Goal: Task Accomplishment & Management: Manage account settings

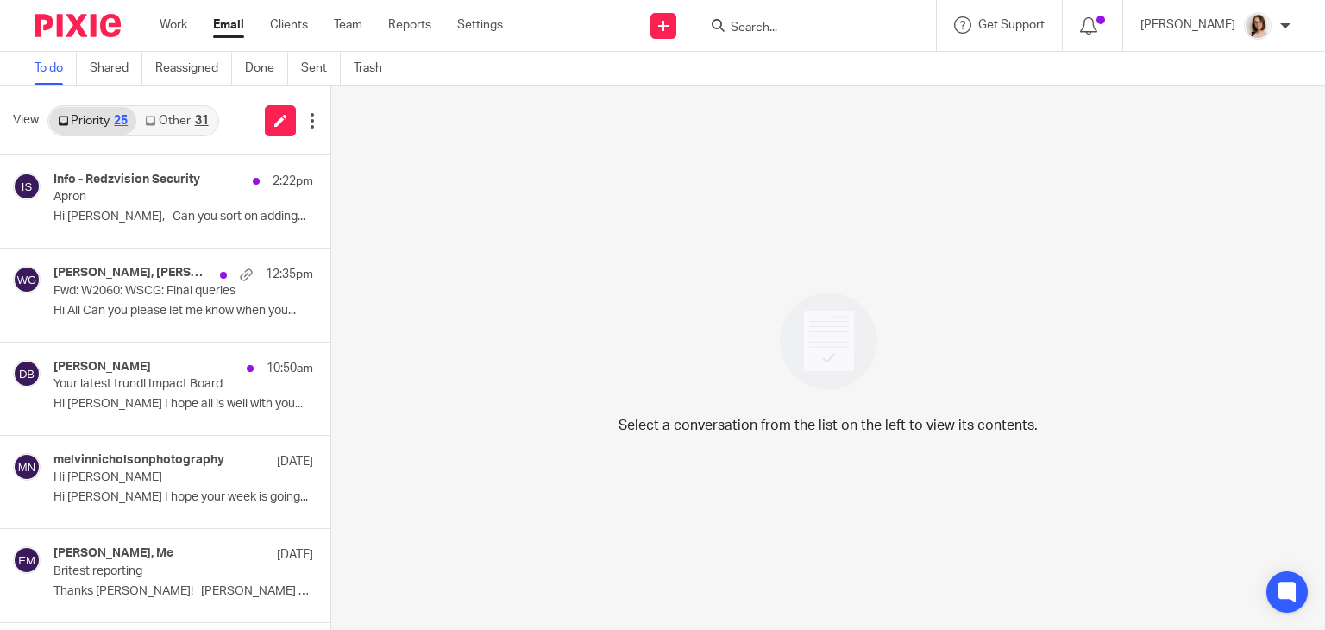
click at [173, 114] on link "Other 31" at bounding box center [176, 121] width 80 height 28
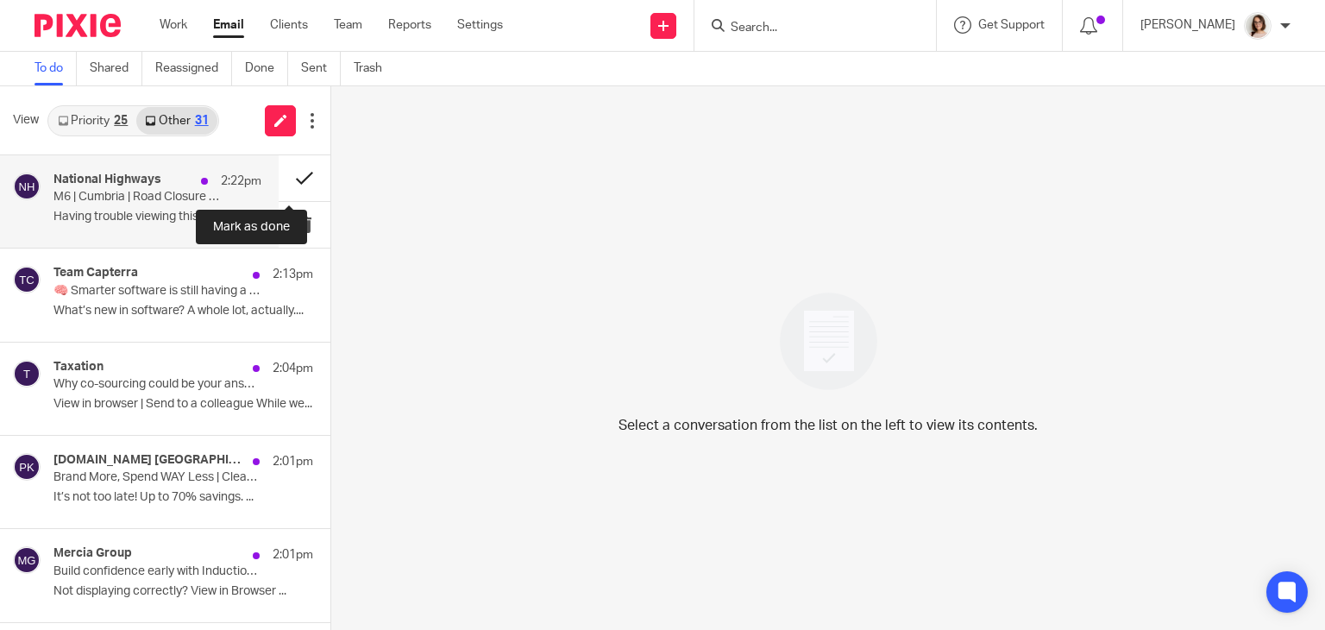
click at [285, 182] on button at bounding box center [305, 178] width 52 height 46
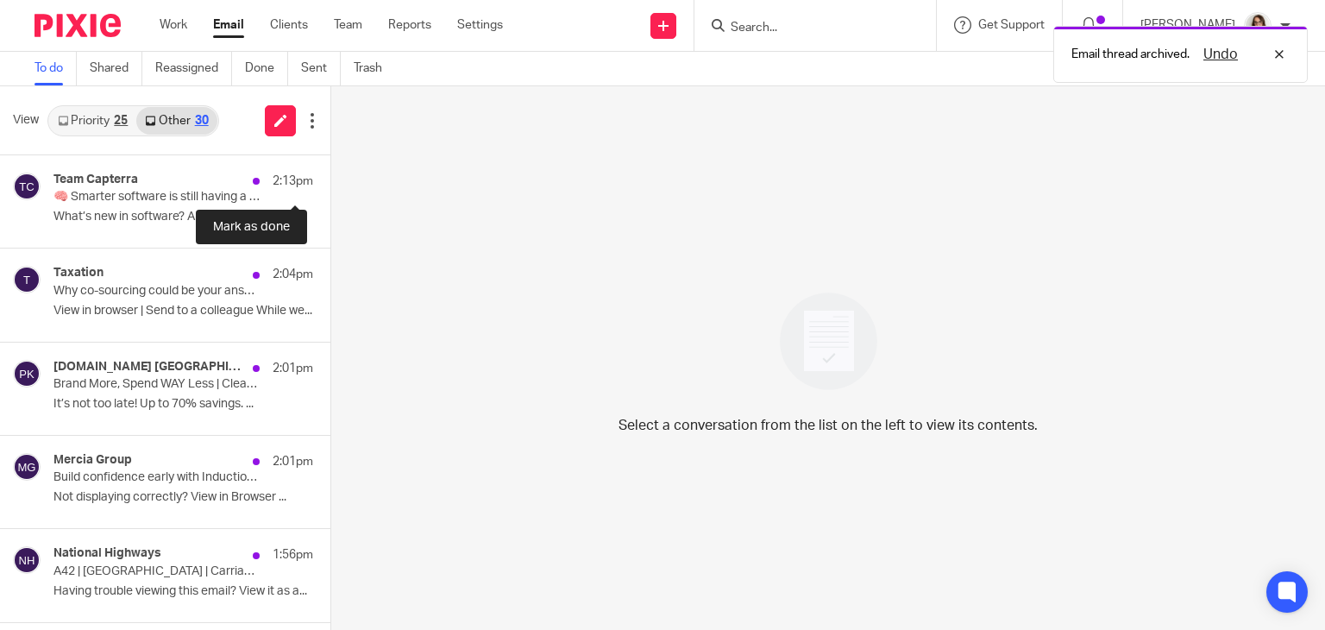
click at [330, 182] on button at bounding box center [337, 178] width 14 height 46
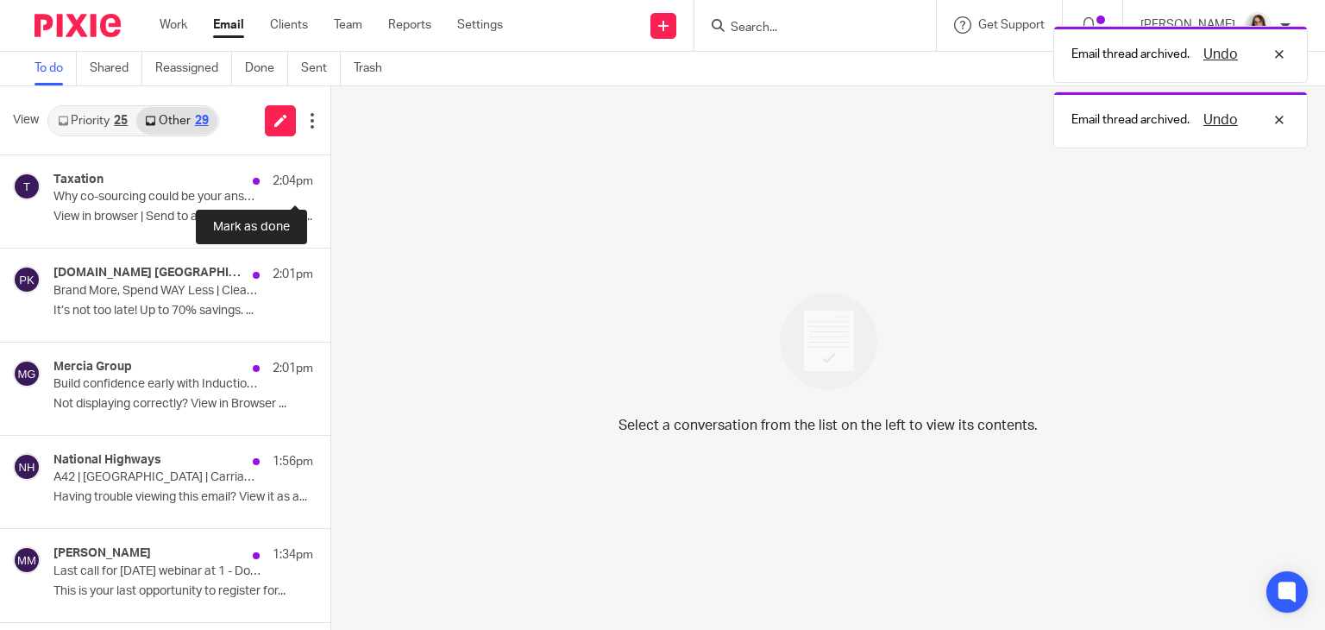
click at [330, 182] on button at bounding box center [337, 178] width 14 height 46
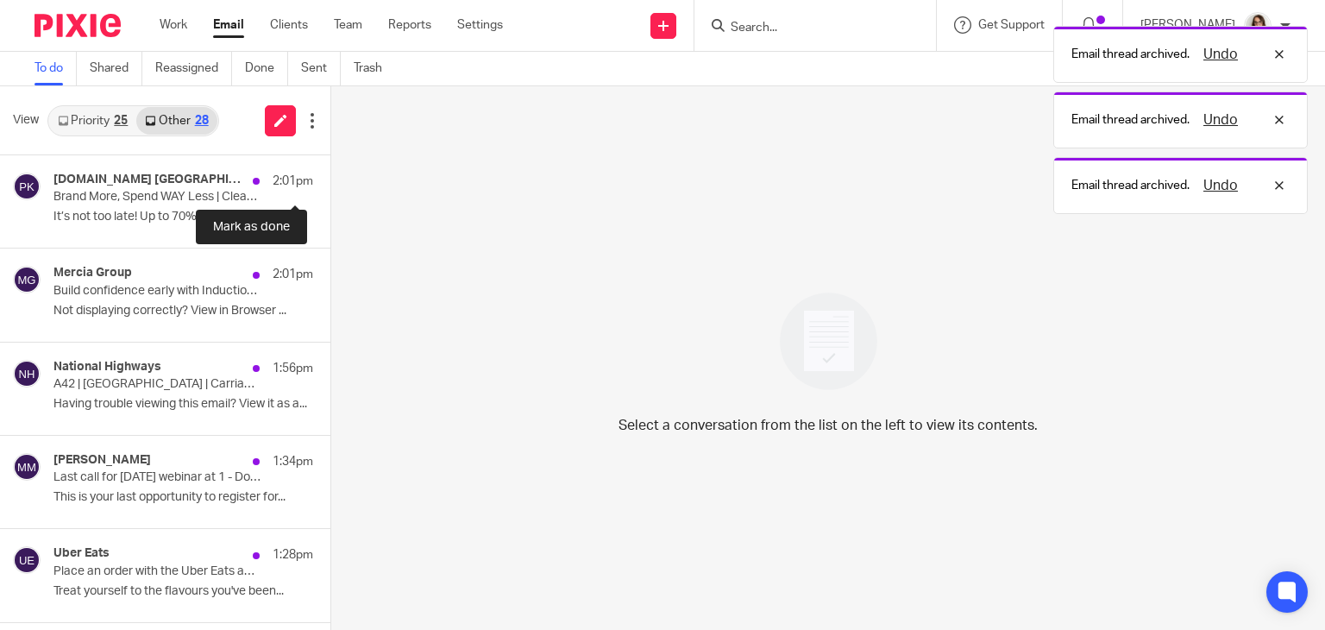
click at [330, 182] on button at bounding box center [337, 178] width 14 height 46
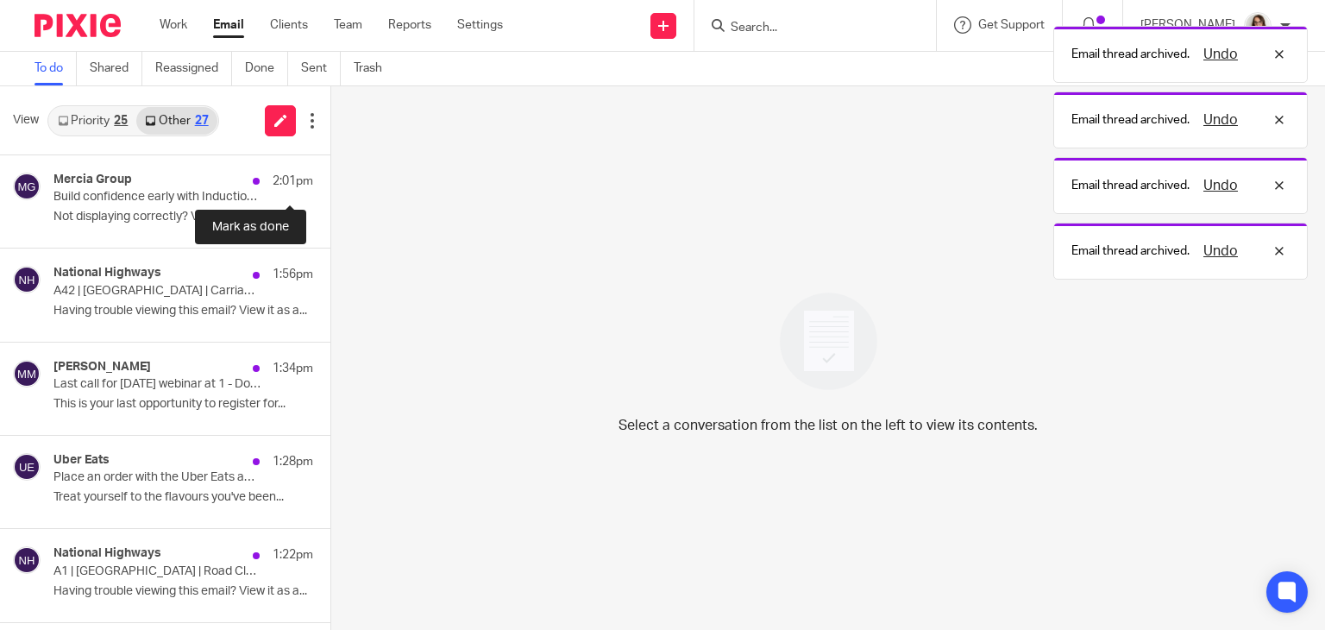
click at [330, 182] on button at bounding box center [337, 178] width 14 height 46
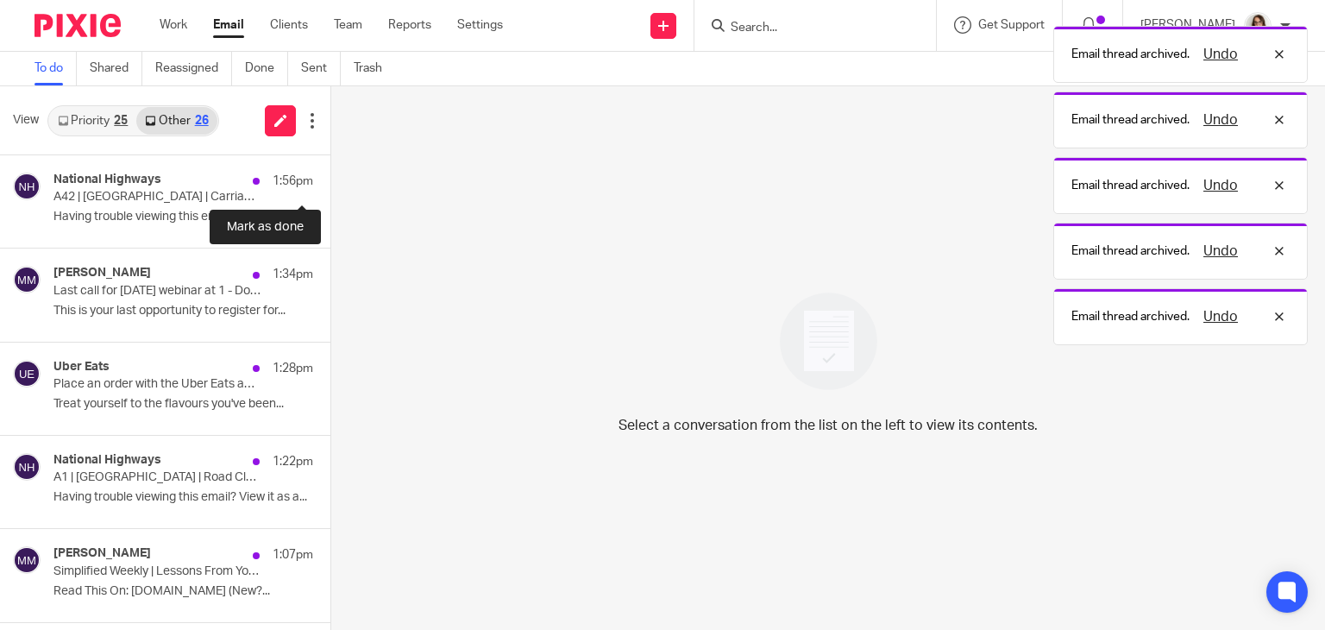
click at [330, 182] on button at bounding box center [337, 178] width 14 height 46
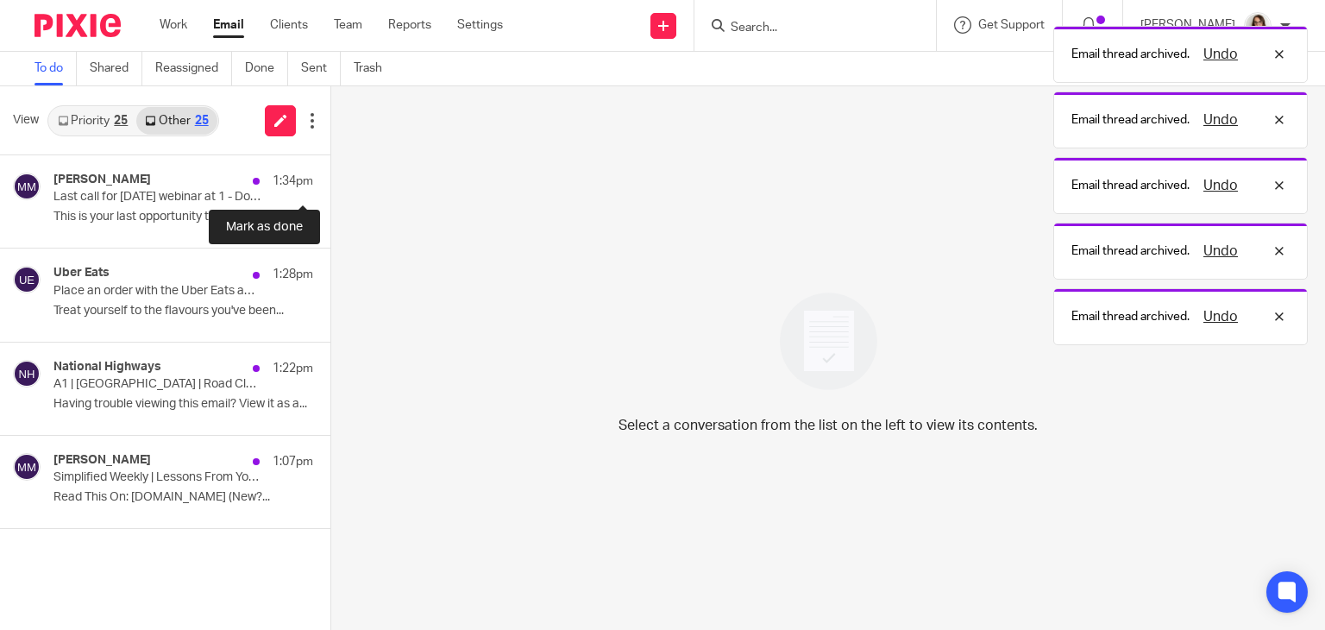
click at [330, 182] on button at bounding box center [337, 178] width 14 height 46
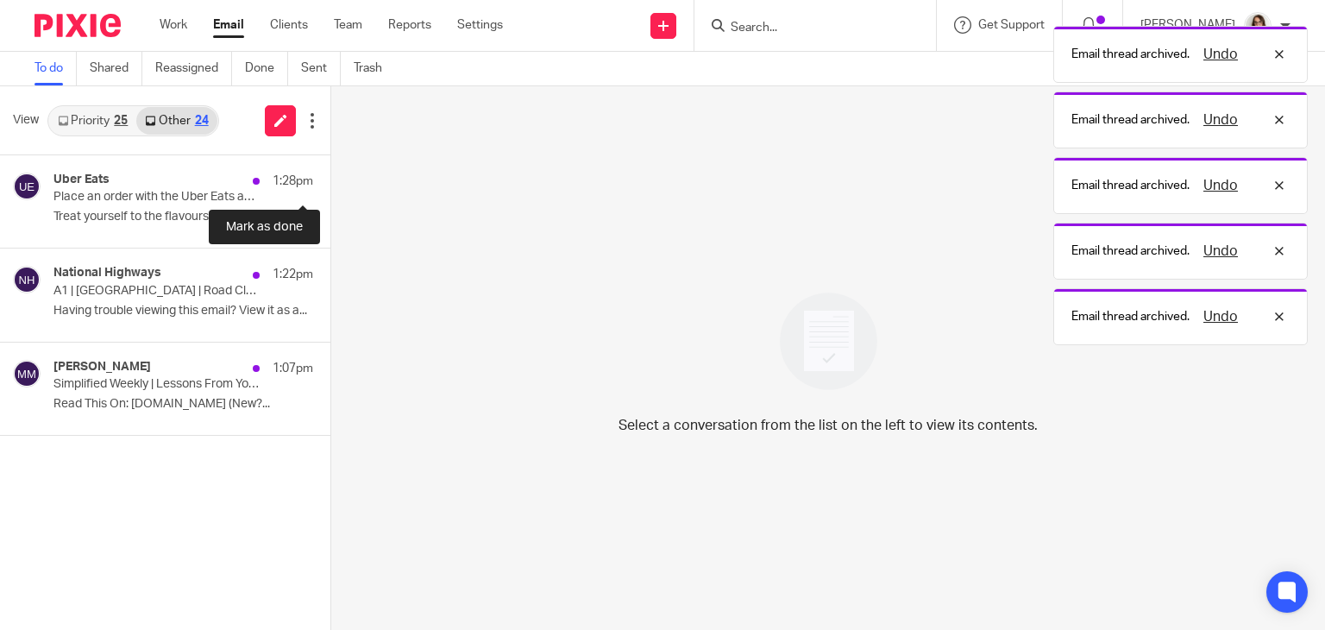
click at [330, 182] on button at bounding box center [337, 178] width 14 height 46
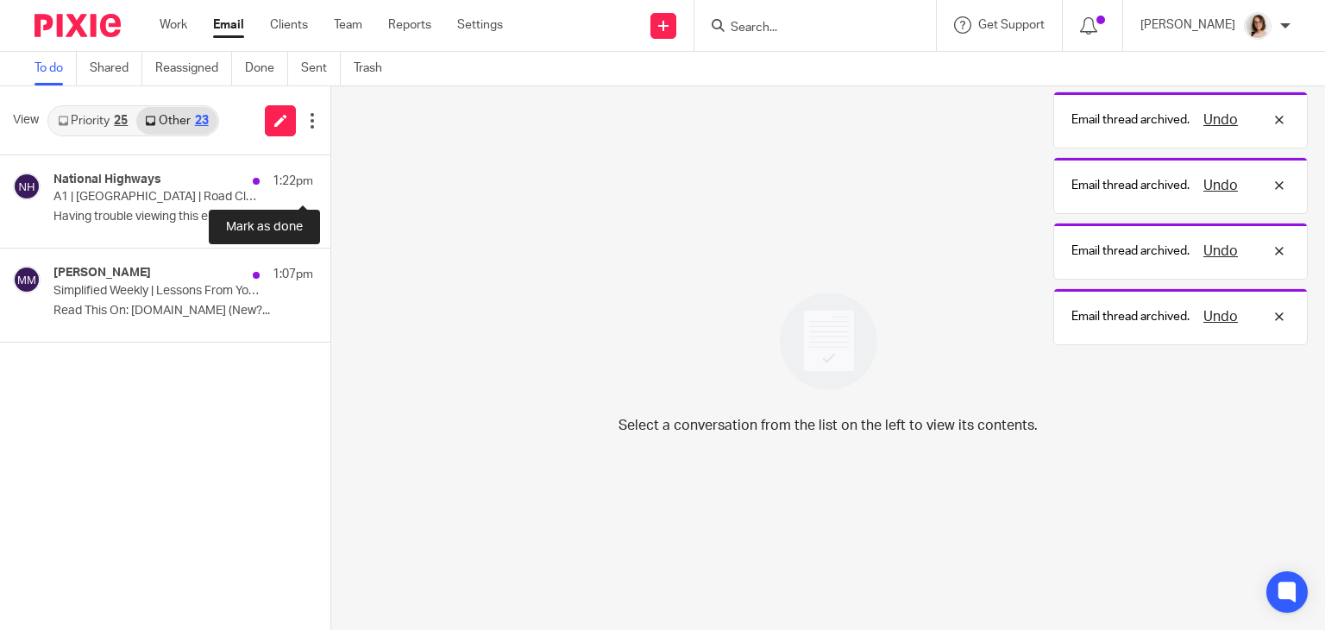
click at [330, 182] on button at bounding box center [337, 178] width 14 height 46
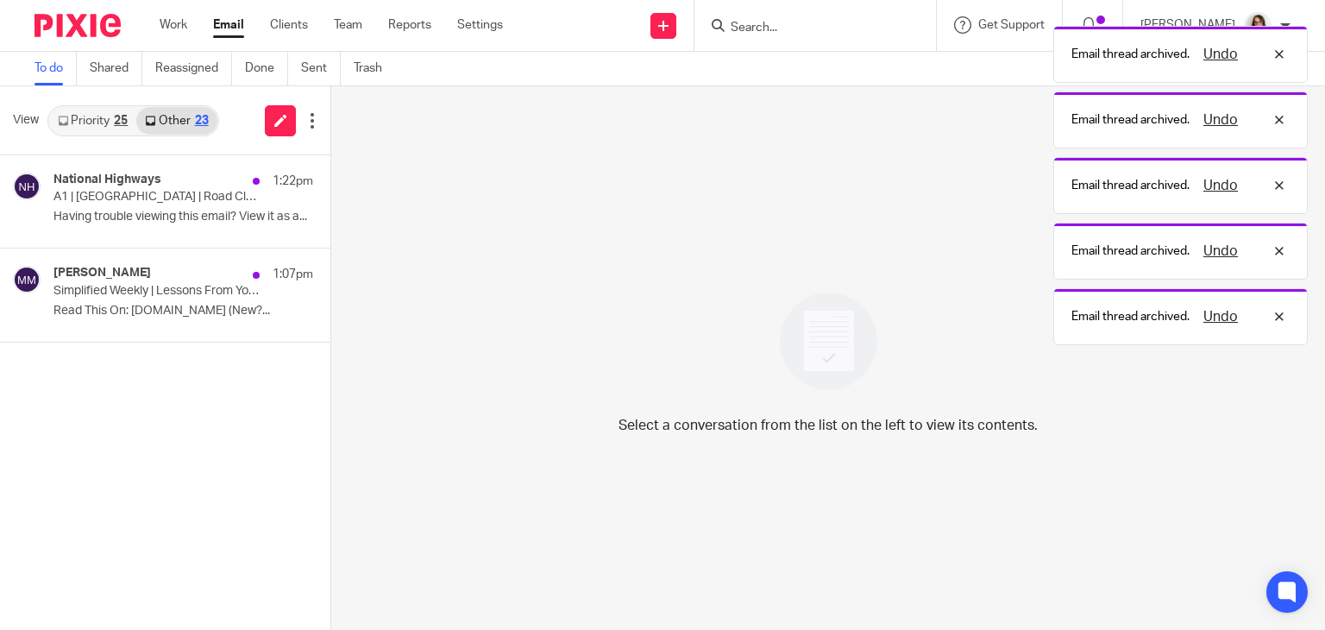
click at [330, 182] on button at bounding box center [337, 178] width 14 height 46
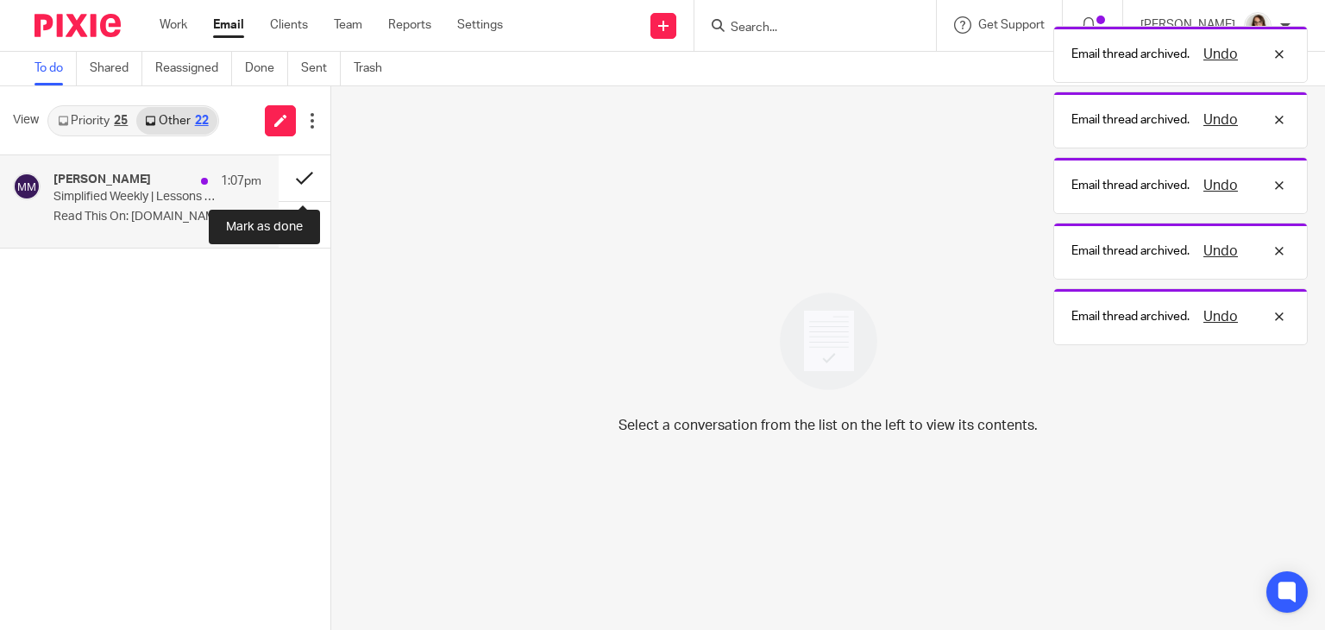
click at [297, 176] on button at bounding box center [305, 178] width 52 height 46
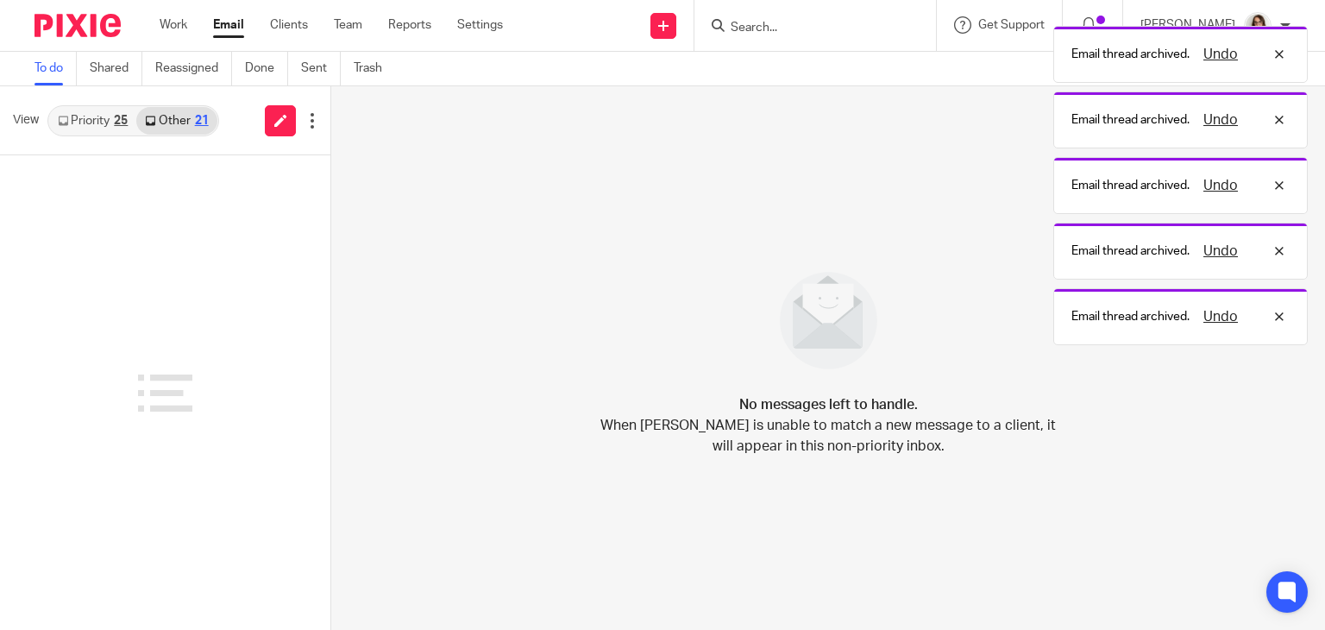
click at [236, 24] on link "Email" at bounding box center [228, 24] width 31 height 17
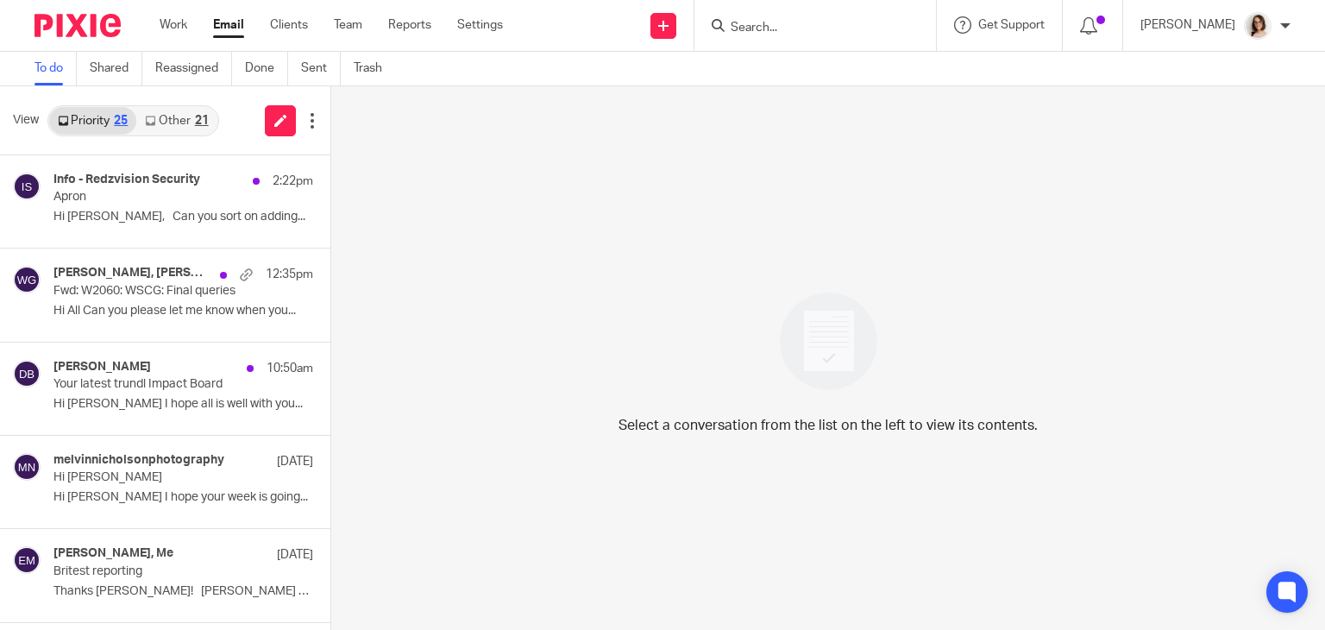
click at [162, 117] on link "Other 21" at bounding box center [176, 121] width 80 height 28
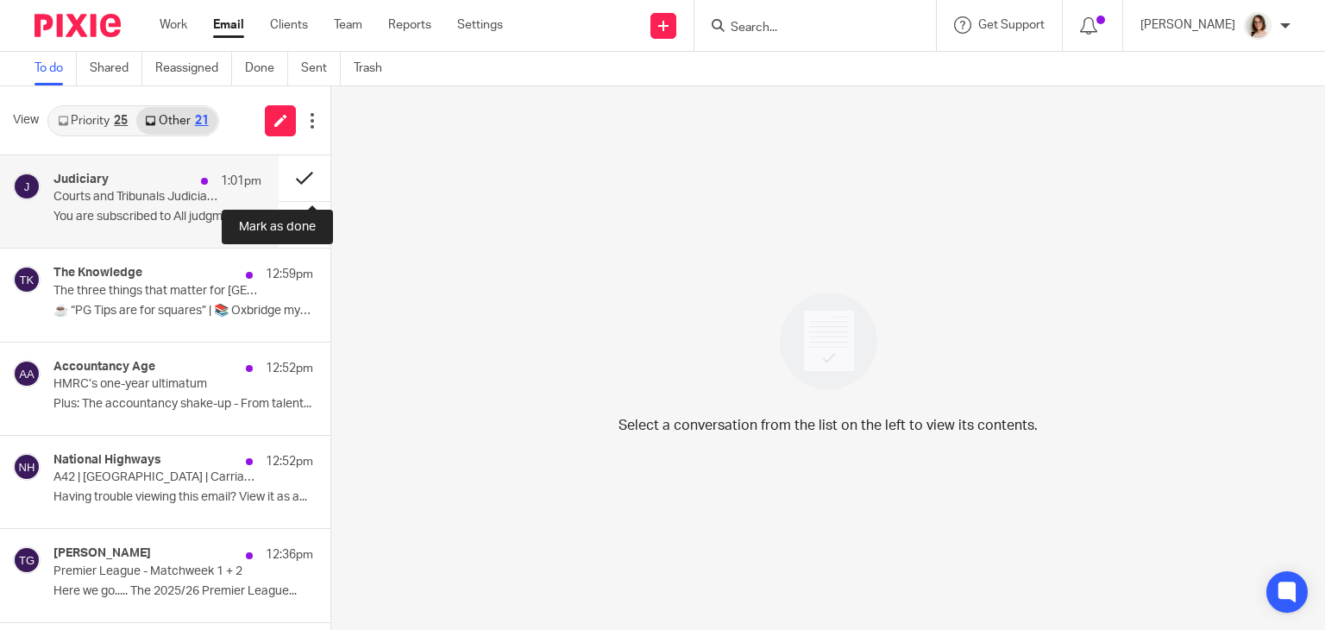
click at [289, 177] on button at bounding box center [305, 178] width 52 height 46
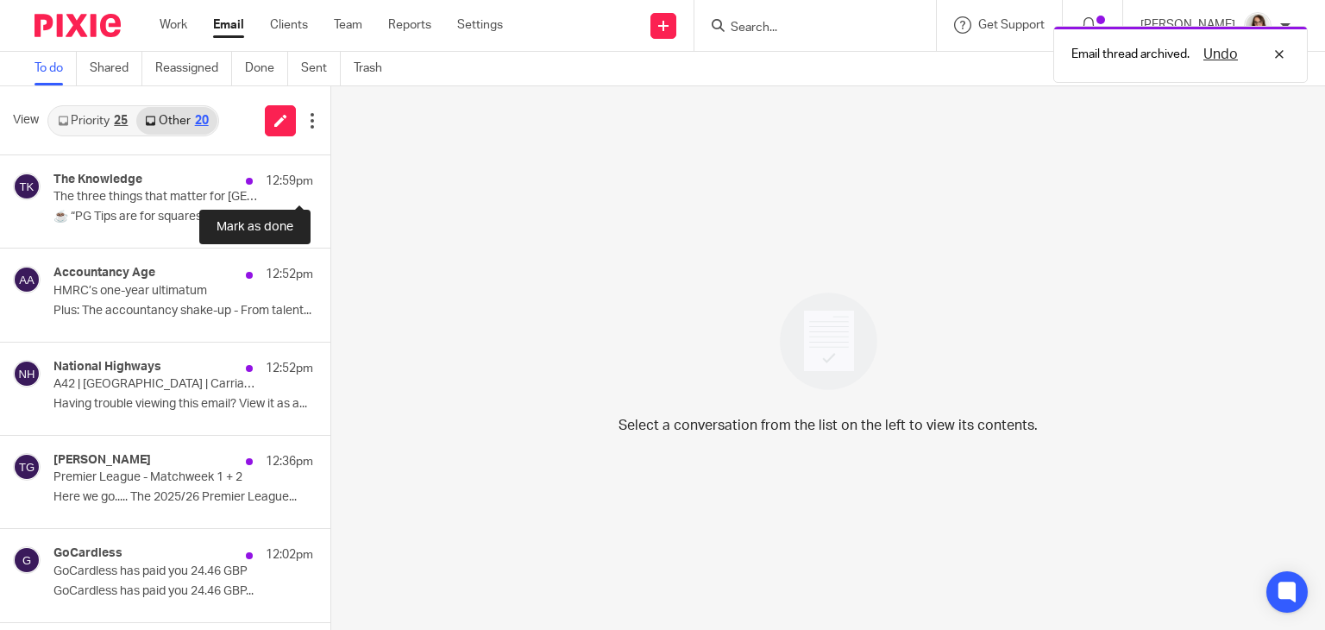
click at [330, 177] on button at bounding box center [337, 178] width 14 height 46
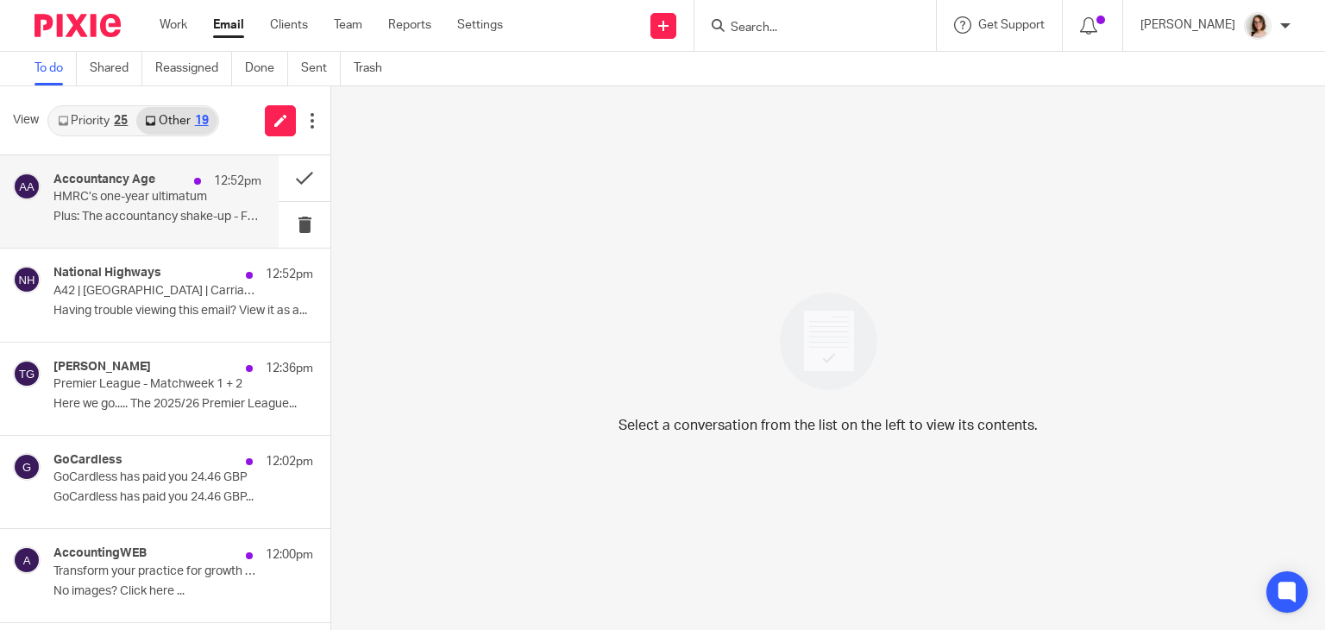
click at [200, 206] on div "Accountancy Age 12:52pm HMRC’s one-year ultimatum Plus: The accountancy shake-u…" at bounding box center [157, 202] width 208 height 58
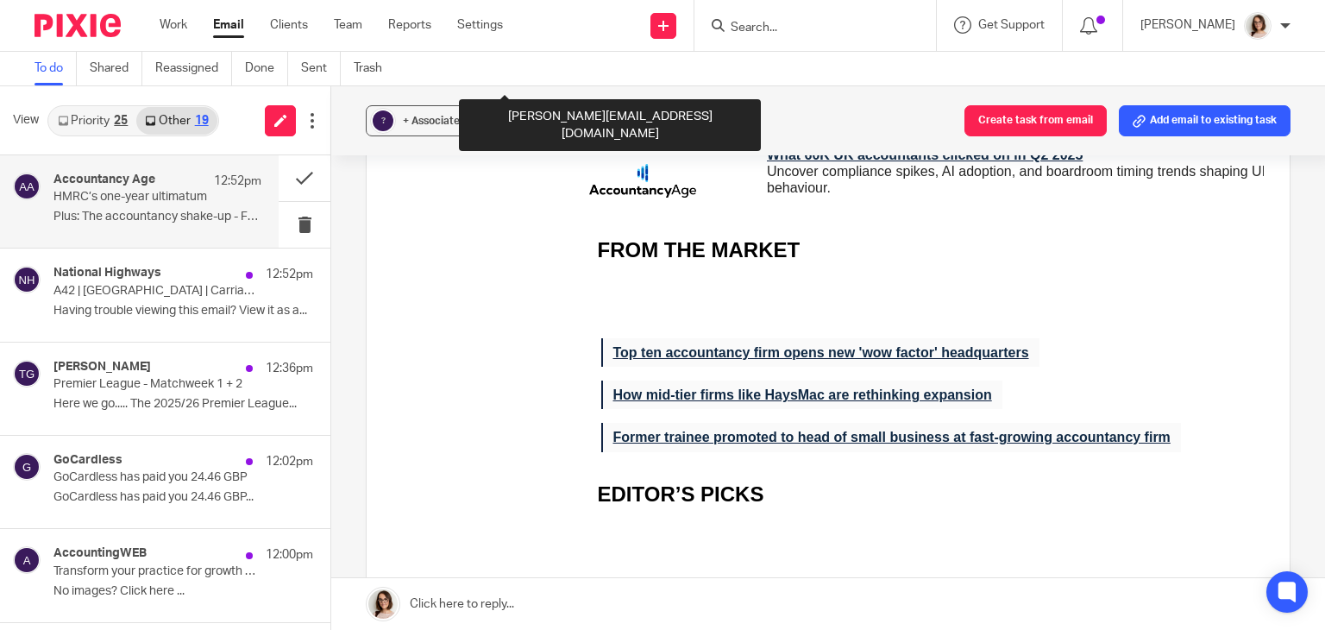
scroll to position [721, 0]
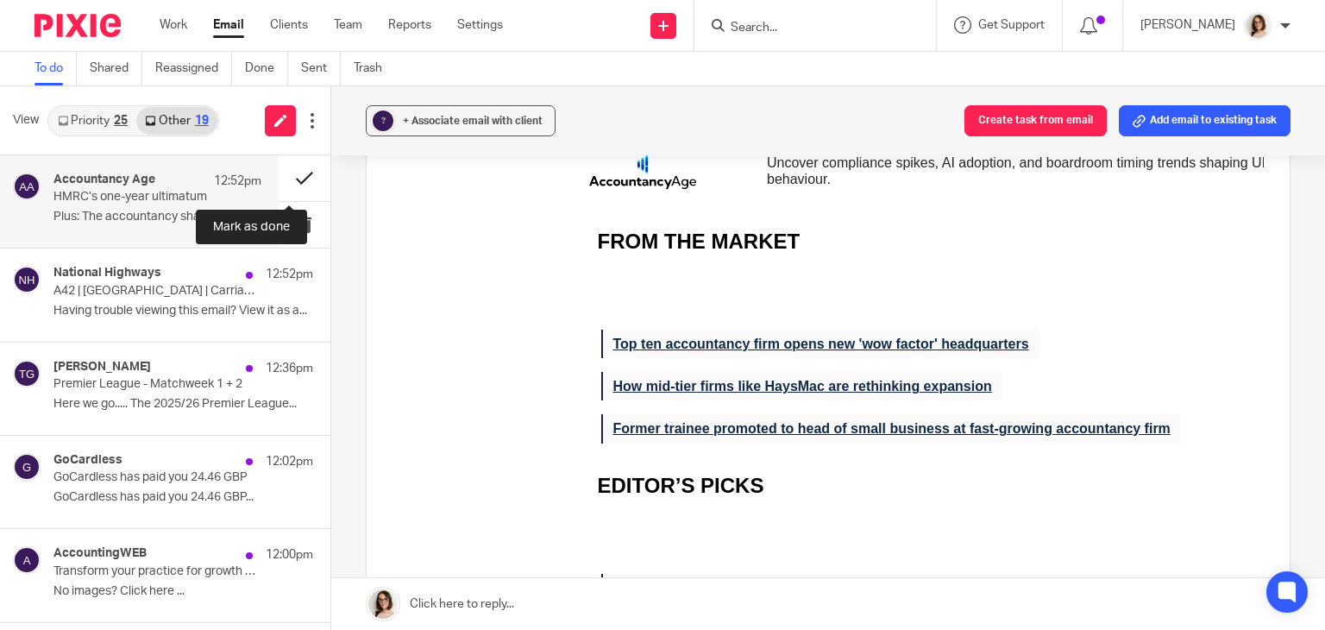
click at [281, 173] on button at bounding box center [305, 178] width 52 height 46
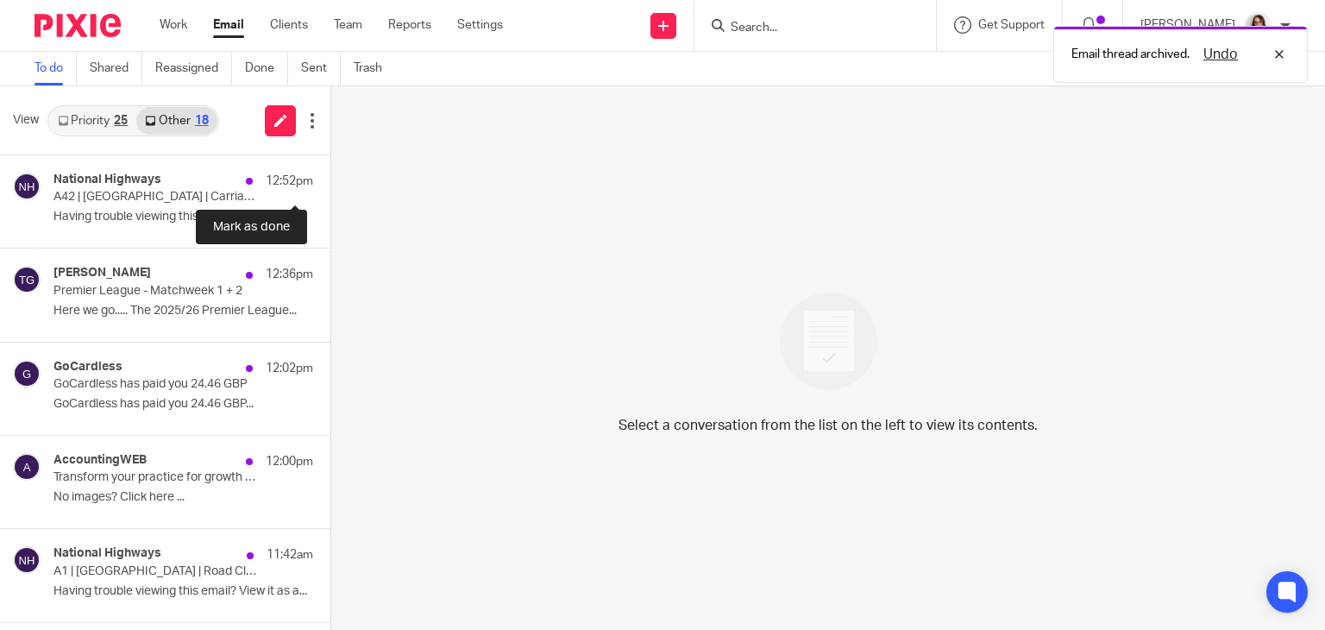
click at [330, 173] on button at bounding box center [337, 178] width 14 height 46
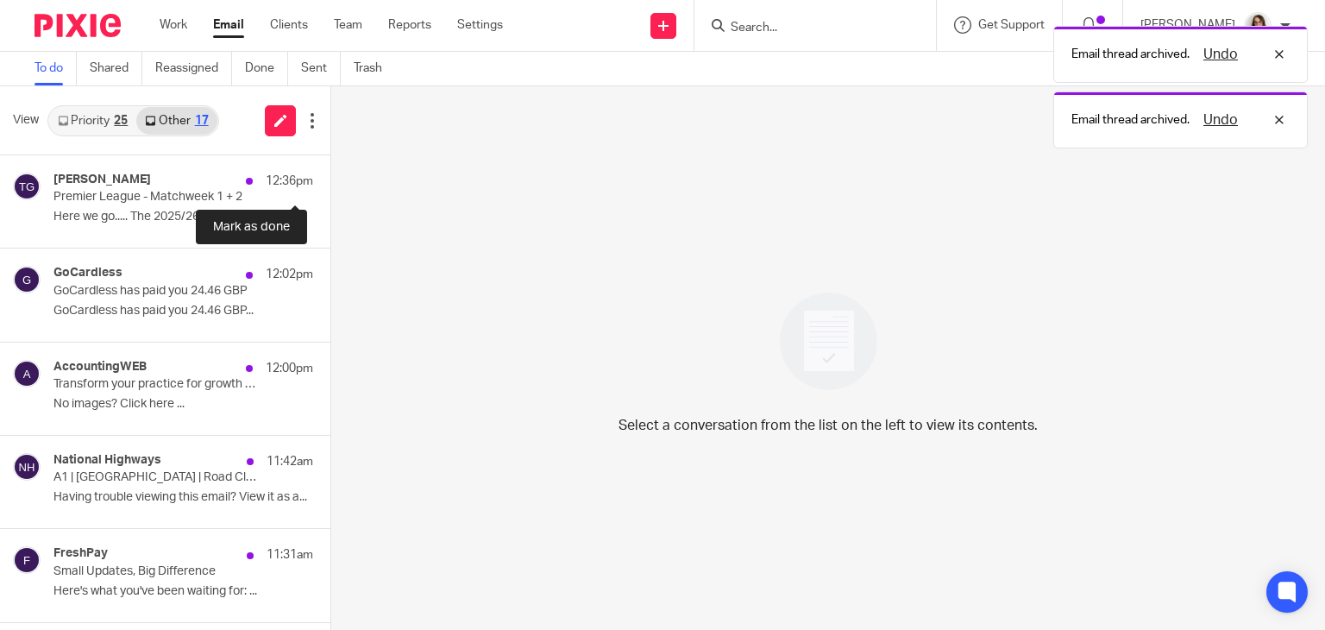
click at [330, 173] on button at bounding box center [337, 178] width 14 height 46
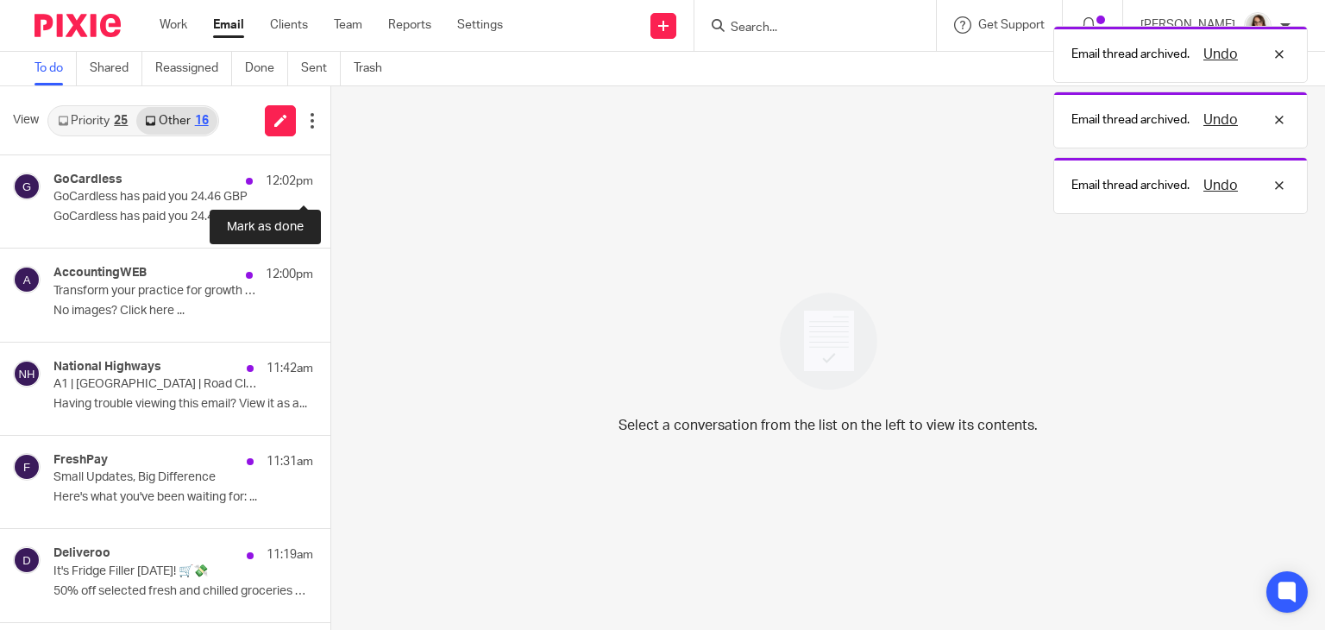
click at [330, 173] on button at bounding box center [337, 178] width 14 height 46
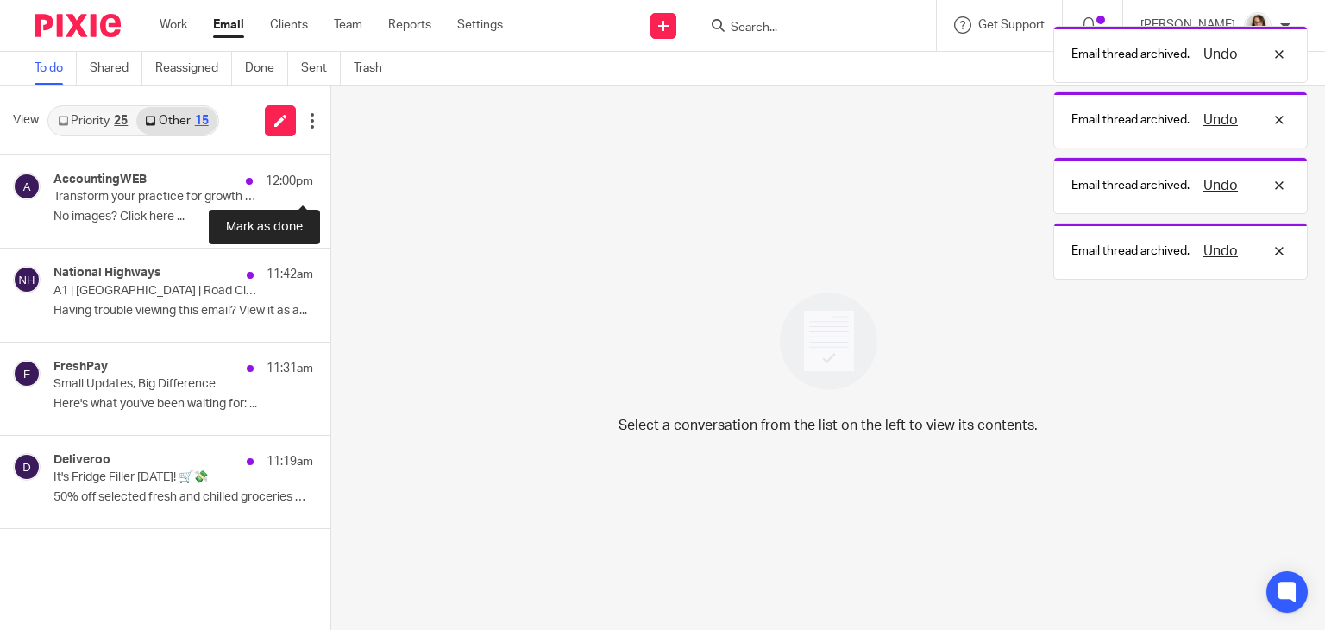
click at [330, 173] on button at bounding box center [337, 178] width 14 height 46
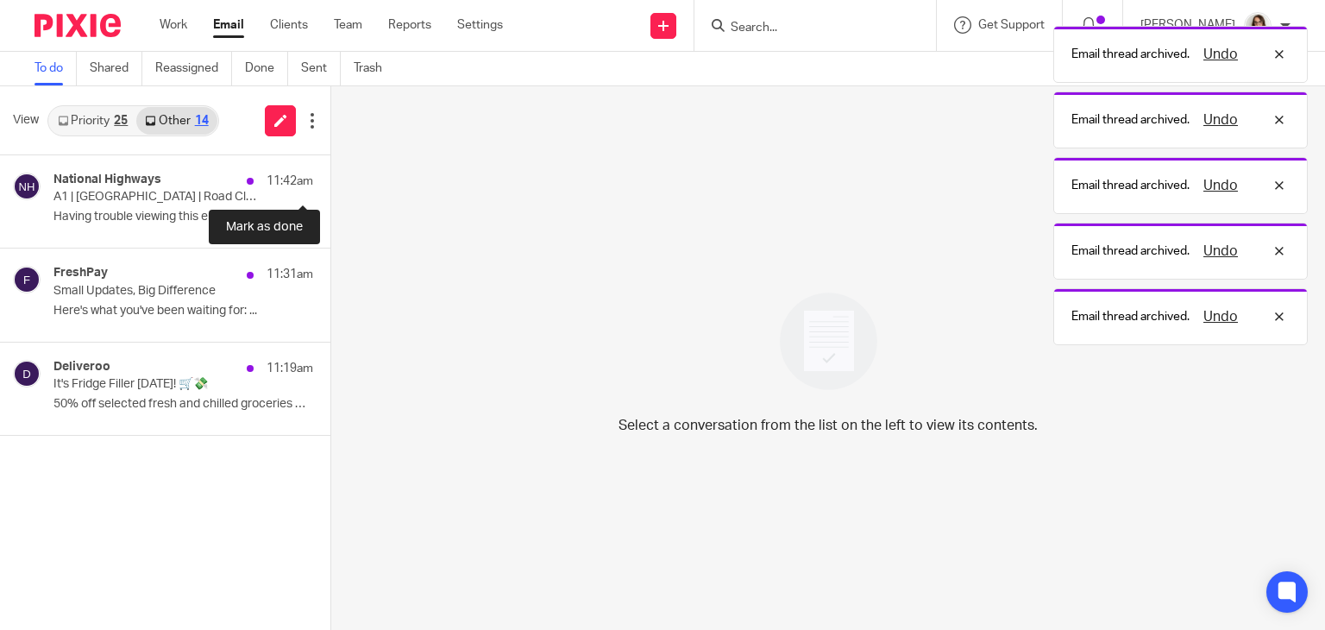
click at [330, 173] on button at bounding box center [337, 178] width 14 height 46
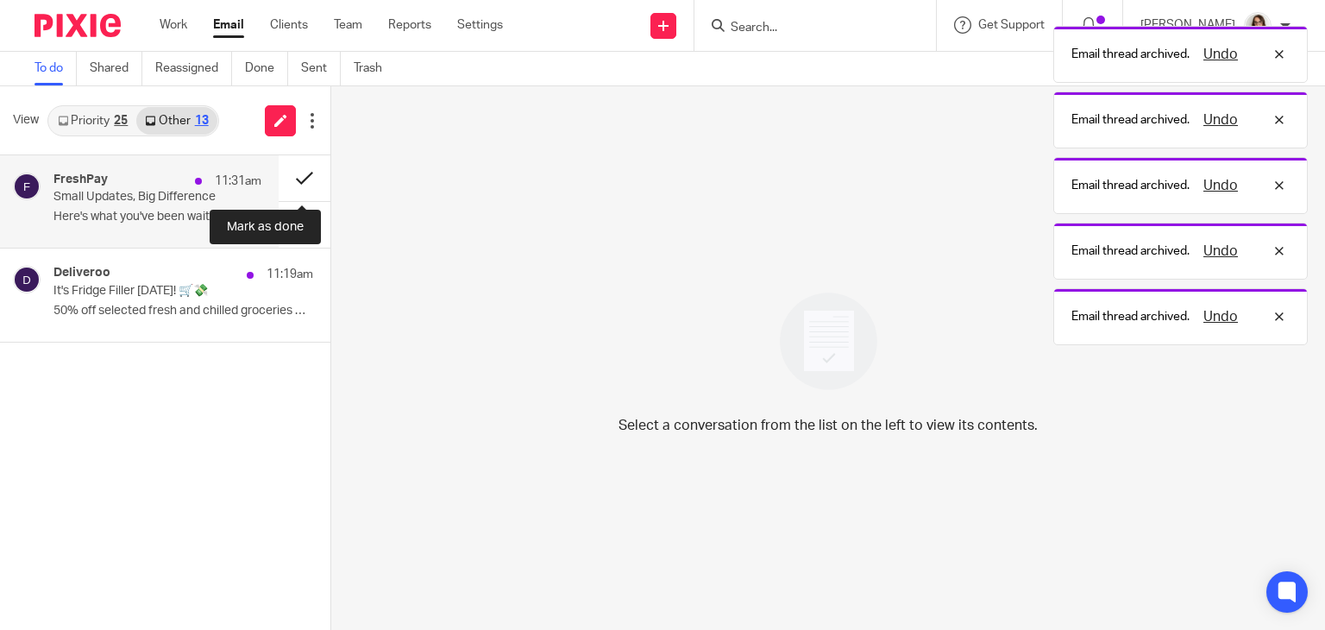
click at [286, 181] on button at bounding box center [305, 178] width 52 height 46
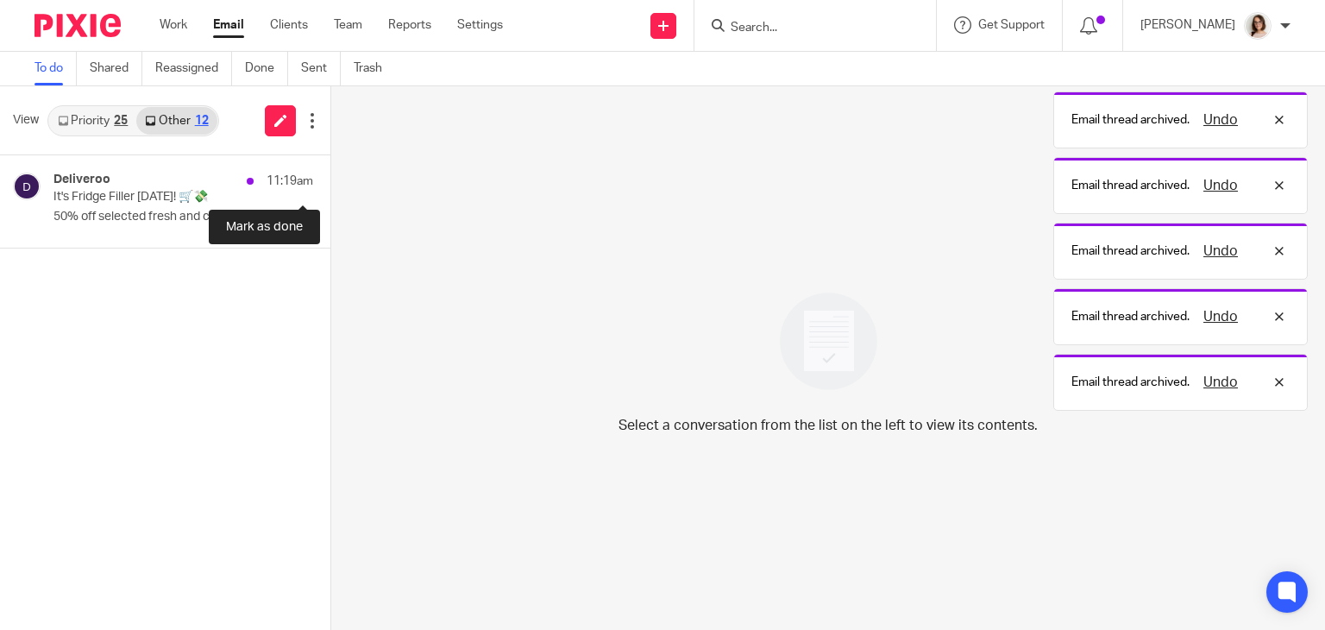
click at [330, 181] on button at bounding box center [337, 178] width 14 height 46
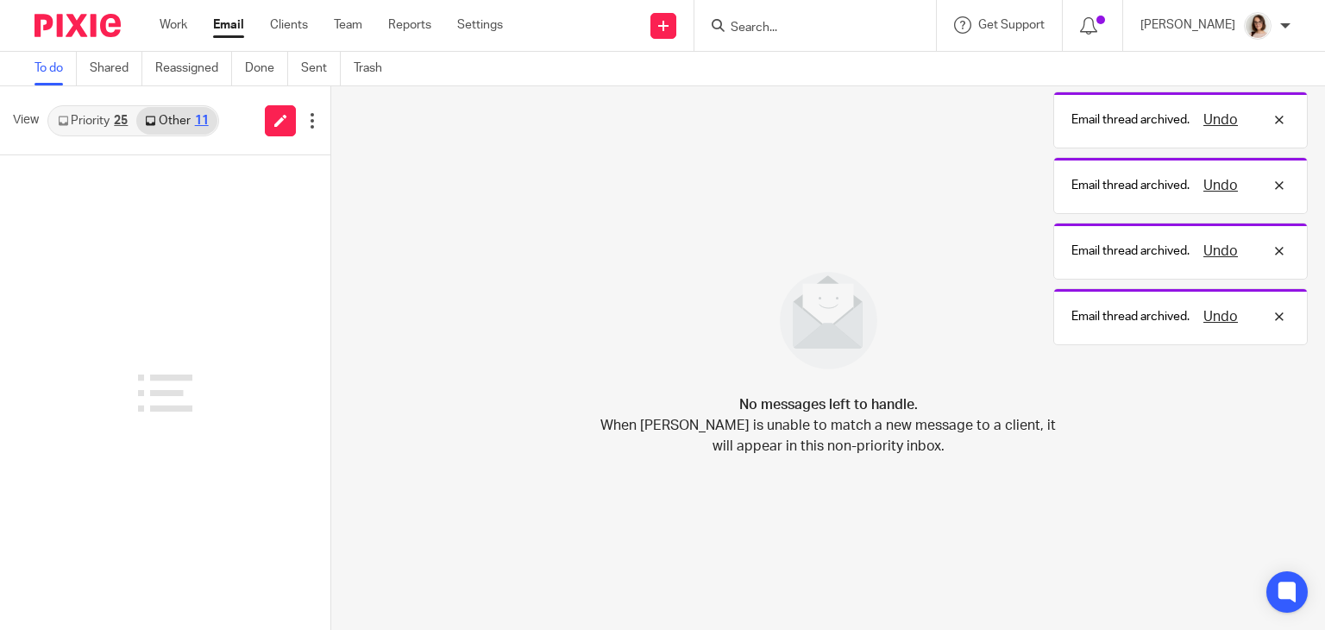
click at [221, 34] on link "Email" at bounding box center [228, 24] width 31 height 17
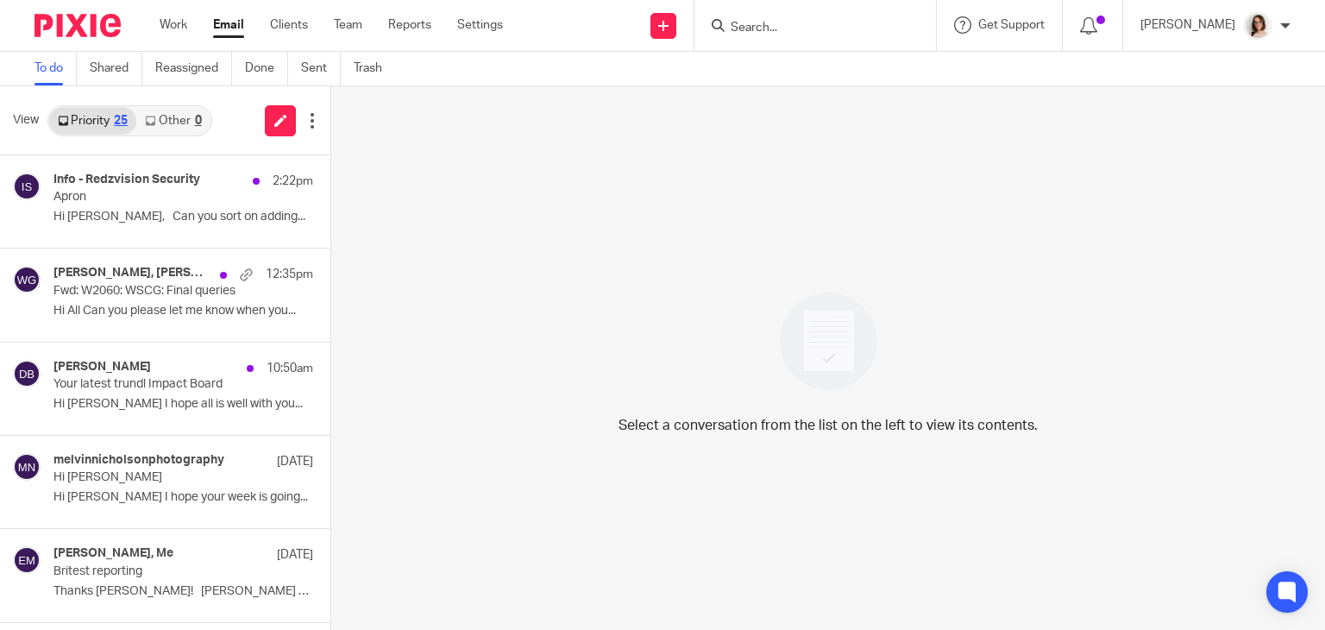
click at [162, 122] on link "Other 0" at bounding box center [172, 121] width 73 height 28
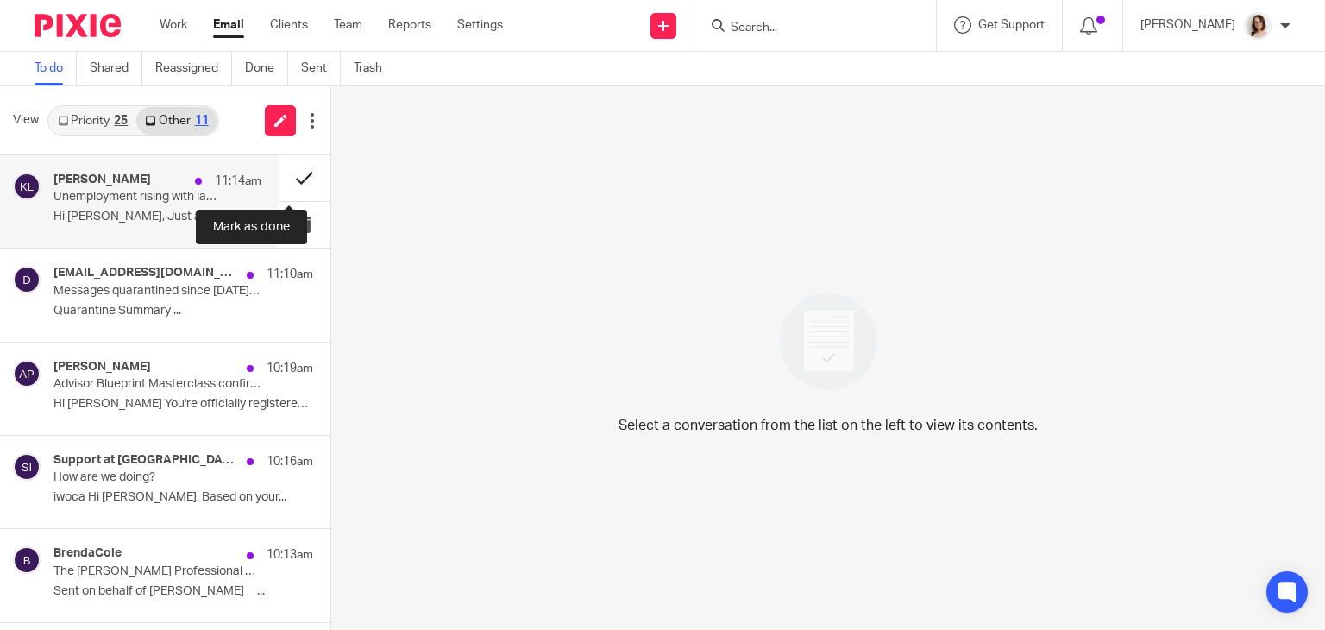
click at [295, 180] on button at bounding box center [305, 178] width 52 height 46
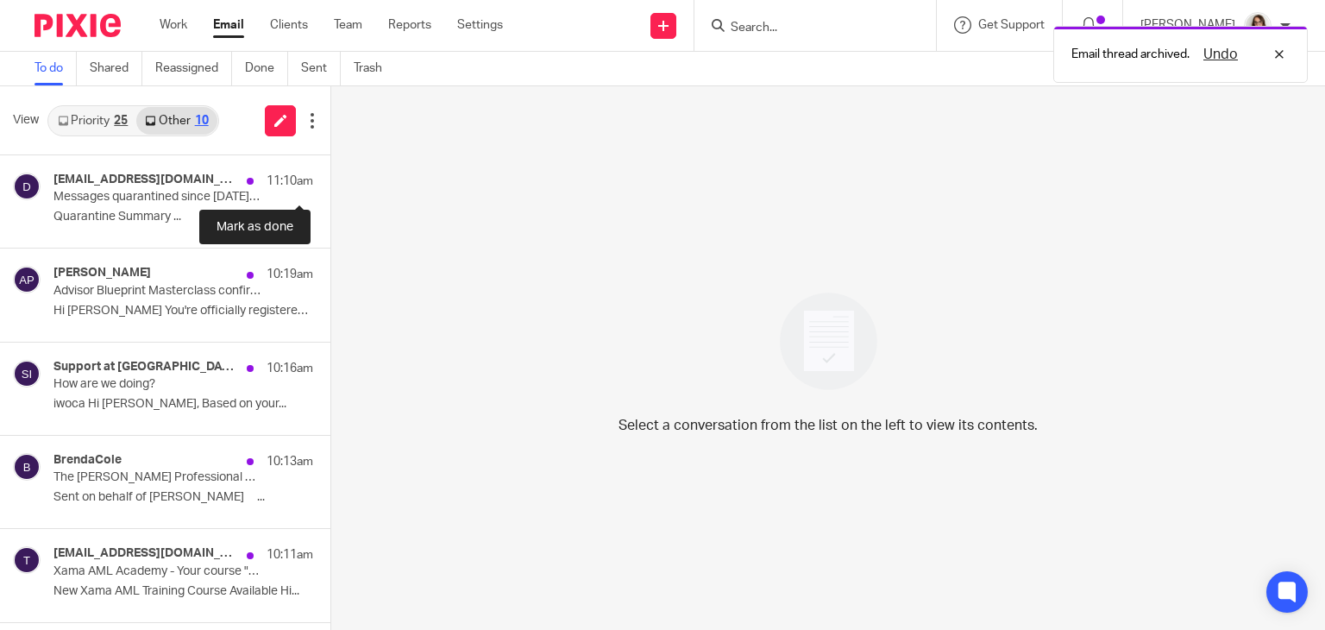
click at [330, 180] on button at bounding box center [337, 178] width 14 height 46
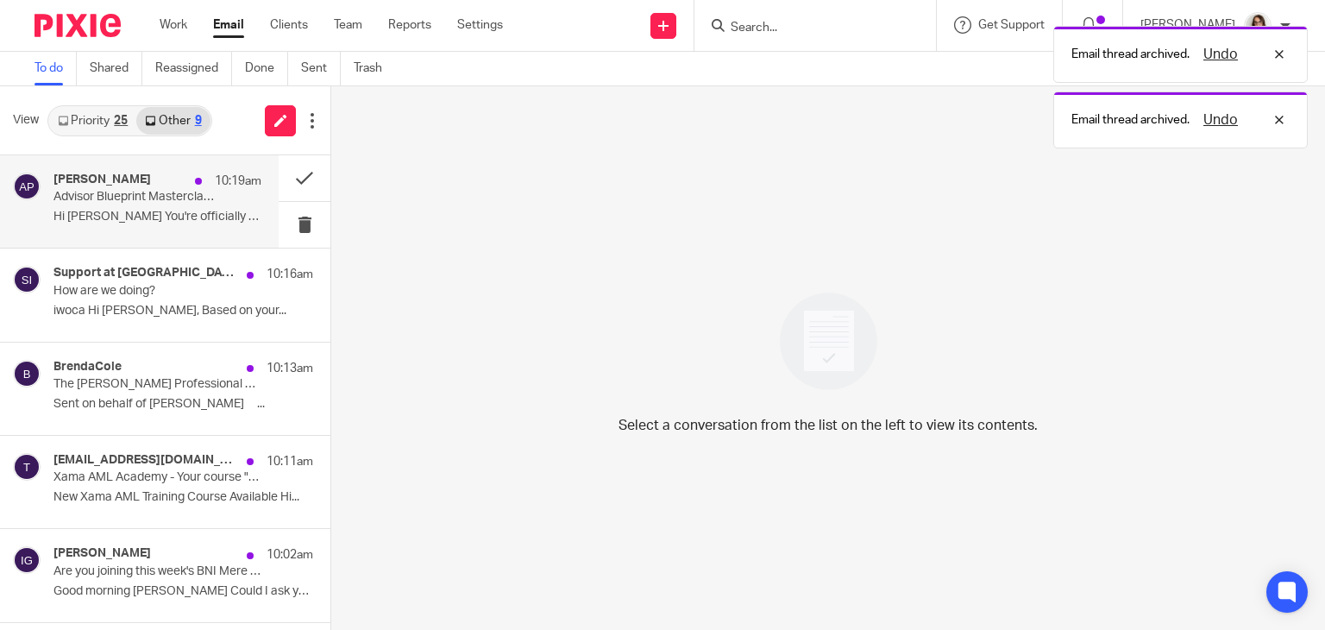
click at [137, 203] on p "Advisor Blueprint Masterclass confirmation" at bounding box center [136, 197] width 167 height 15
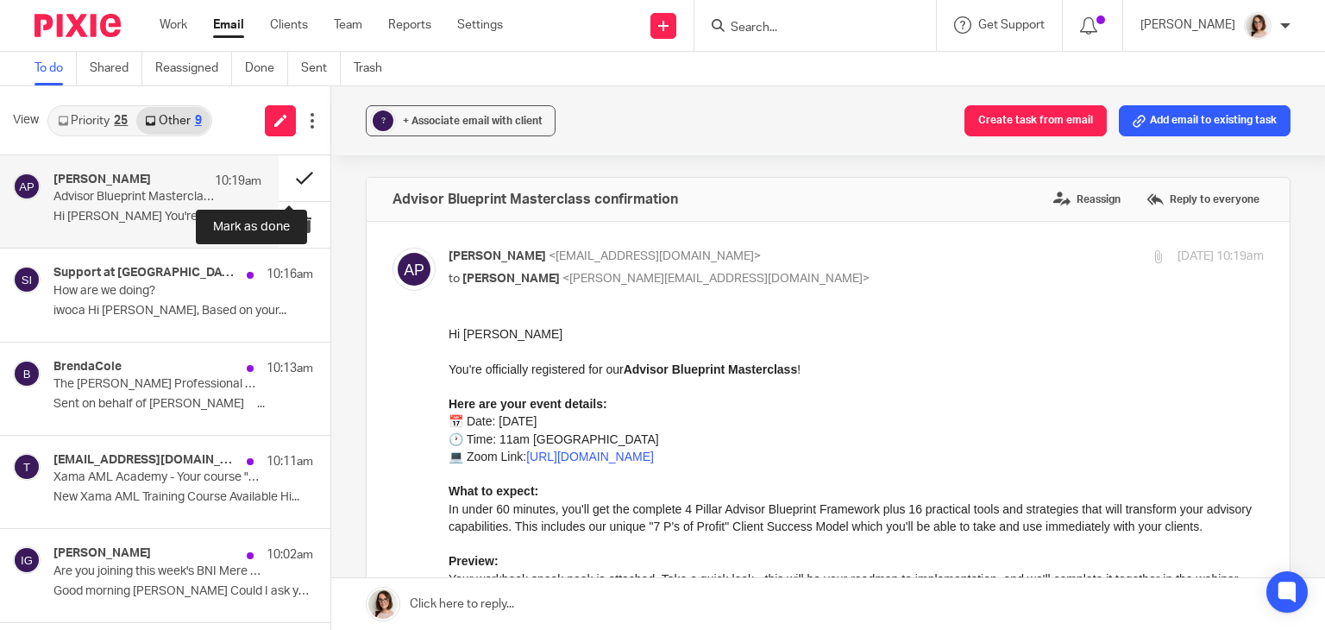
click at [286, 180] on button at bounding box center [305, 178] width 52 height 46
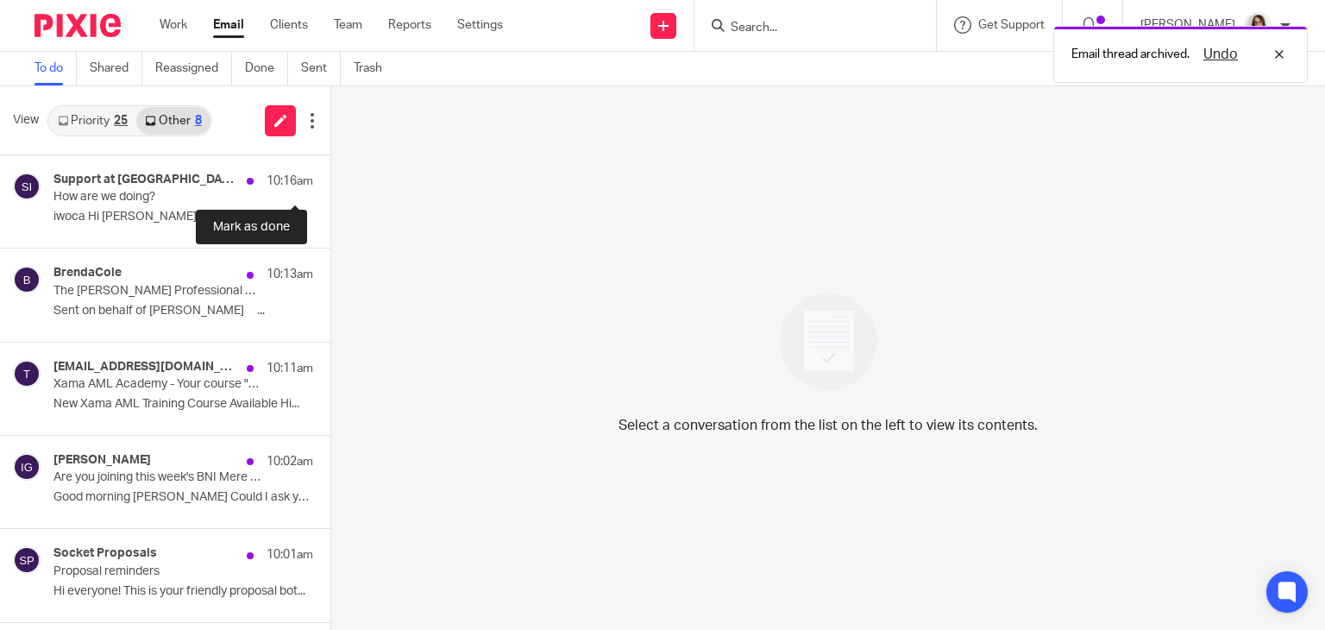
click at [330, 180] on button at bounding box center [337, 178] width 14 height 46
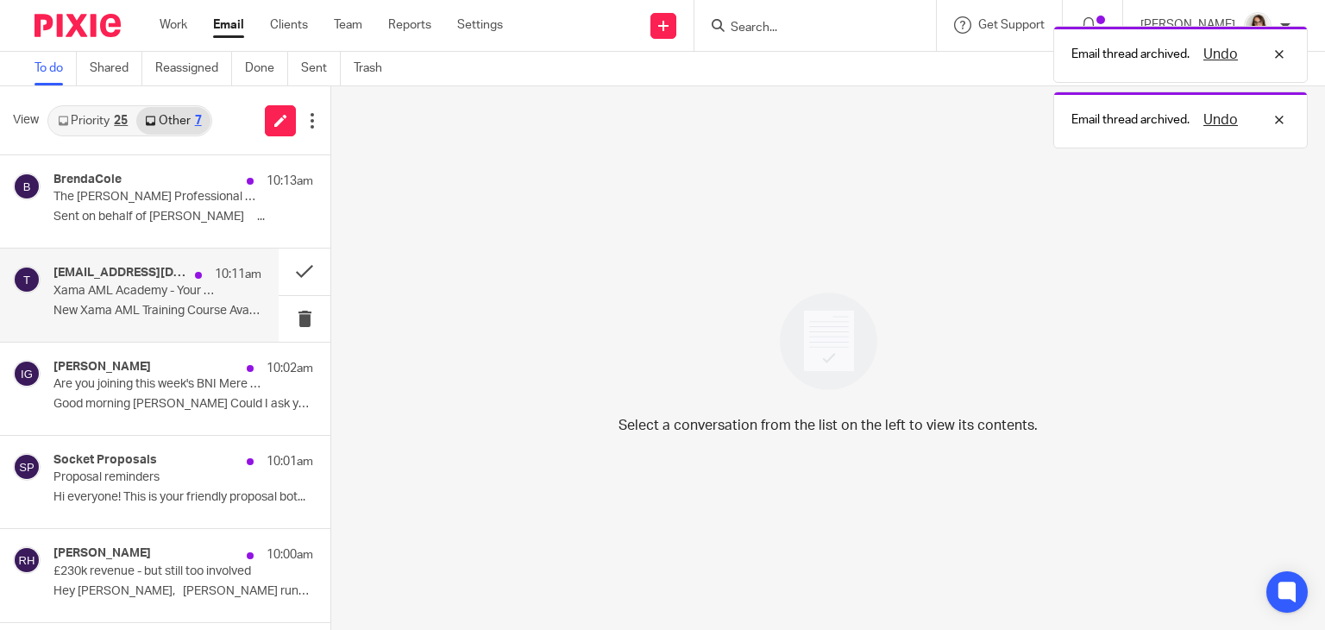
click at [193, 294] on p "Xama AML Academy - Your course "2025 Q2 Product Update" is now available" at bounding box center [136, 291] width 167 height 15
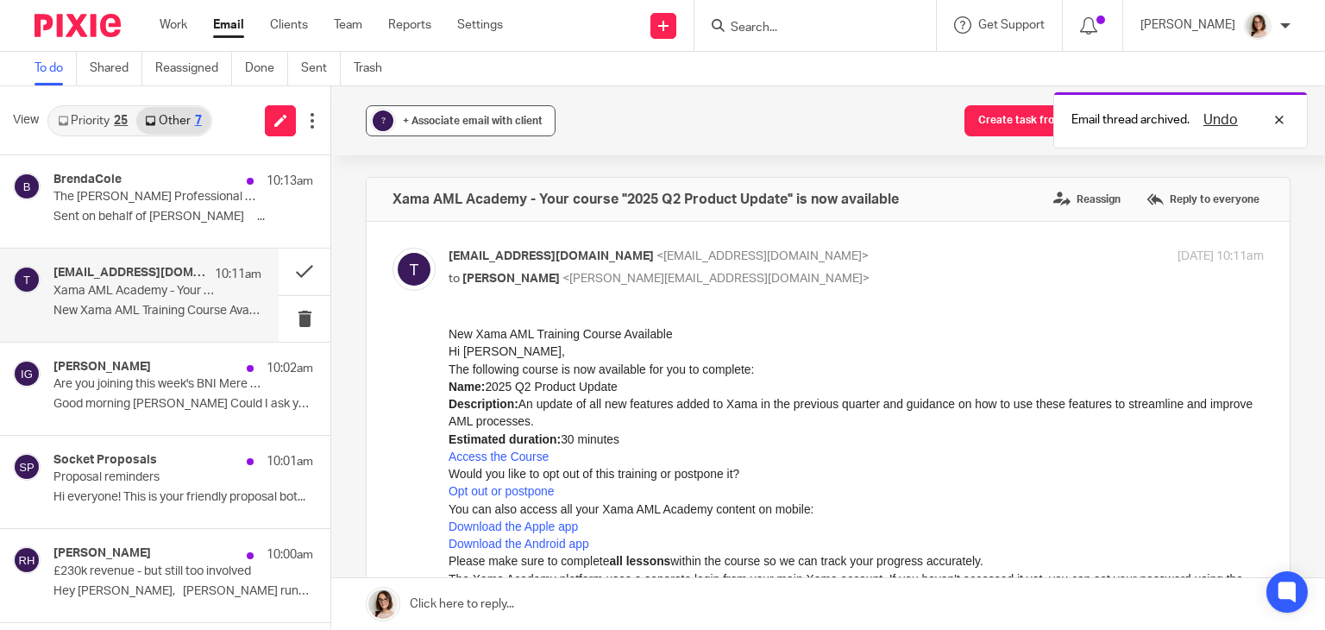
click at [463, 112] on div "+ Associate email with client" at bounding box center [473, 120] width 140 height 17
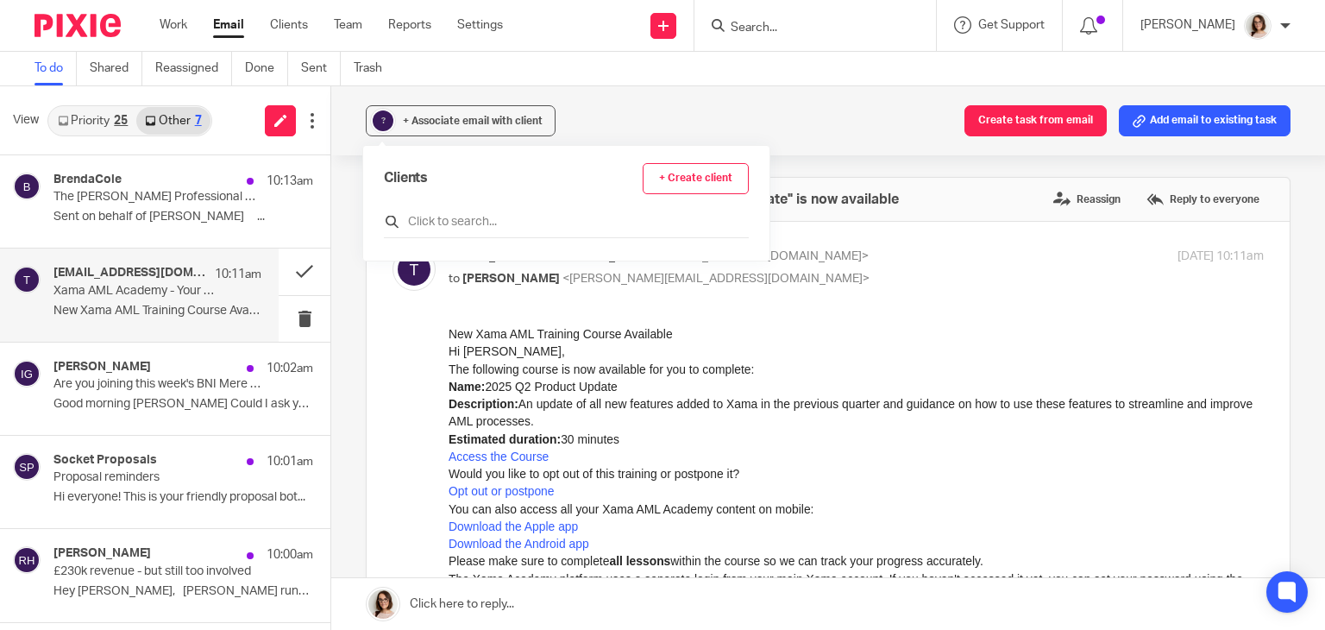
click at [420, 222] on input "text" at bounding box center [566, 221] width 365 height 17
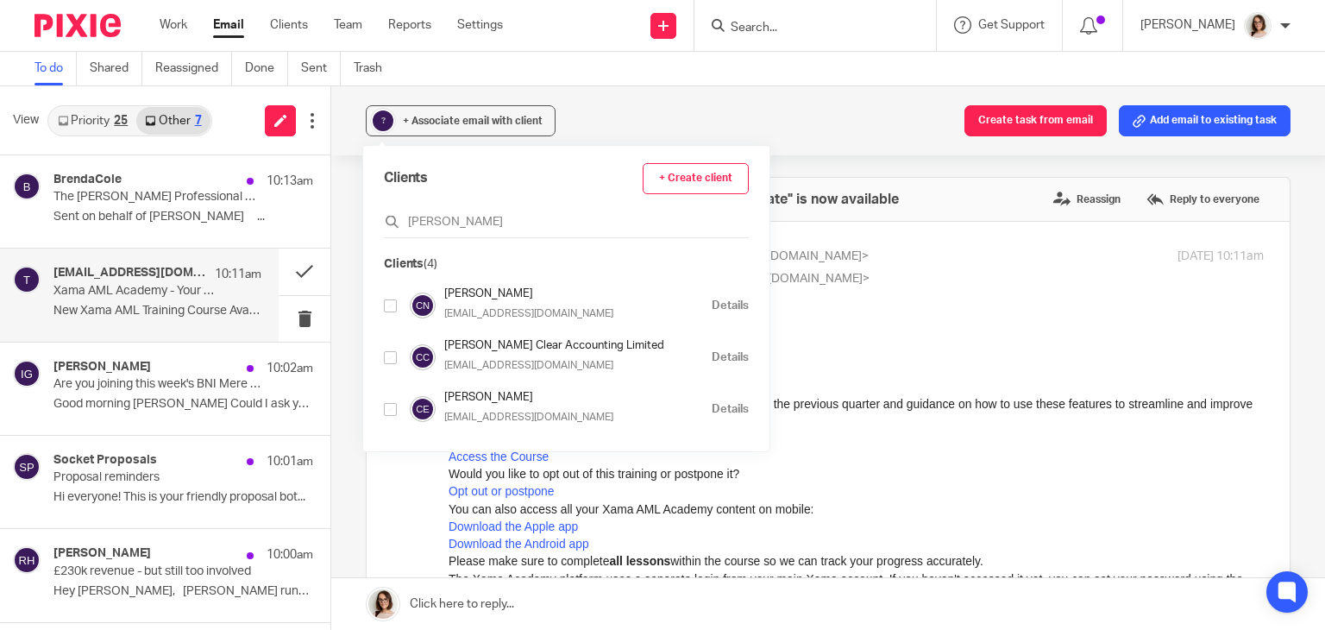
type input "carol"
click at [391, 310] on input "checkbox" at bounding box center [390, 305] width 13 height 13
checkbox input "true"
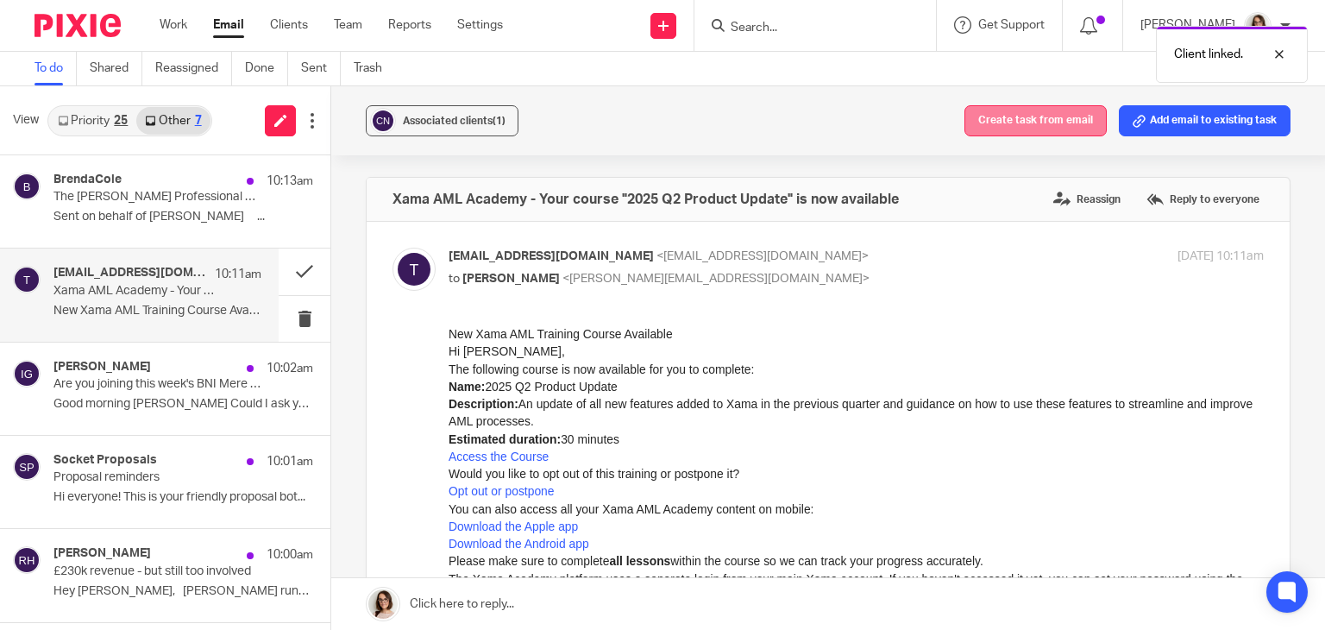
click at [1032, 118] on button "Create task from email" at bounding box center [1036, 120] width 142 height 31
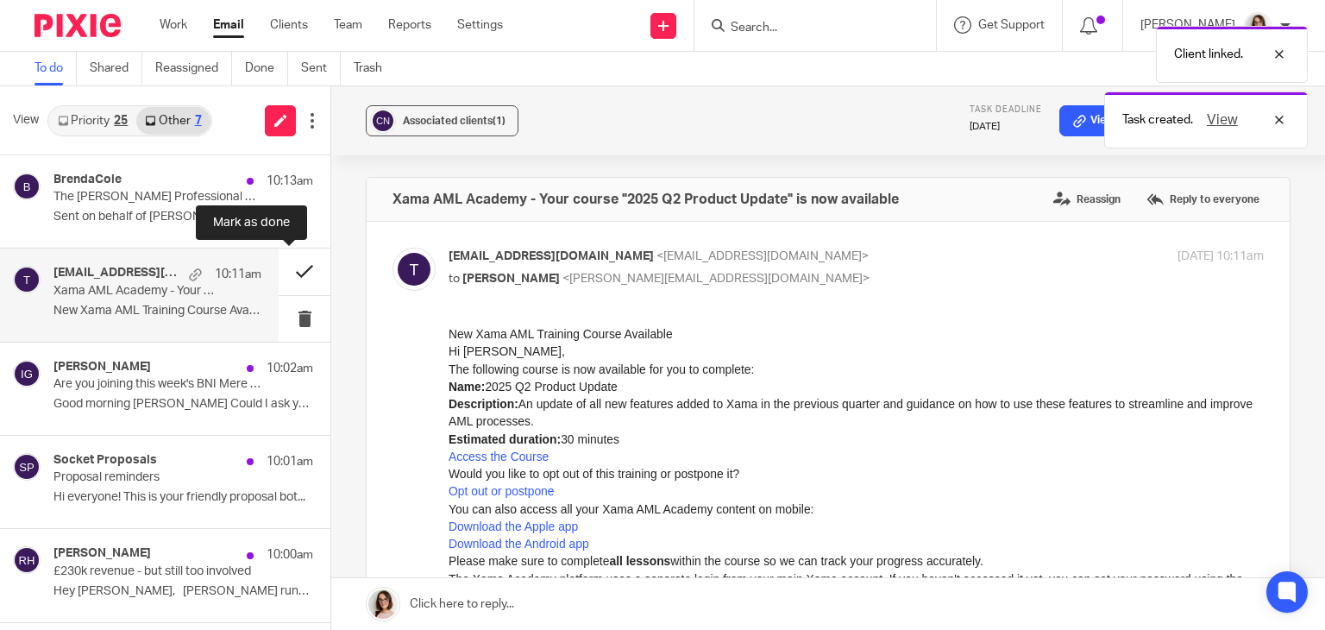
click at [283, 264] on button at bounding box center [305, 272] width 52 height 46
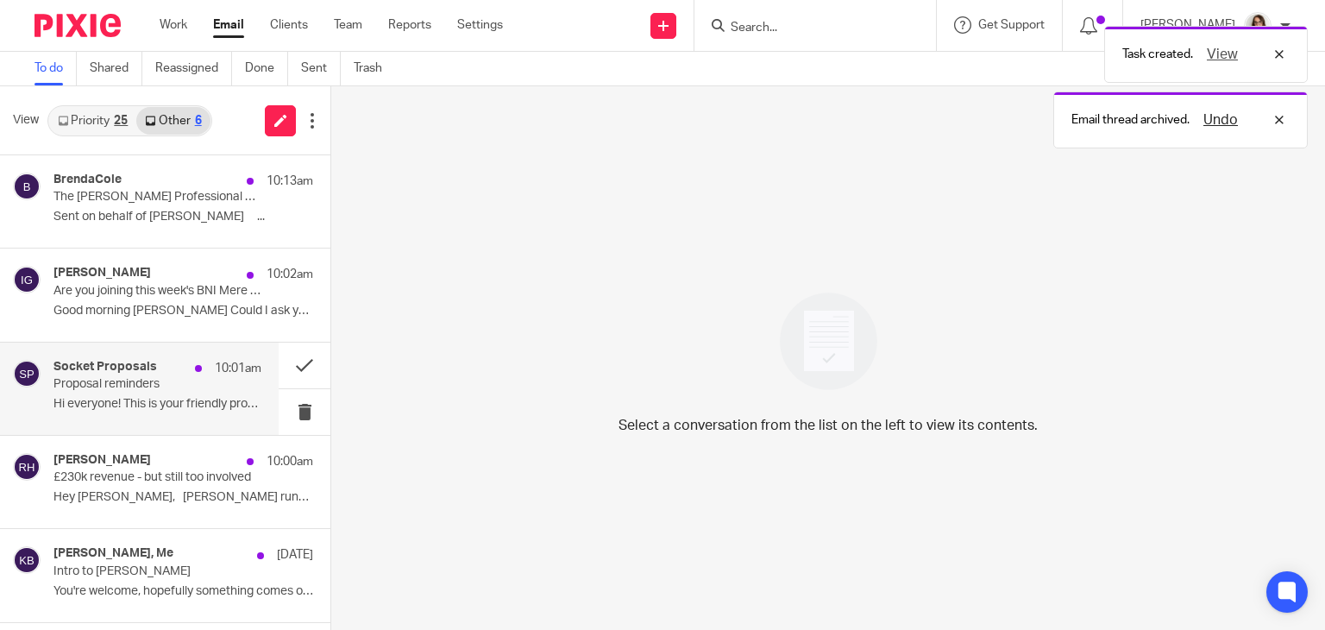
click at [145, 379] on p "Proposal reminders" at bounding box center [136, 384] width 167 height 15
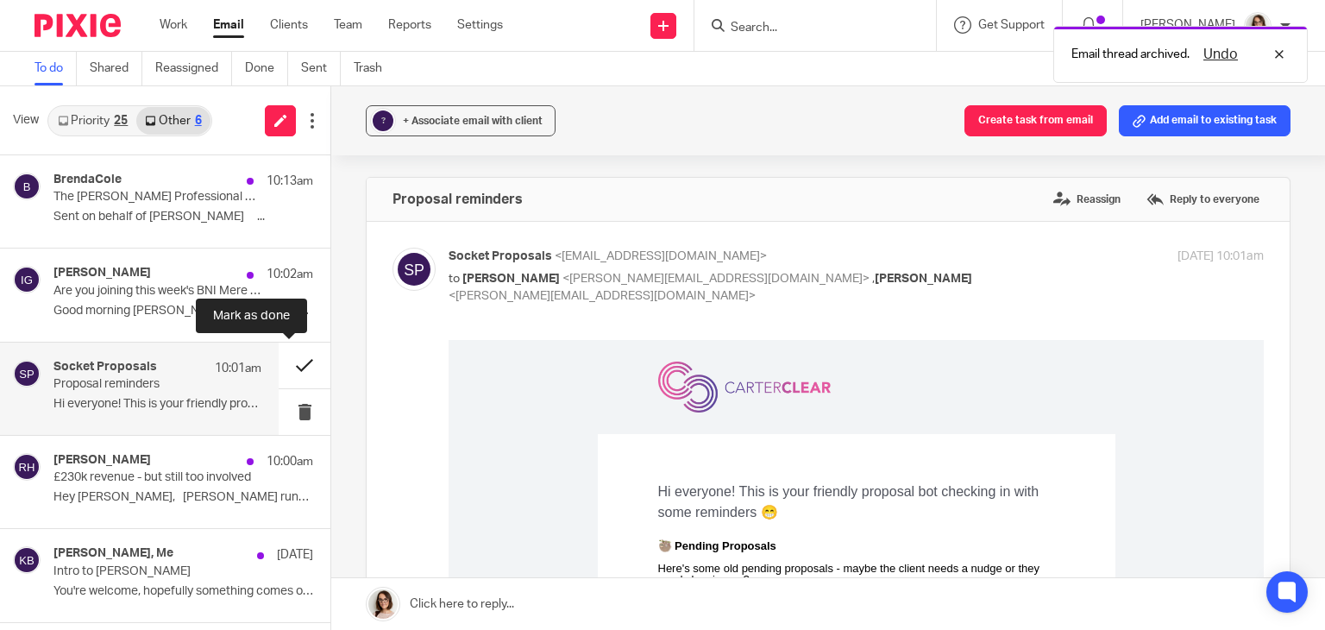
click at [291, 365] on button at bounding box center [305, 366] width 52 height 46
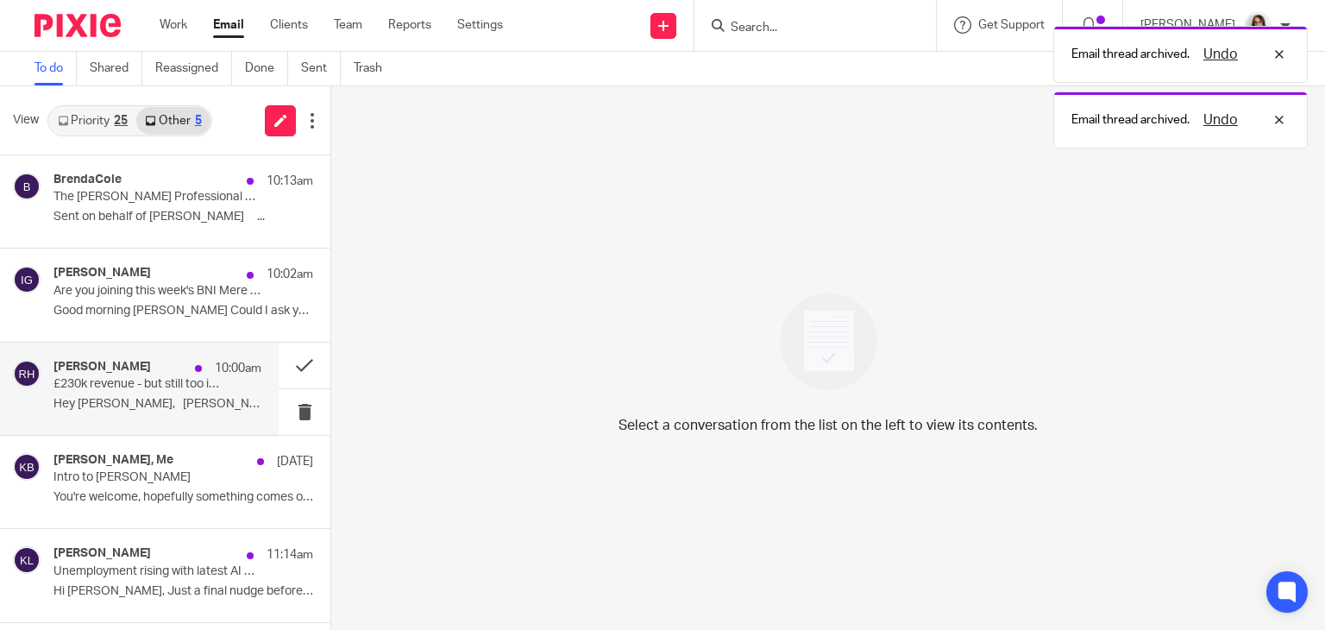
click at [196, 400] on p "Hey Caroline, Stephen runs a growing..." at bounding box center [157, 404] width 208 height 15
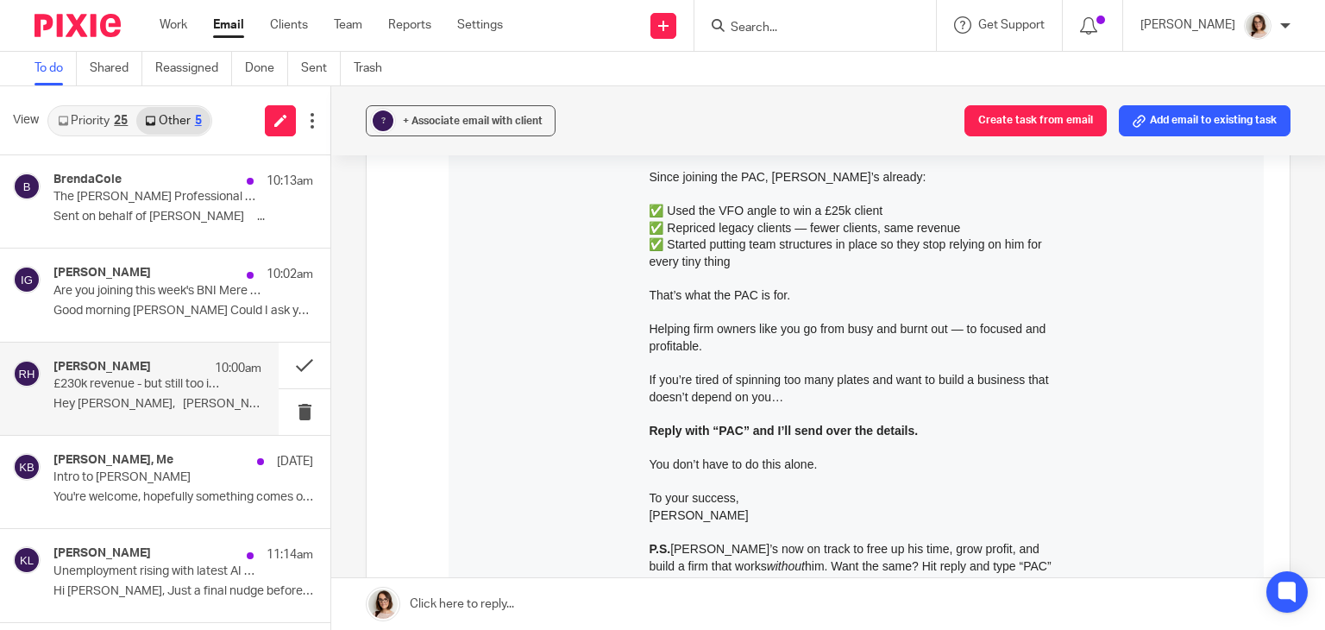
scroll to position [758, 0]
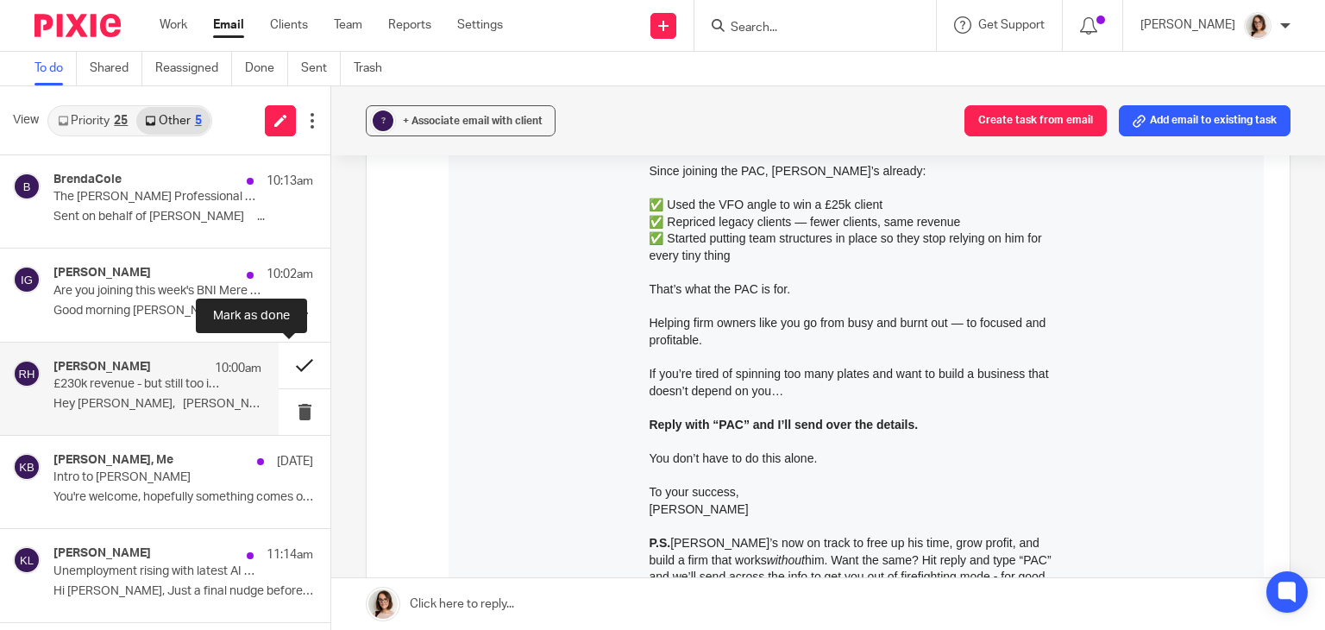
click at [289, 365] on button at bounding box center [305, 366] width 52 height 46
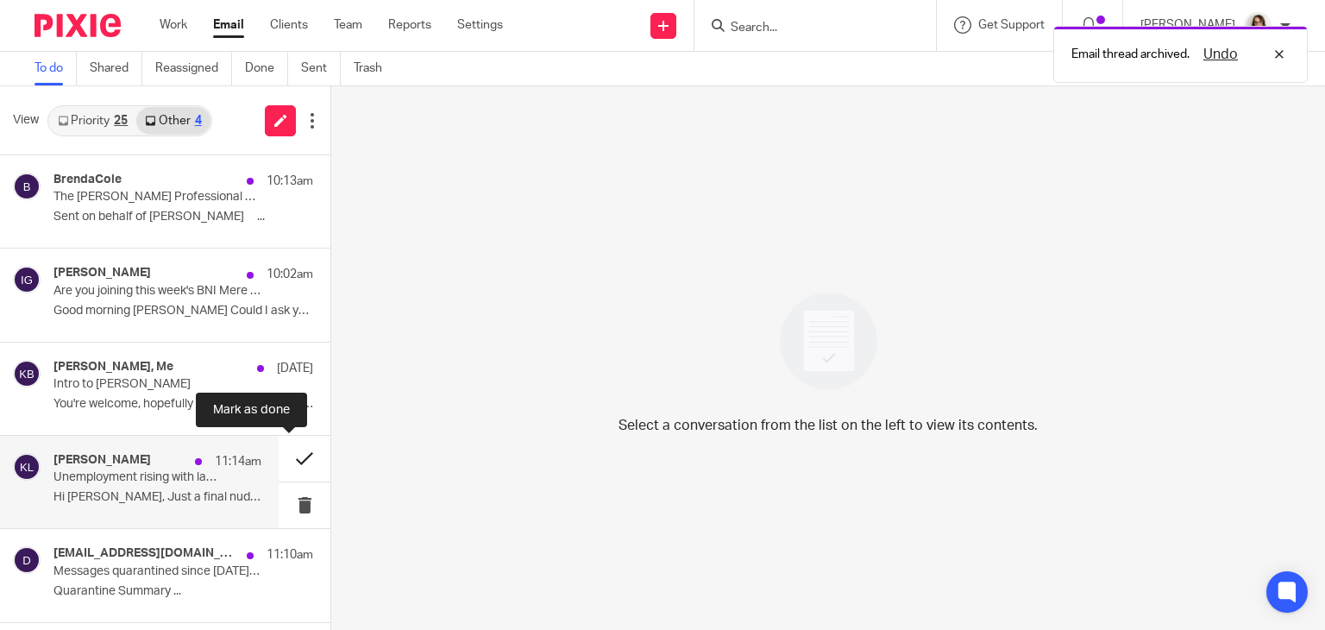
click at [290, 450] on button at bounding box center [305, 459] width 52 height 46
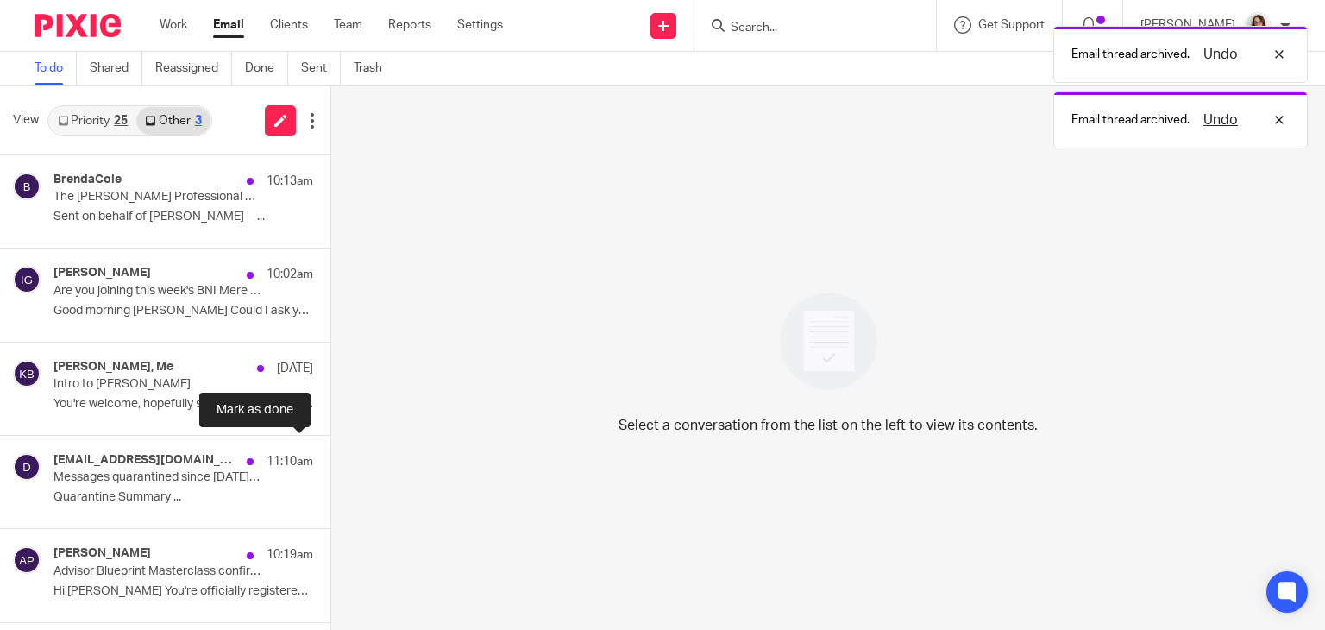
click at [330, 450] on button at bounding box center [337, 459] width 14 height 46
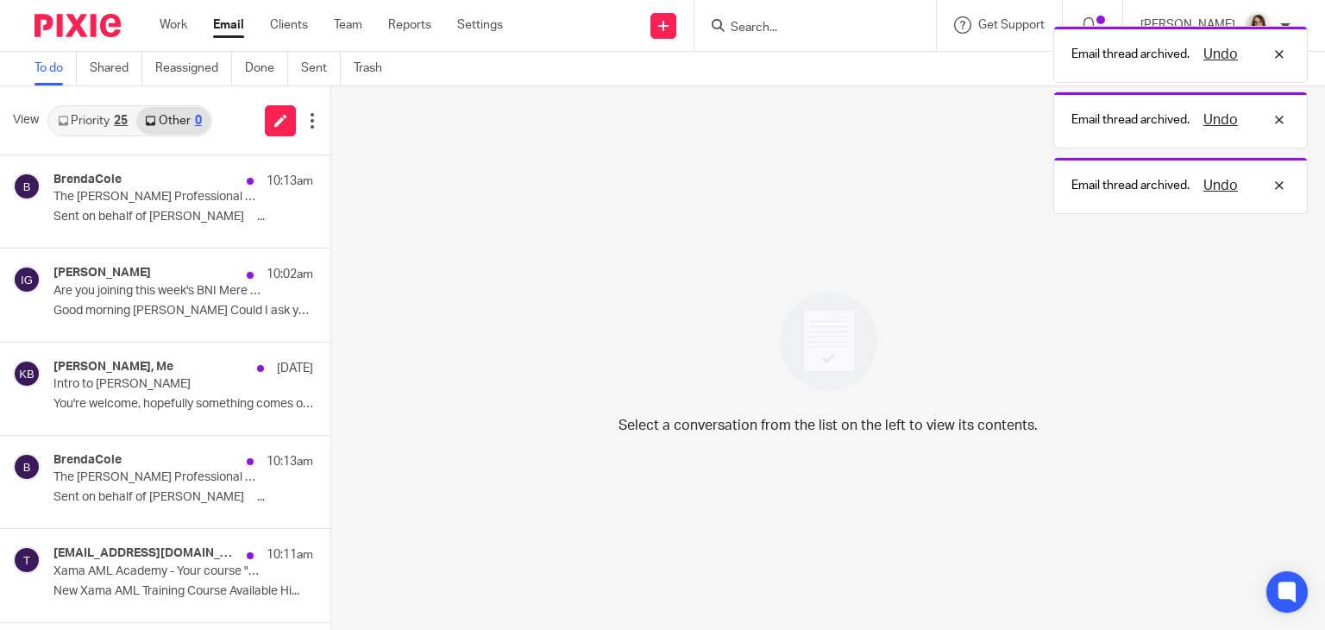
click at [224, 27] on link "Email" at bounding box center [228, 24] width 31 height 17
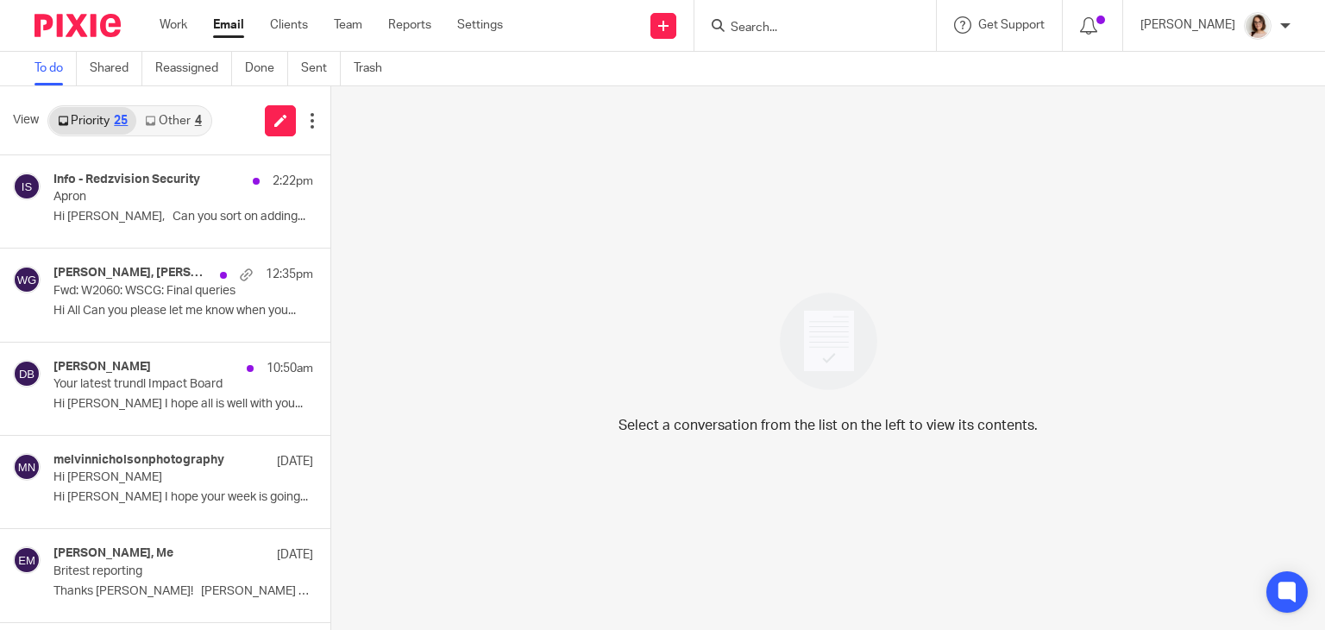
click at [164, 125] on link "Other 4" at bounding box center [172, 121] width 73 height 28
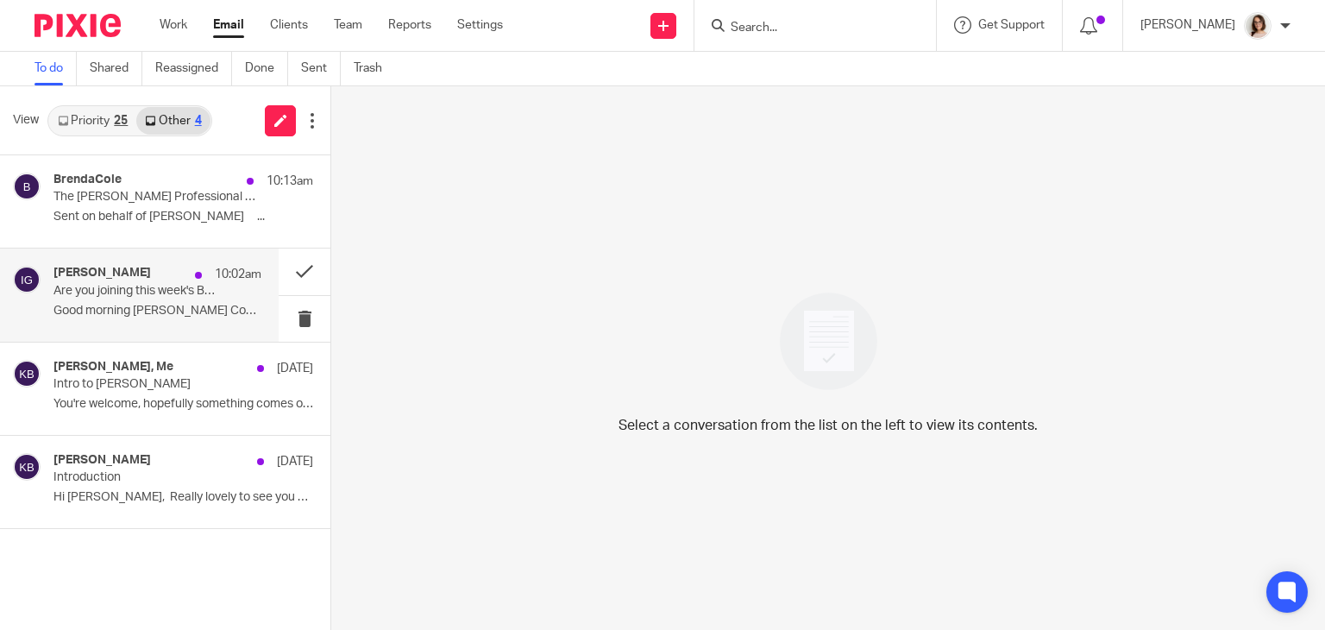
click at [237, 293] on div "[PERSON_NAME] 10:02am Are you joining this week's BNI Mere meeting on [DATE]? R…" at bounding box center [157, 295] width 208 height 58
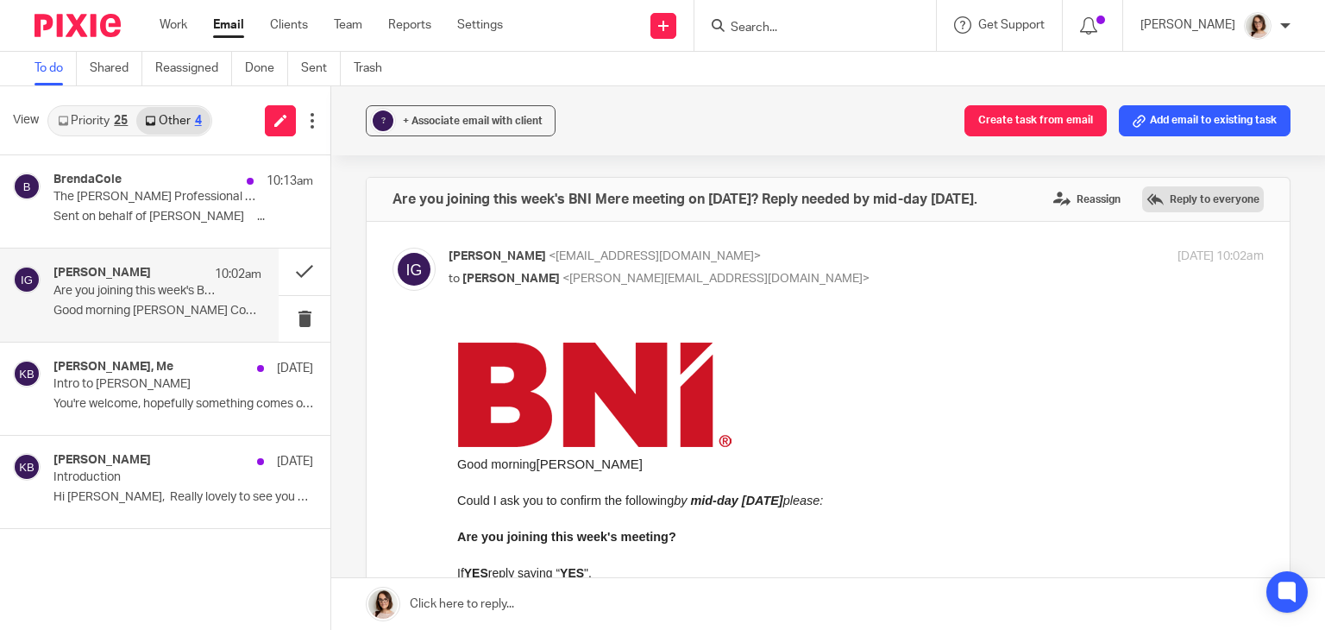
click at [1170, 201] on label "Reply to everyone" at bounding box center [1203, 199] width 122 height 26
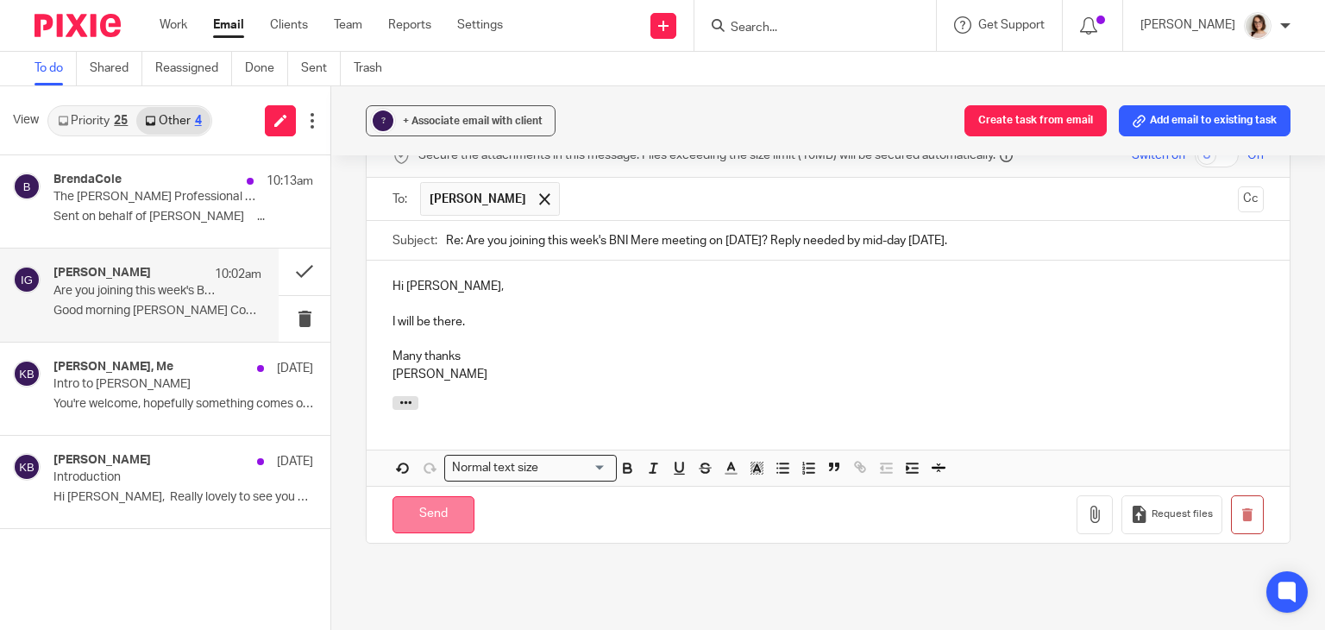
click at [425, 502] on input "Send" at bounding box center [434, 514] width 82 height 37
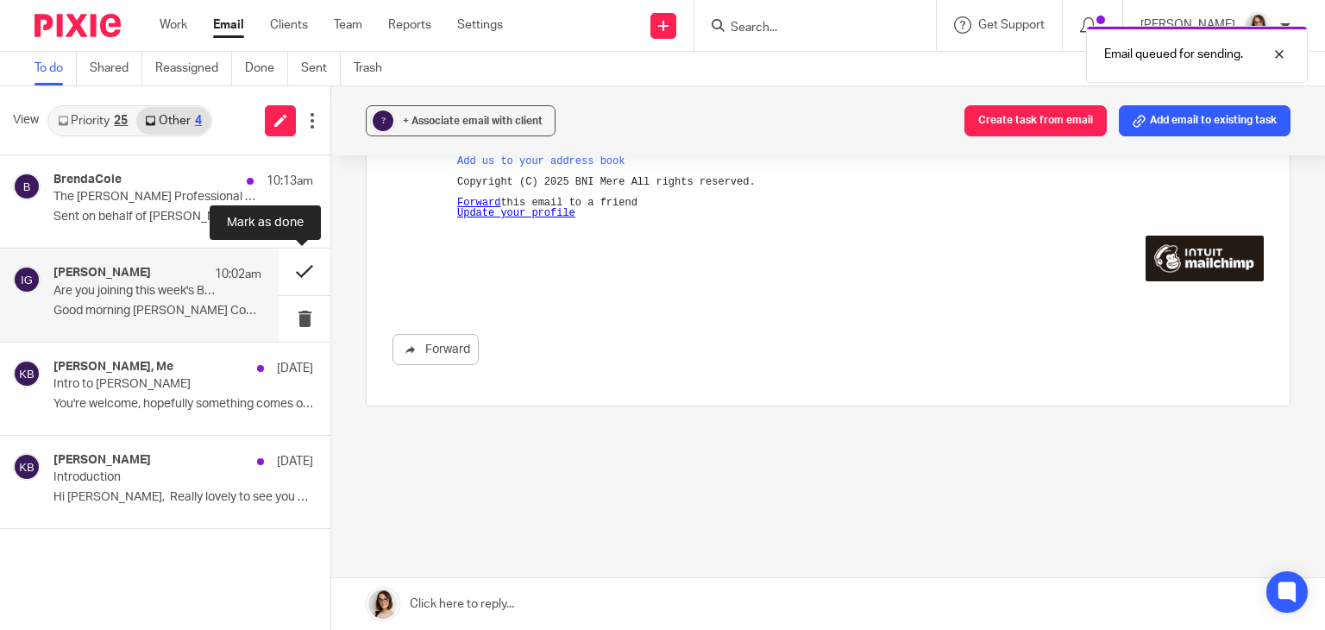
click at [309, 264] on button at bounding box center [305, 272] width 52 height 46
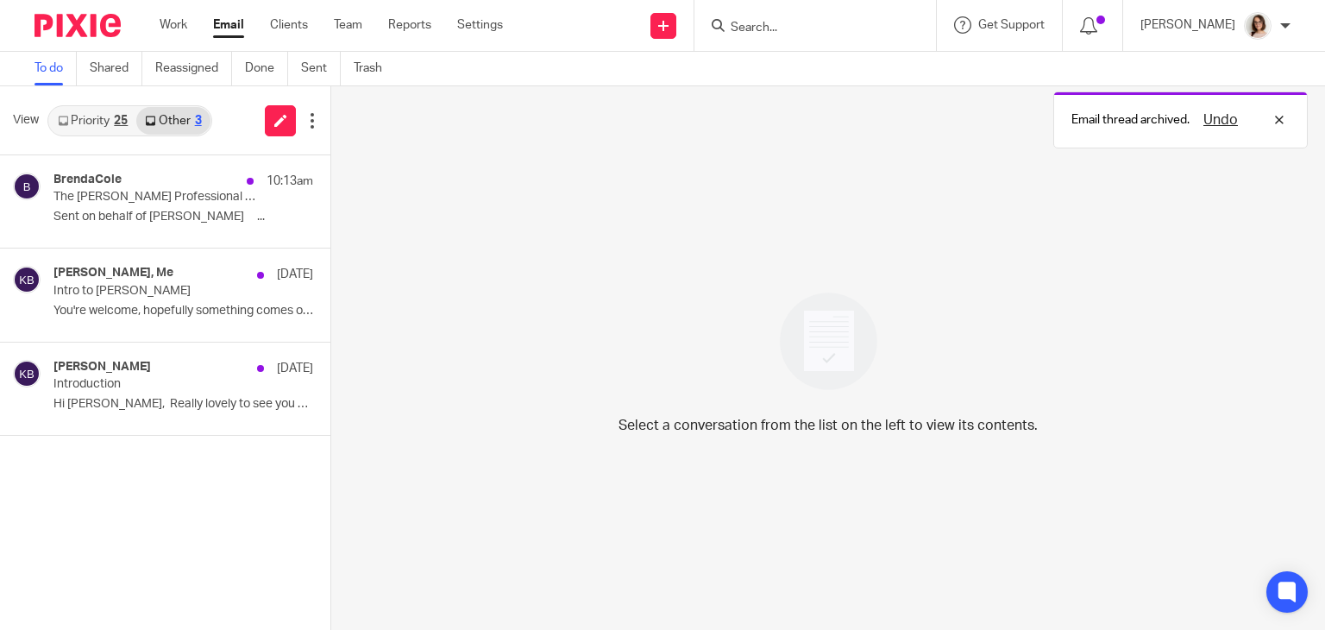
click at [228, 28] on link "Email" at bounding box center [228, 24] width 31 height 17
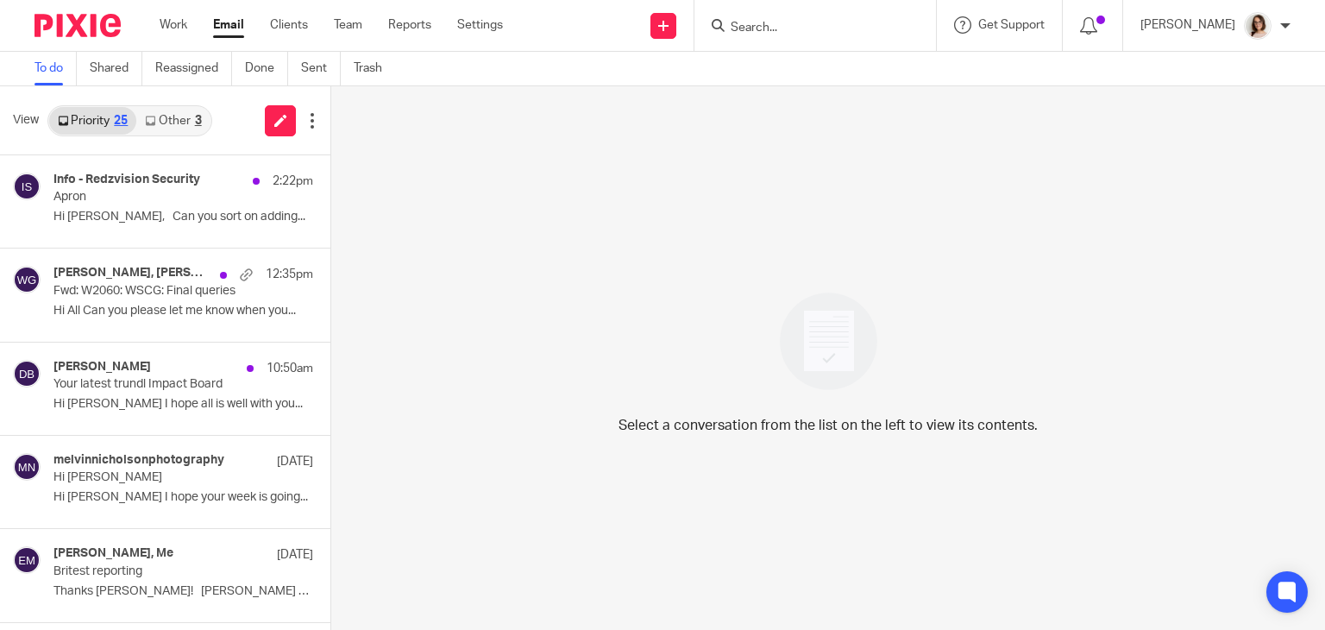
click at [232, 22] on link "Email" at bounding box center [228, 24] width 31 height 17
click at [229, 25] on link "Email" at bounding box center [228, 24] width 31 height 17
click at [224, 32] on link "Email" at bounding box center [228, 24] width 31 height 17
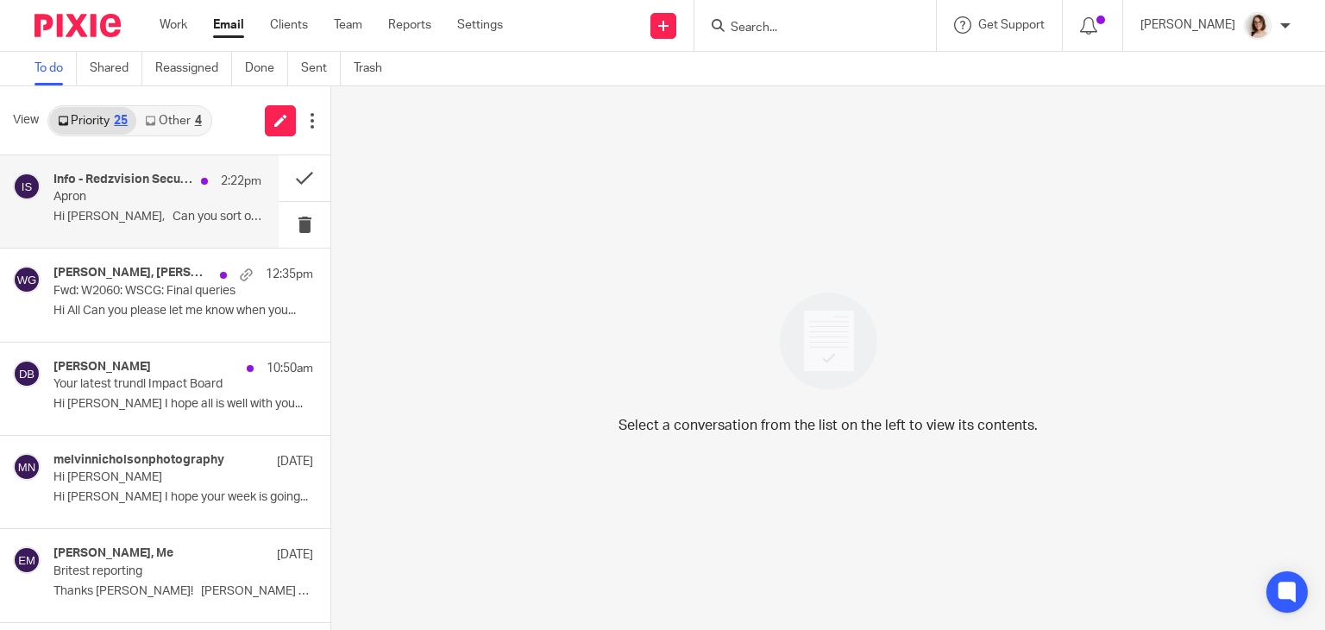
click at [162, 205] on p "Apron" at bounding box center [136, 197] width 167 height 15
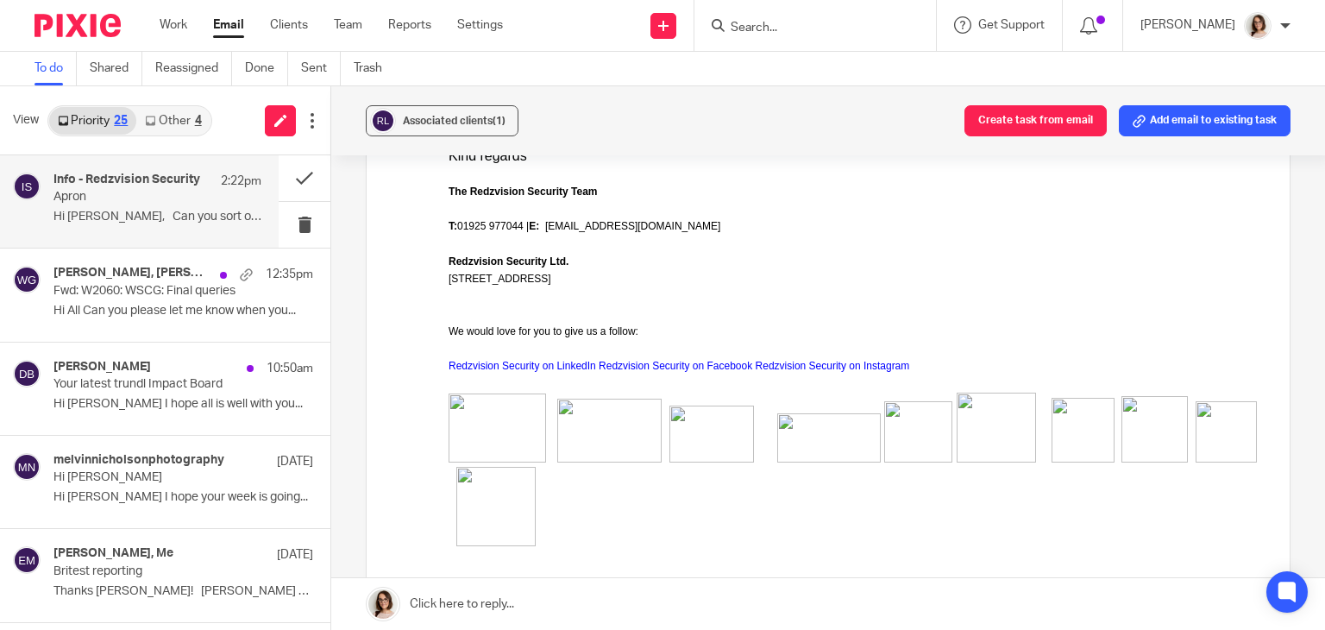
scroll to position [249, 0]
click at [186, 123] on link "Other 4" at bounding box center [172, 121] width 73 height 28
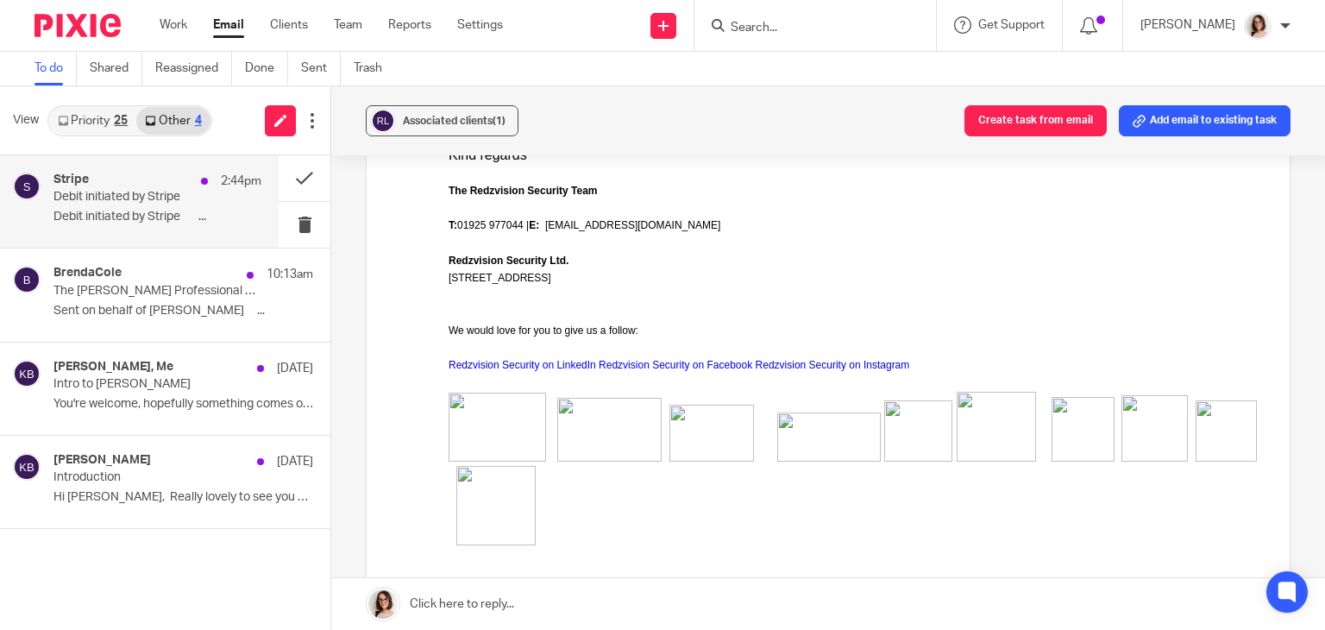
click at [154, 228] on div "Stripe 2:44pm Debit initiated by Stripe Debit initiated by Stripe ͏ ͏ ͏ ͏ ͏ ͏ ͏…" at bounding box center [157, 202] width 208 height 58
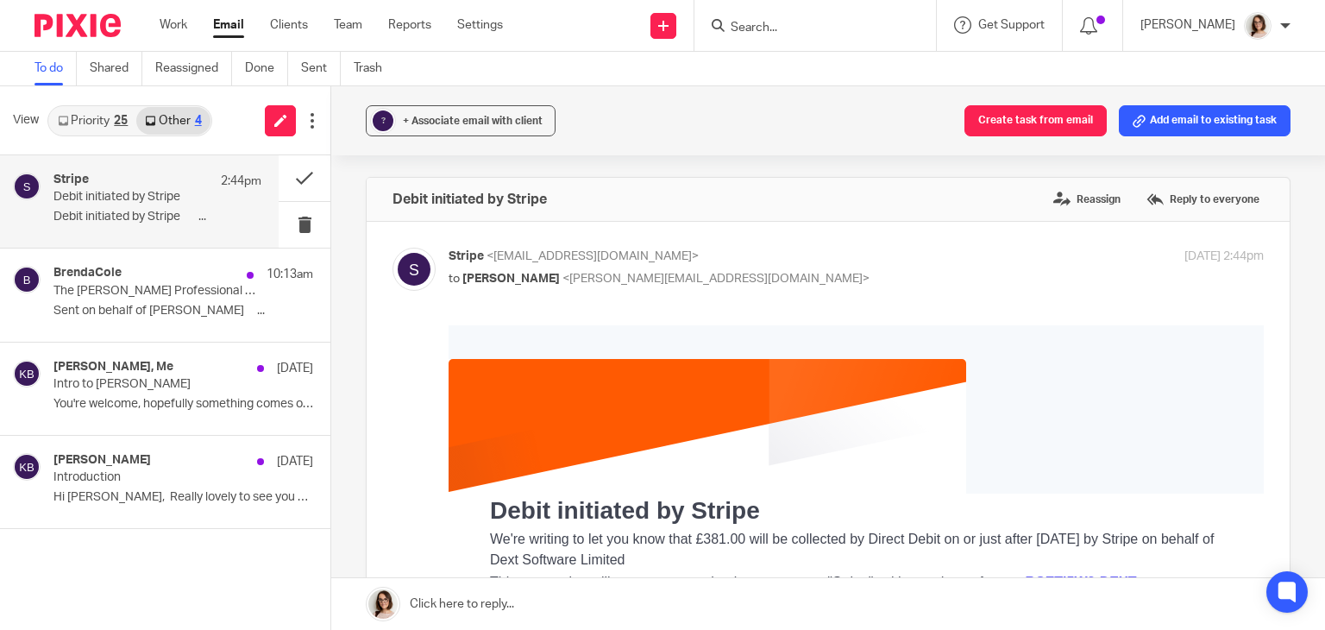
scroll to position [0, 0]
click at [300, 180] on button at bounding box center [305, 178] width 52 height 46
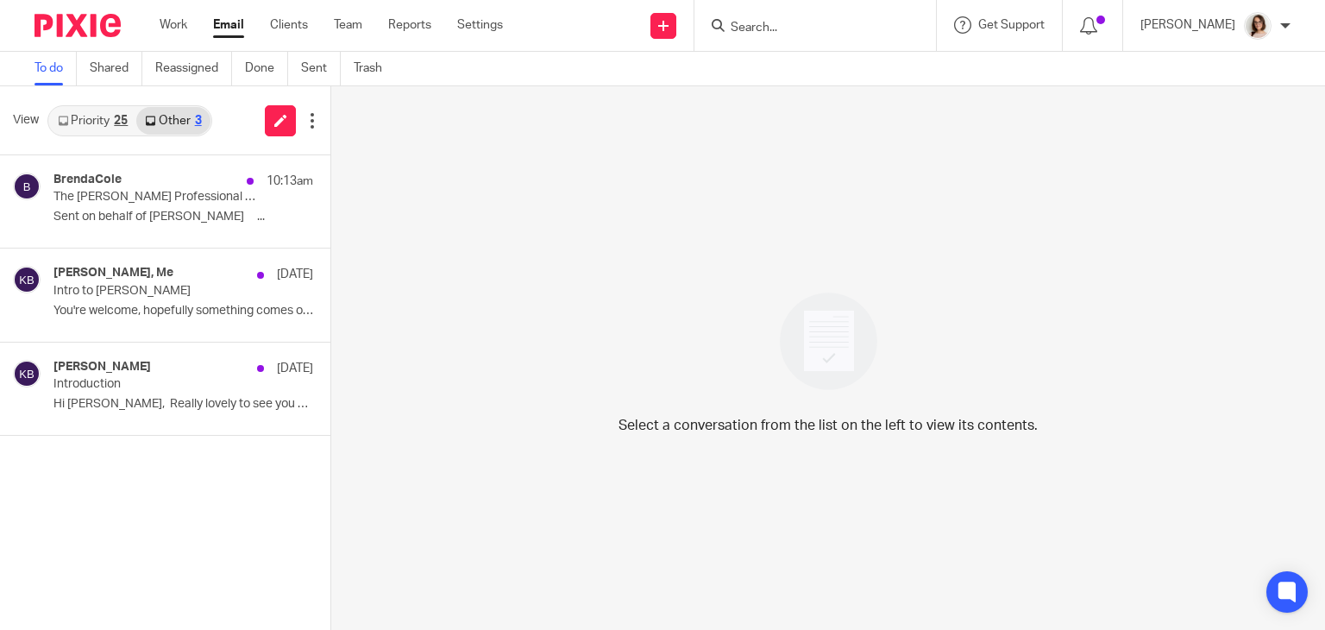
click at [95, 125] on link "Priority 25" at bounding box center [92, 121] width 87 height 28
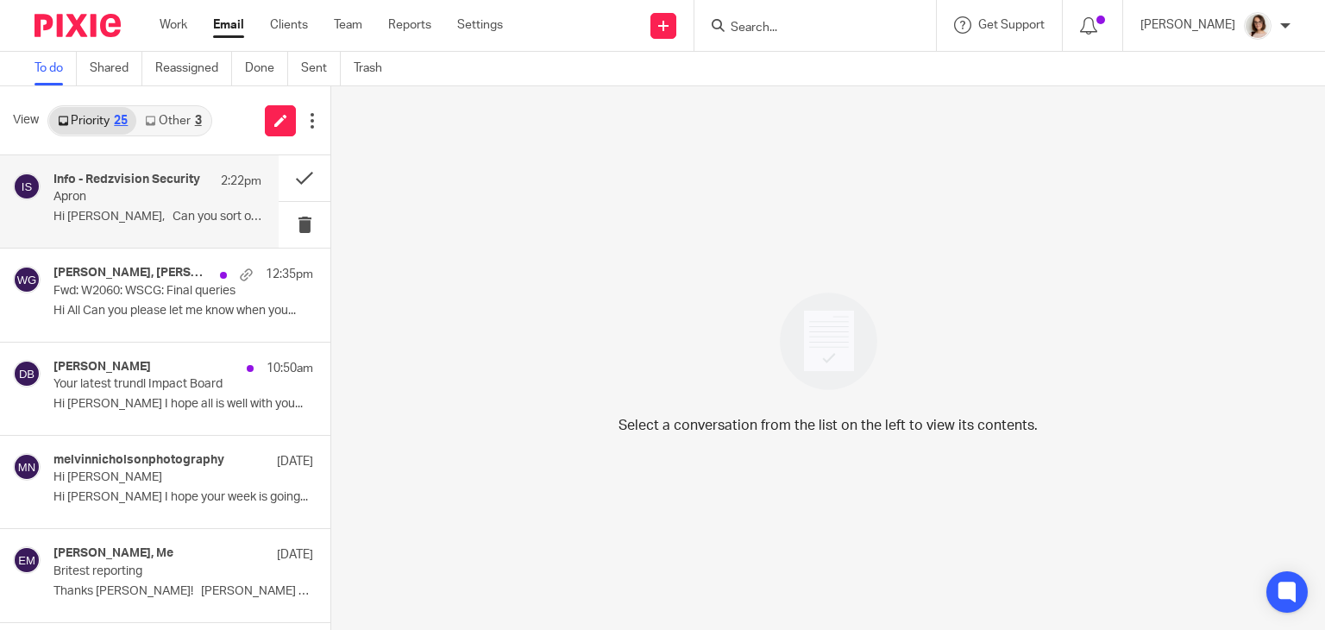
click at [154, 223] on p "Hi Caroline, Can you sort on adding..." at bounding box center [157, 217] width 208 height 15
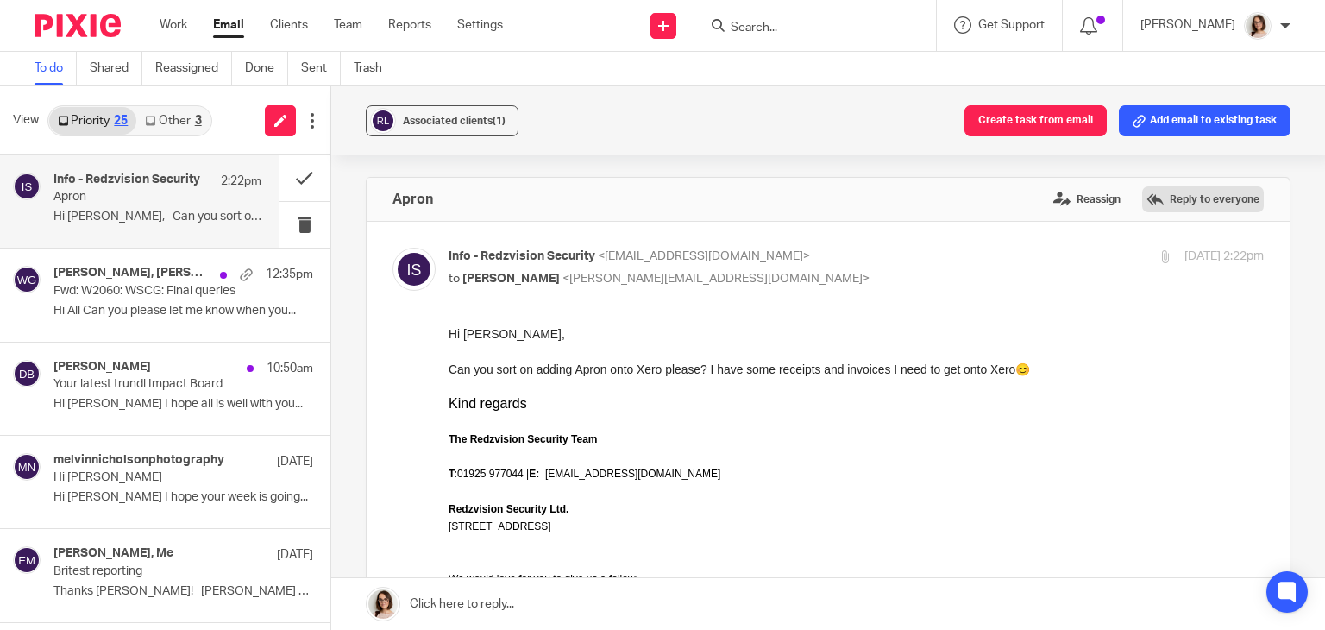
click at [1169, 186] on label "Reply to everyone" at bounding box center [1203, 199] width 122 height 26
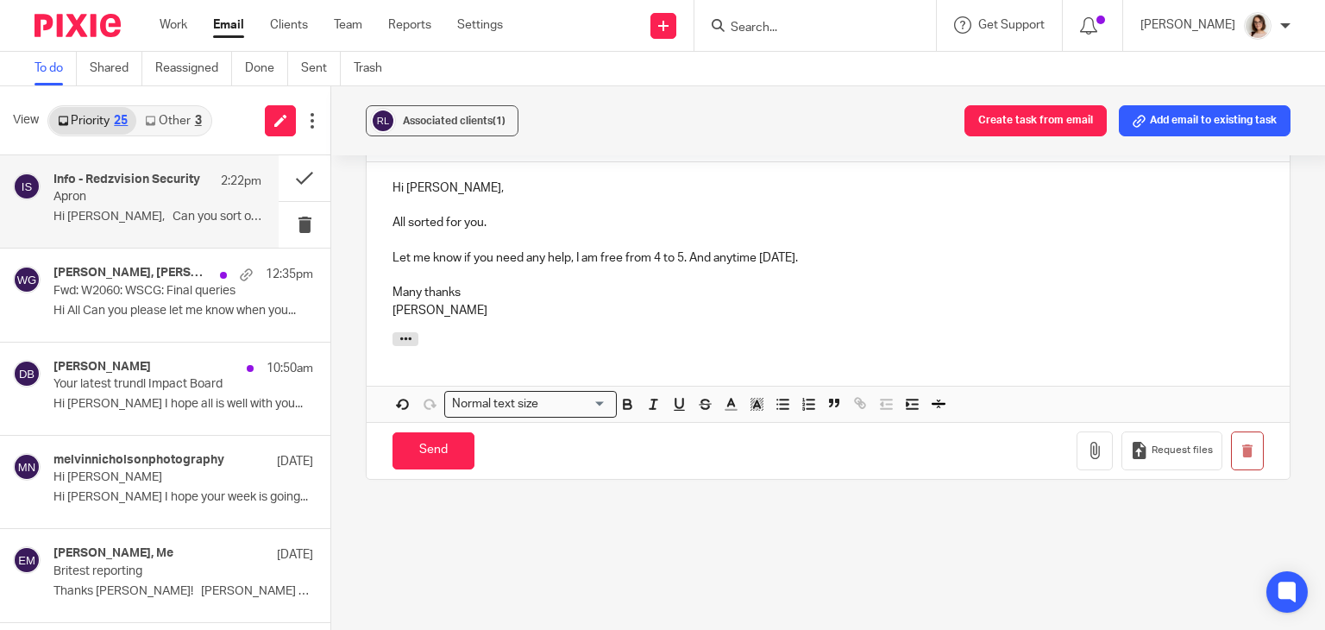
scroll to position [1048, 0]
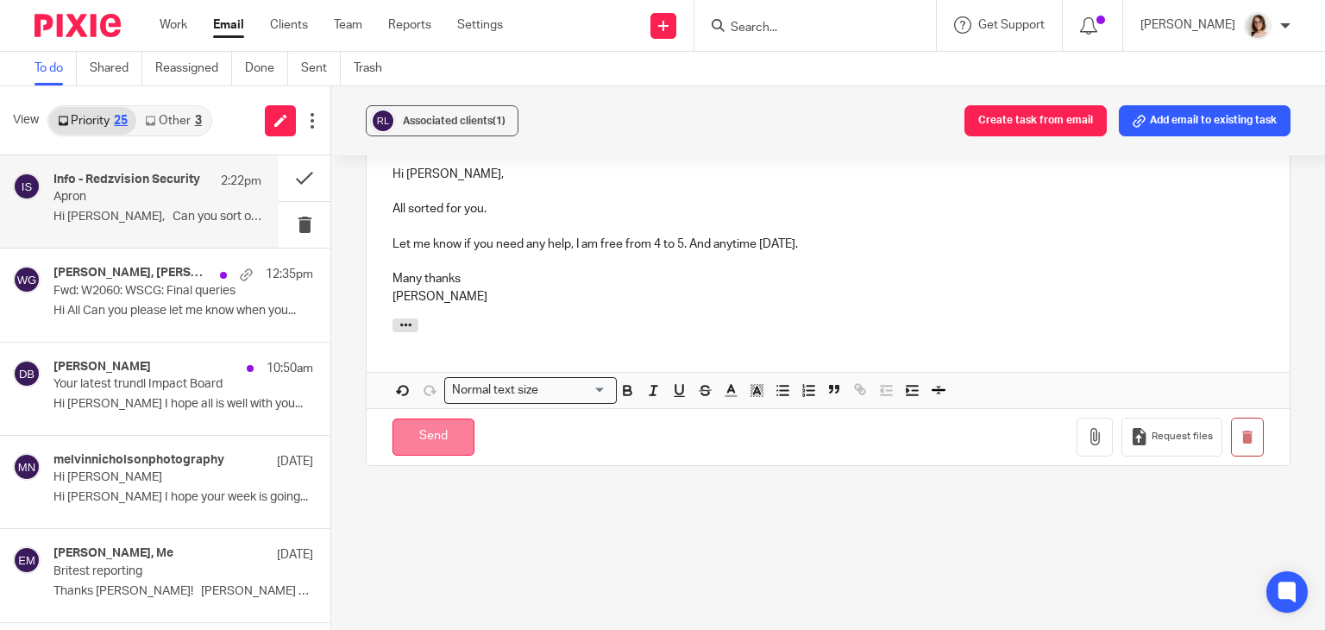
click at [455, 436] on input "Send" at bounding box center [434, 436] width 82 height 37
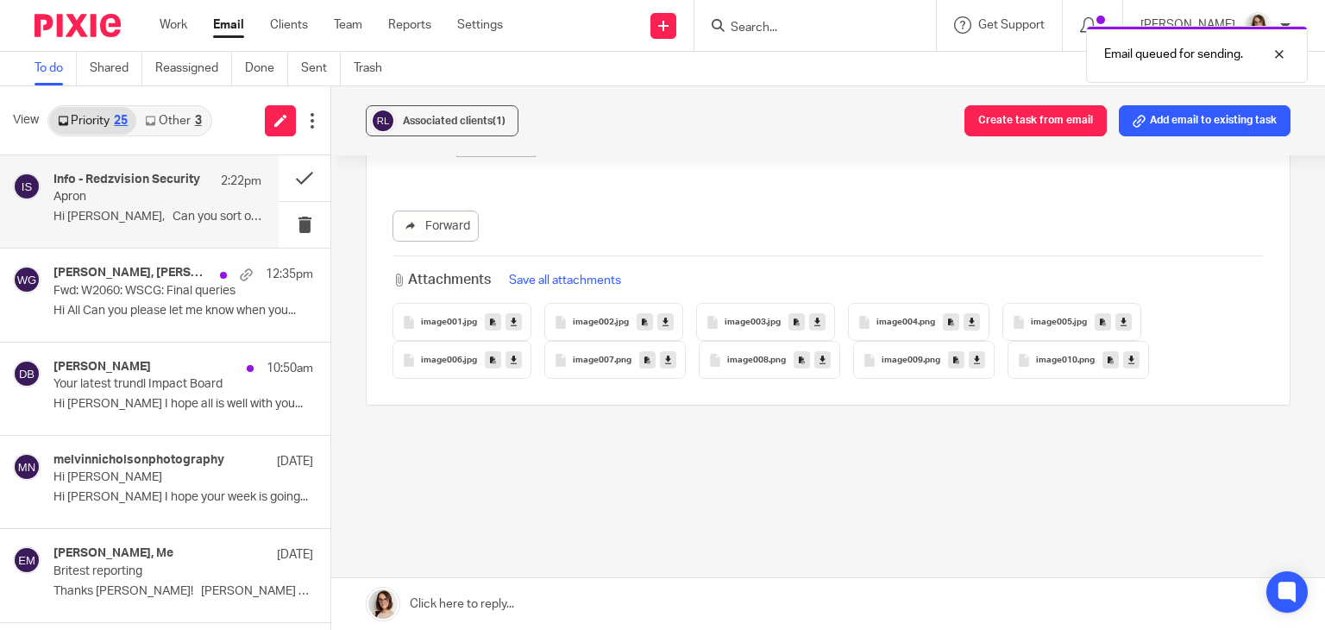
scroll to position [636, 0]
click at [285, 180] on button at bounding box center [305, 178] width 52 height 46
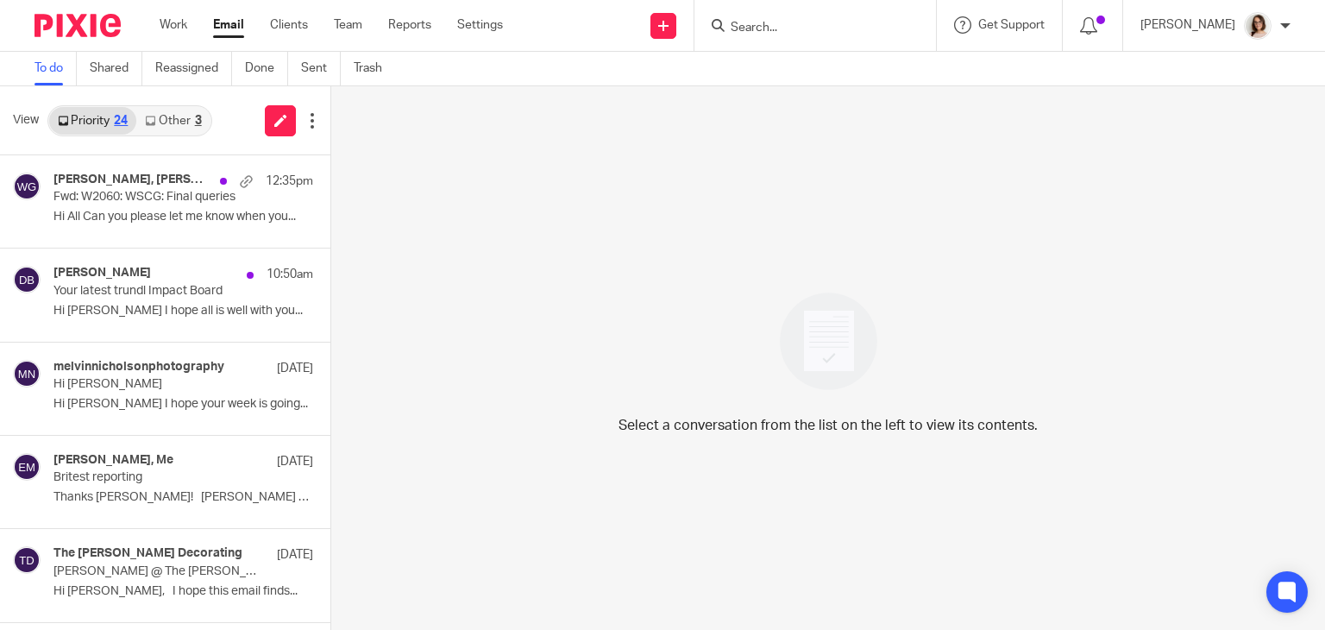
click at [231, 27] on link "Email" at bounding box center [228, 24] width 31 height 17
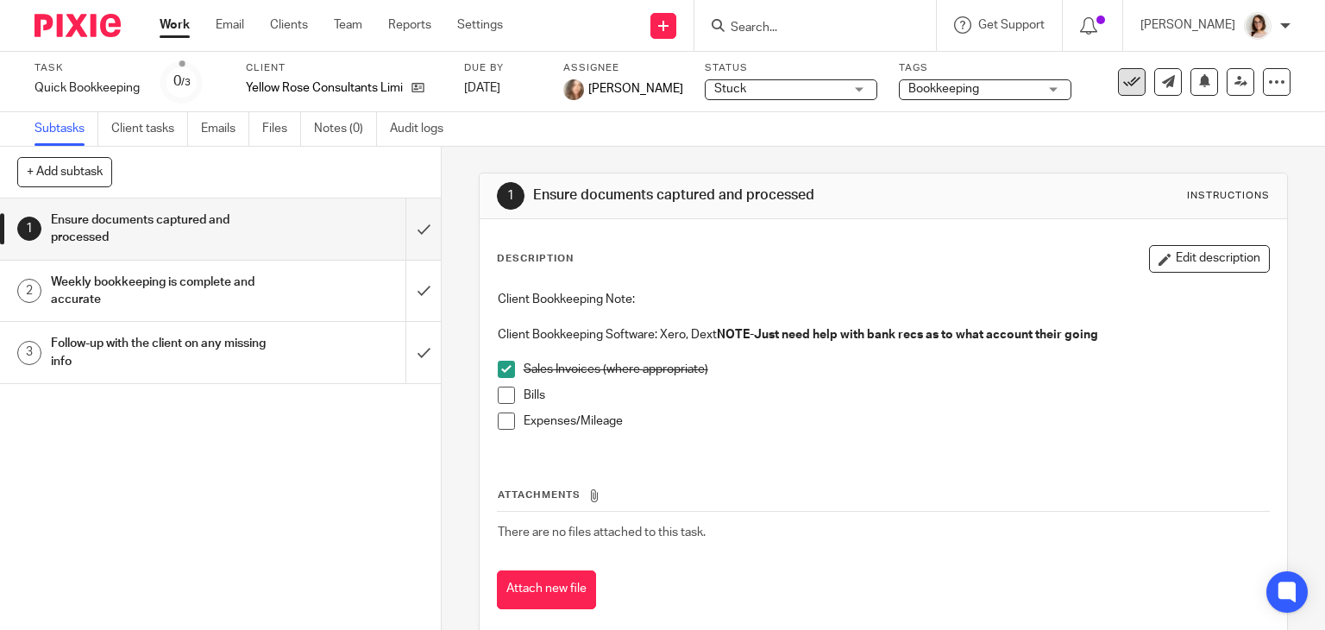
click at [1123, 88] on icon at bounding box center [1131, 81] width 17 height 17
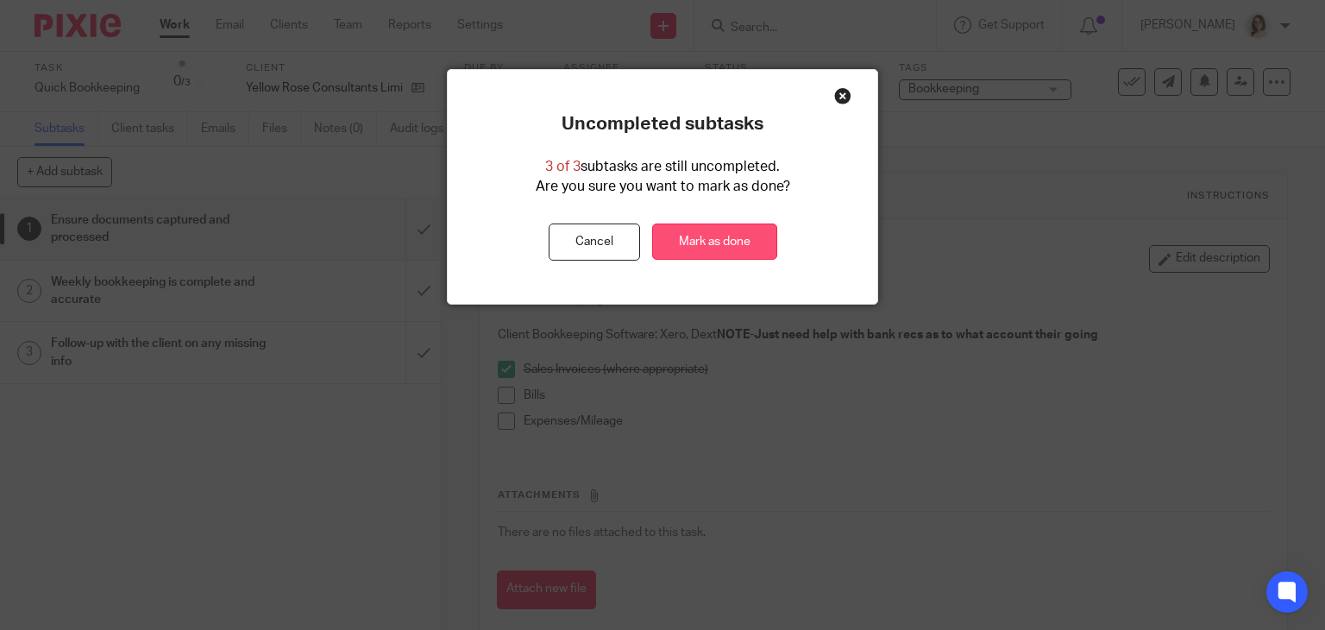
click at [732, 224] on link "Mark as done" at bounding box center [714, 241] width 125 height 37
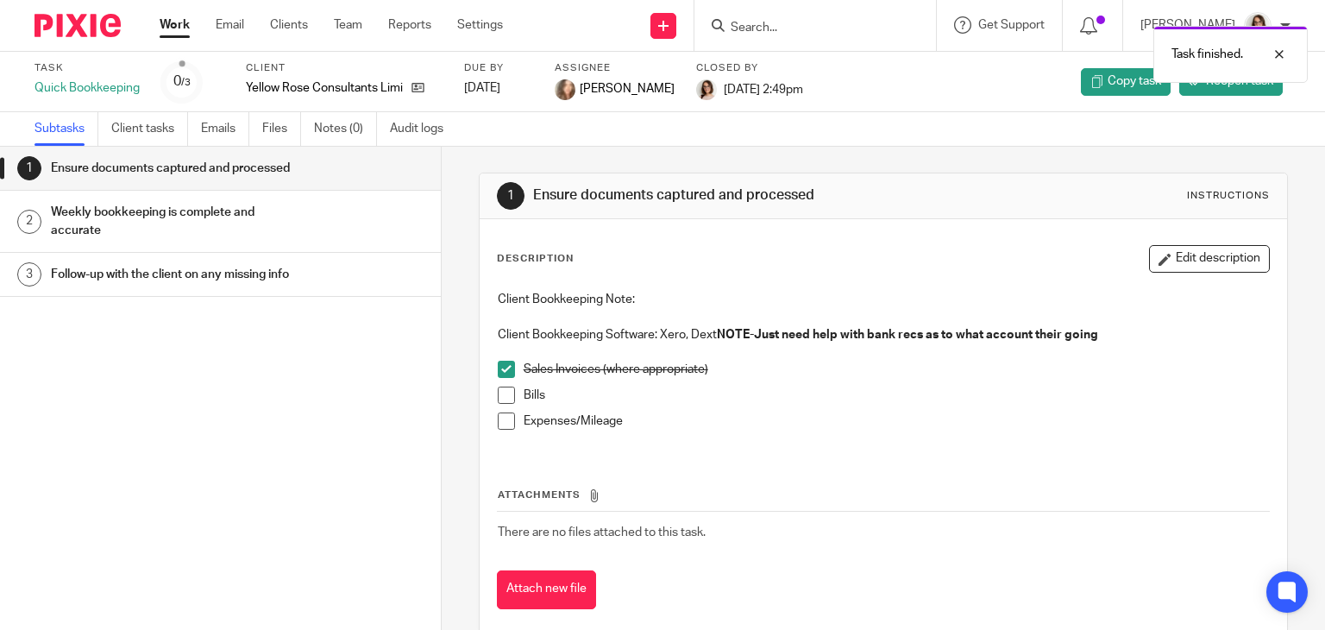
click at [168, 25] on link "Work" at bounding box center [175, 24] width 30 height 17
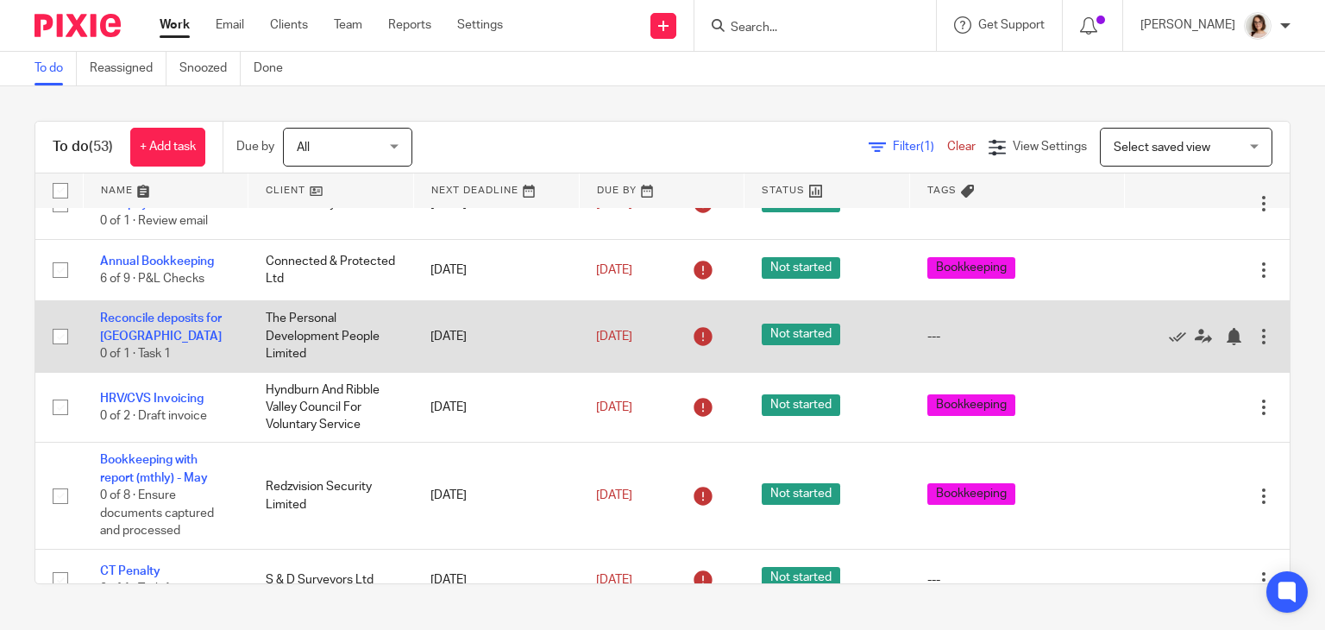
scroll to position [193, 0]
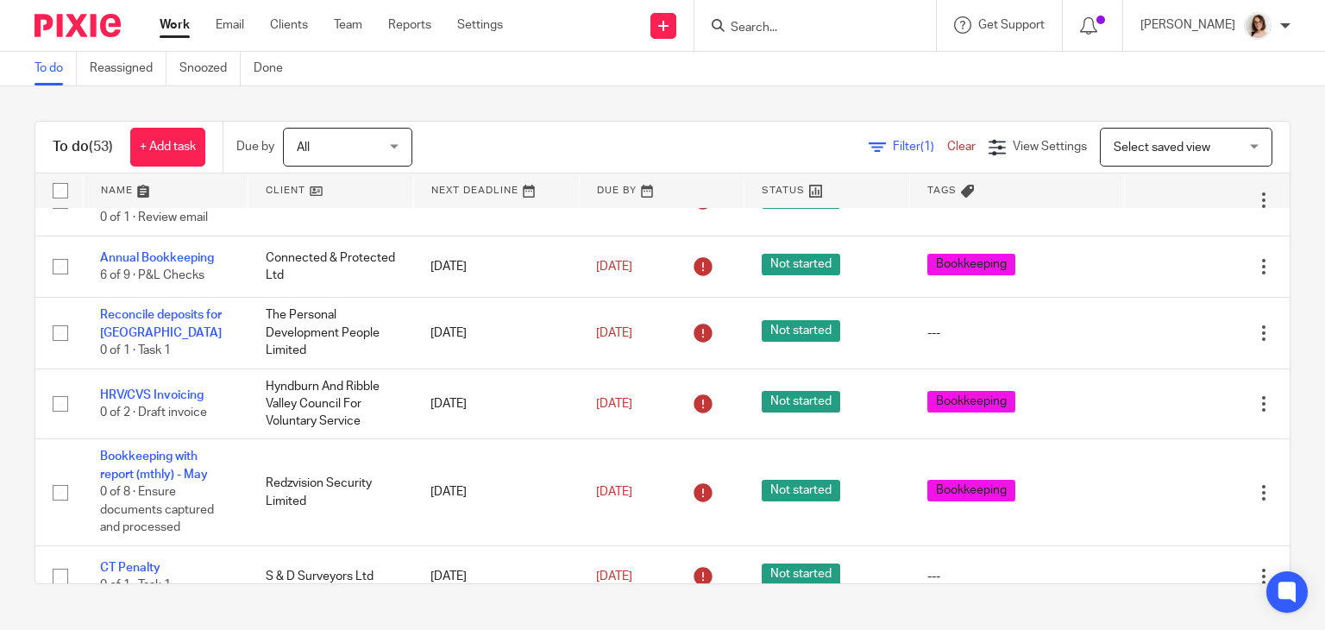
click at [774, 26] on input "Search" at bounding box center [806, 29] width 155 height 16
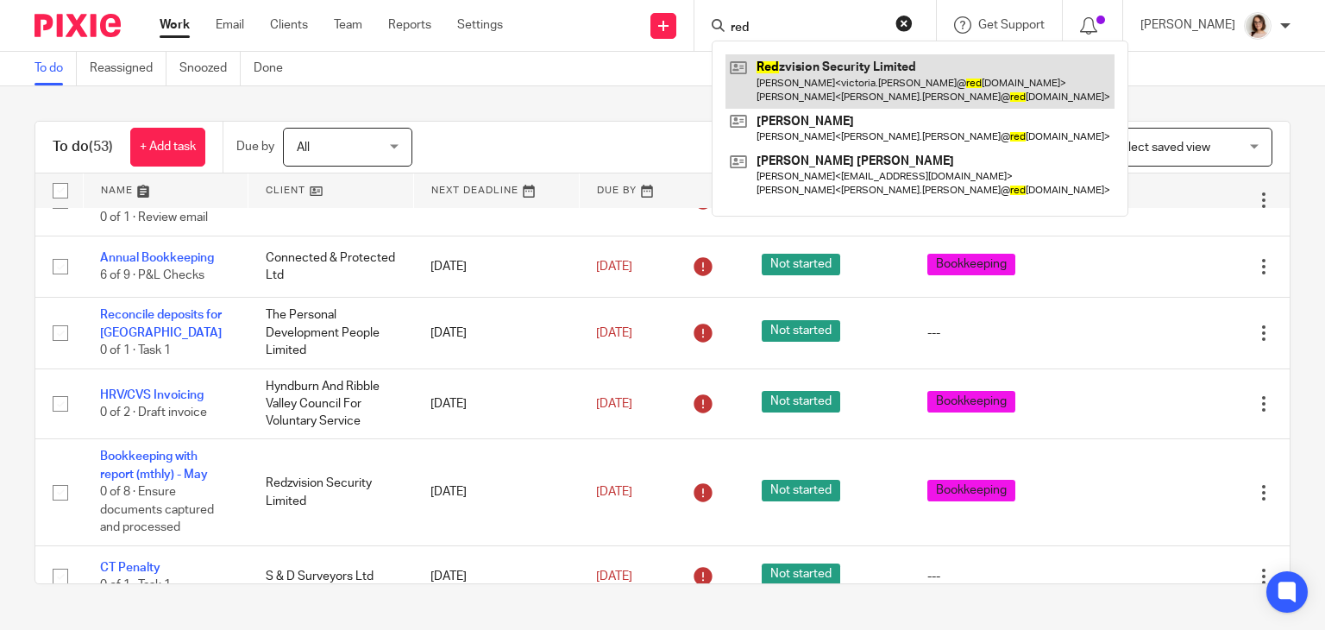
type input "red"
click at [782, 84] on link at bounding box center [920, 80] width 389 height 53
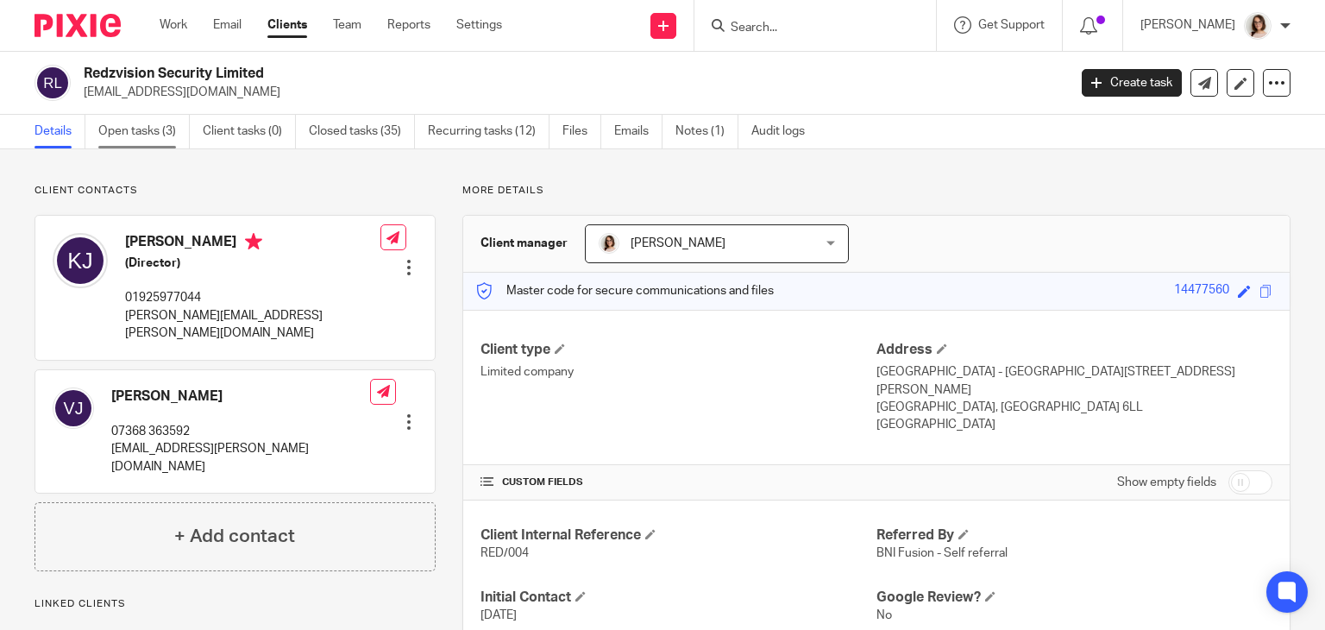
click at [128, 138] on link "Open tasks (3)" at bounding box center [143, 132] width 91 height 34
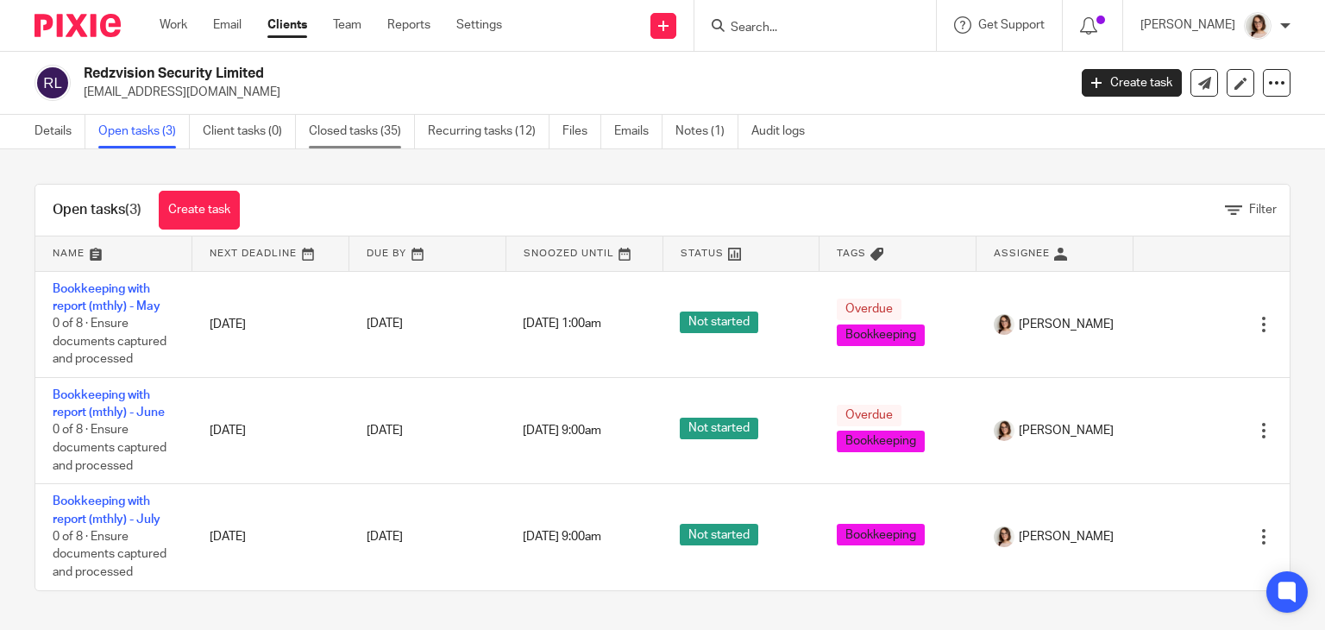
click at [352, 148] on link "Closed tasks (35)" at bounding box center [362, 132] width 106 height 34
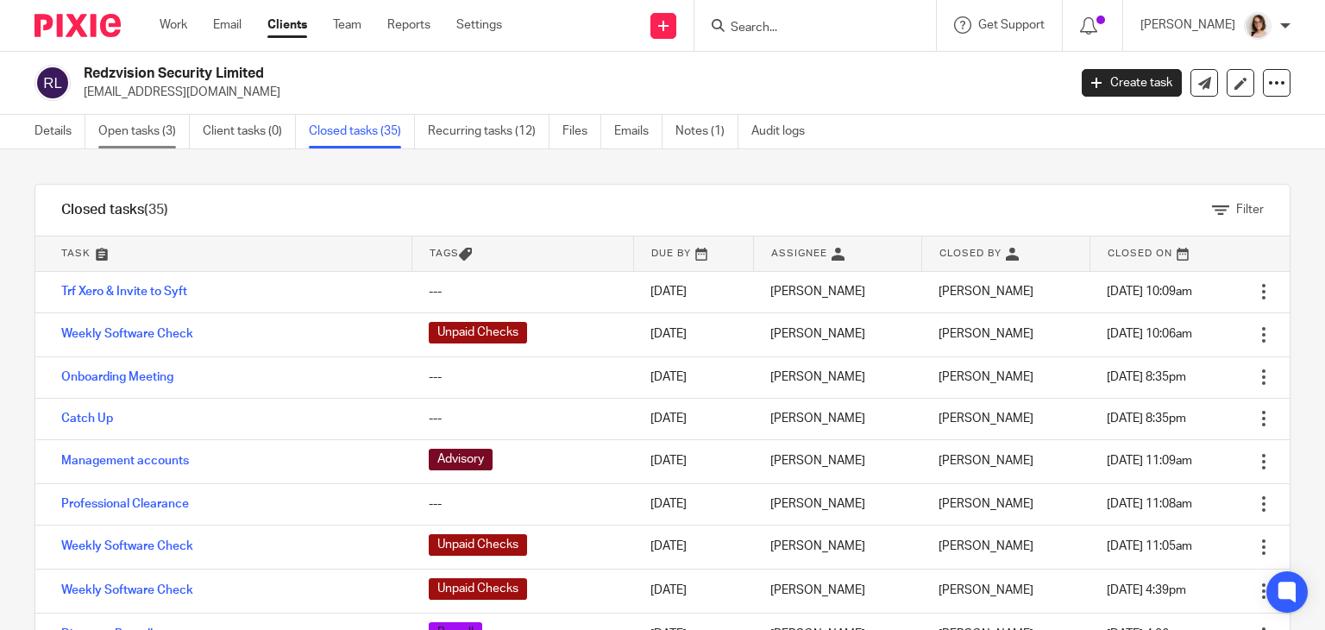
click at [123, 133] on link "Open tasks (3)" at bounding box center [143, 132] width 91 height 34
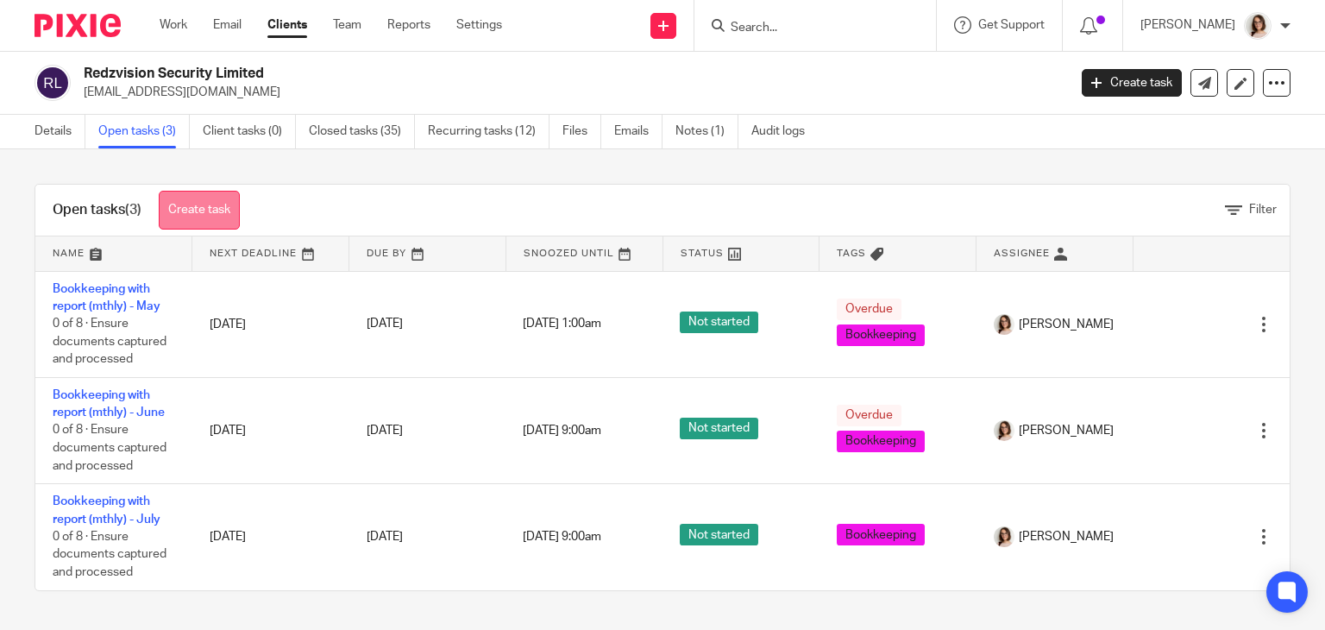
click at [186, 199] on link "Create task" at bounding box center [199, 210] width 81 height 39
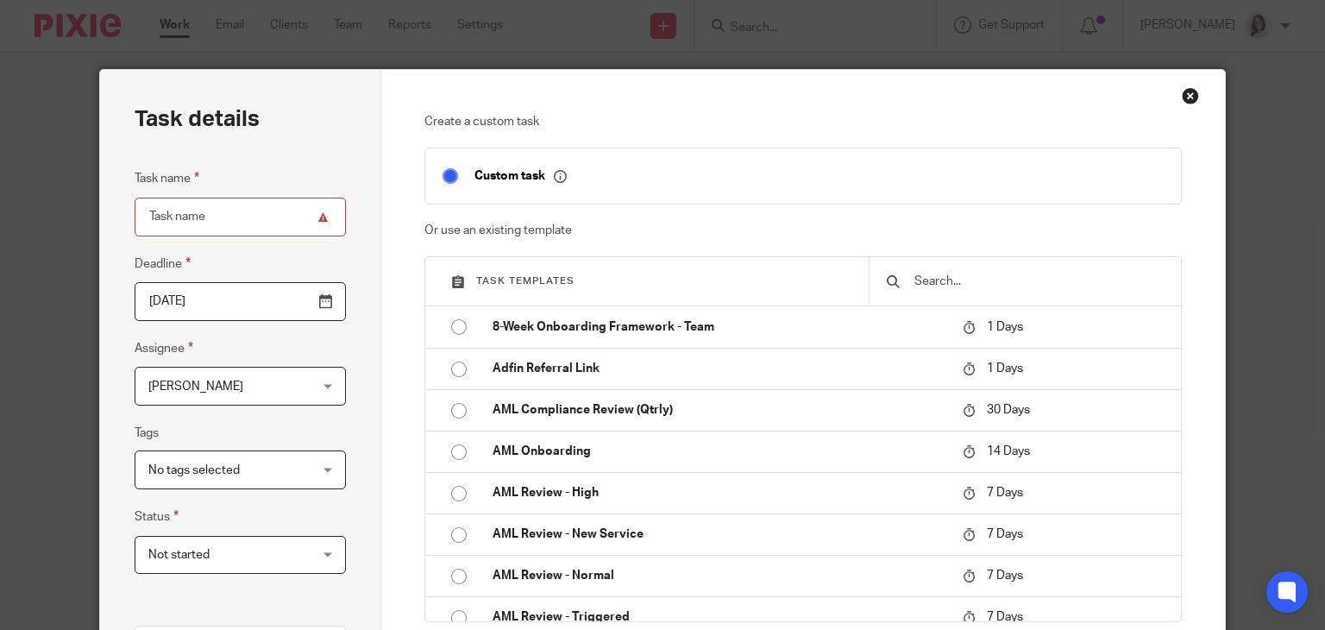
click at [929, 274] on input "text" at bounding box center [1038, 281] width 251 height 19
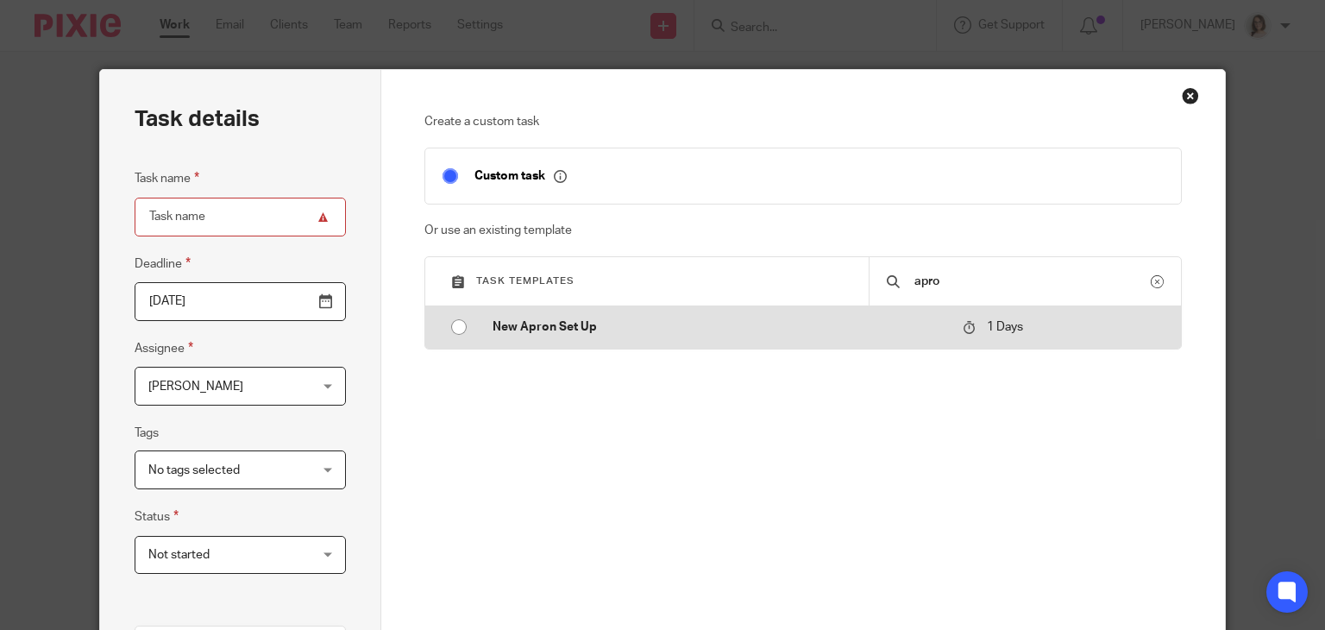
type input "apro"
click at [448, 329] on input "radio" at bounding box center [459, 327] width 33 height 33
type input "2025-08-12"
type input "New Apron Set Up"
checkbox input "false"
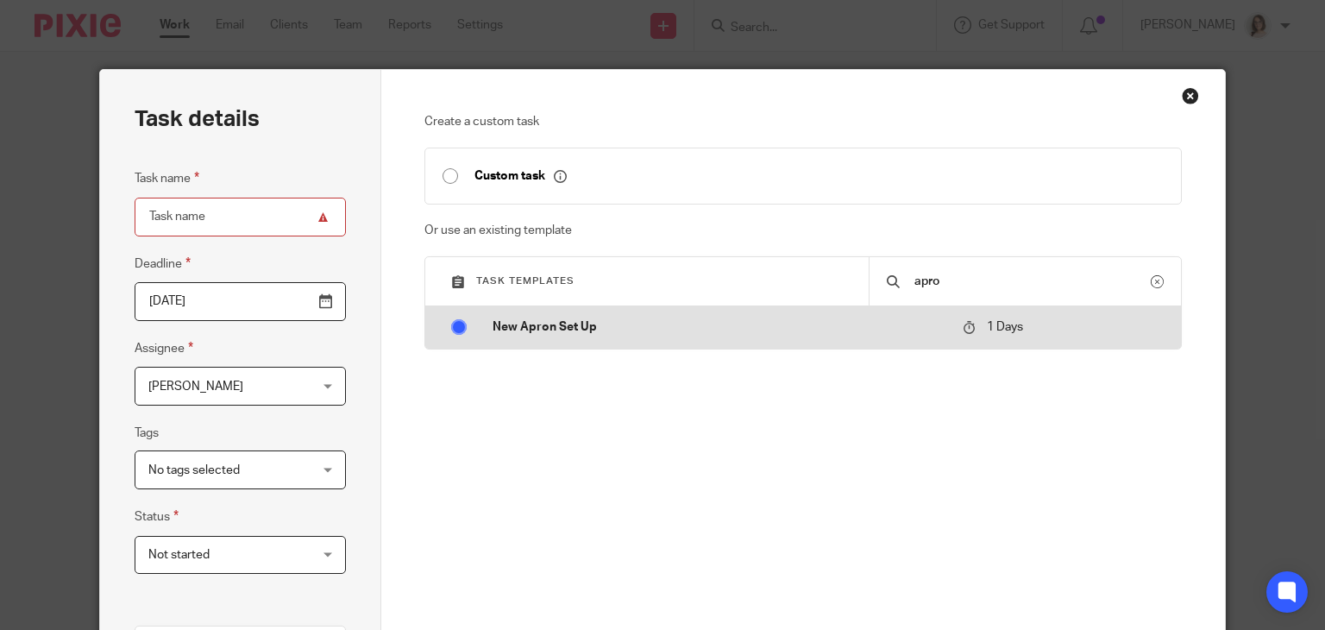
radio input "false"
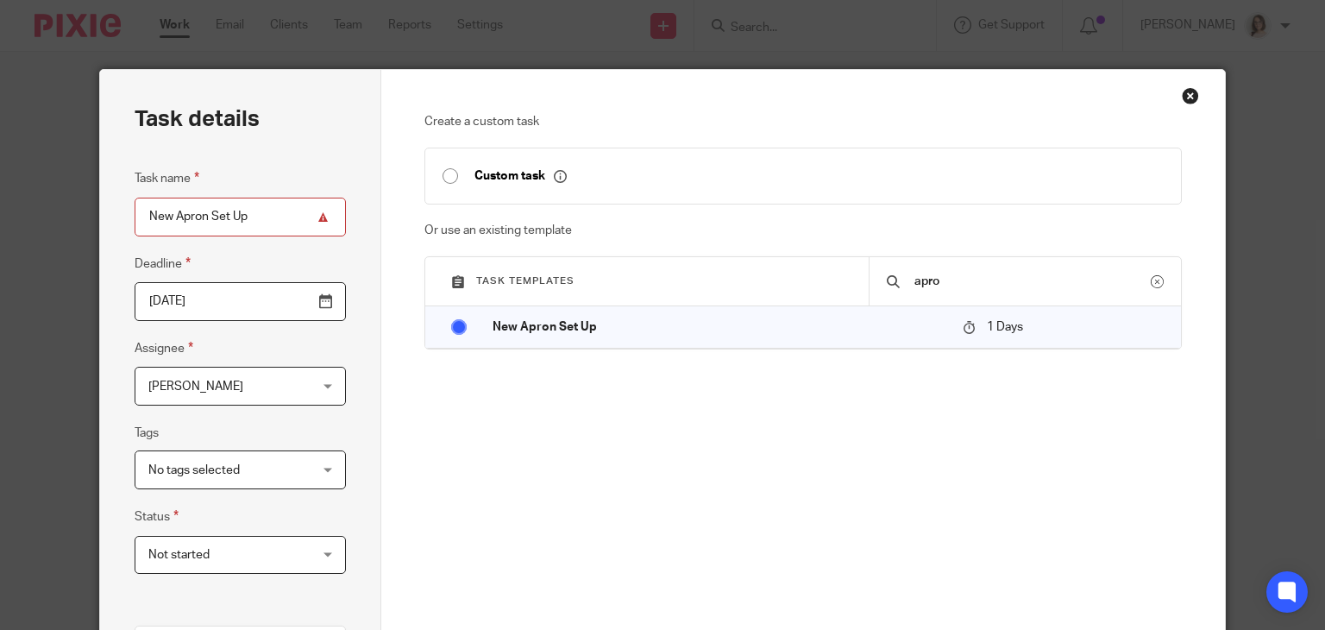
scroll to position [389, 0]
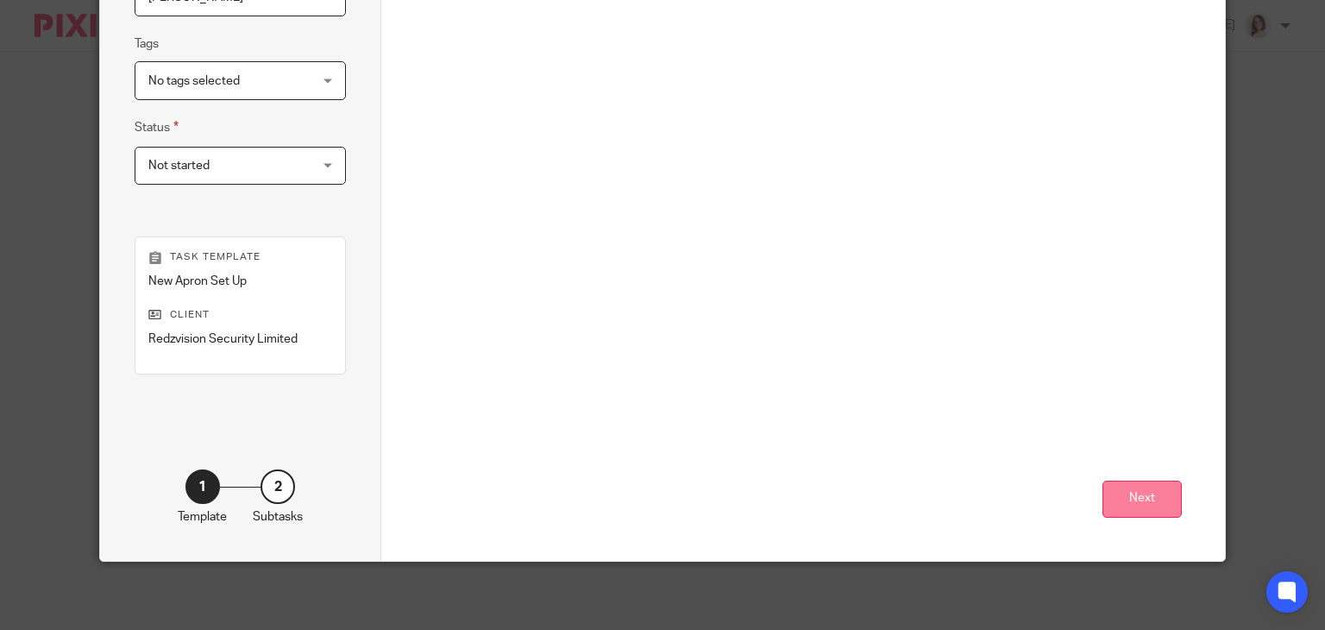
click at [1125, 488] on button "Next" at bounding box center [1142, 499] width 79 height 37
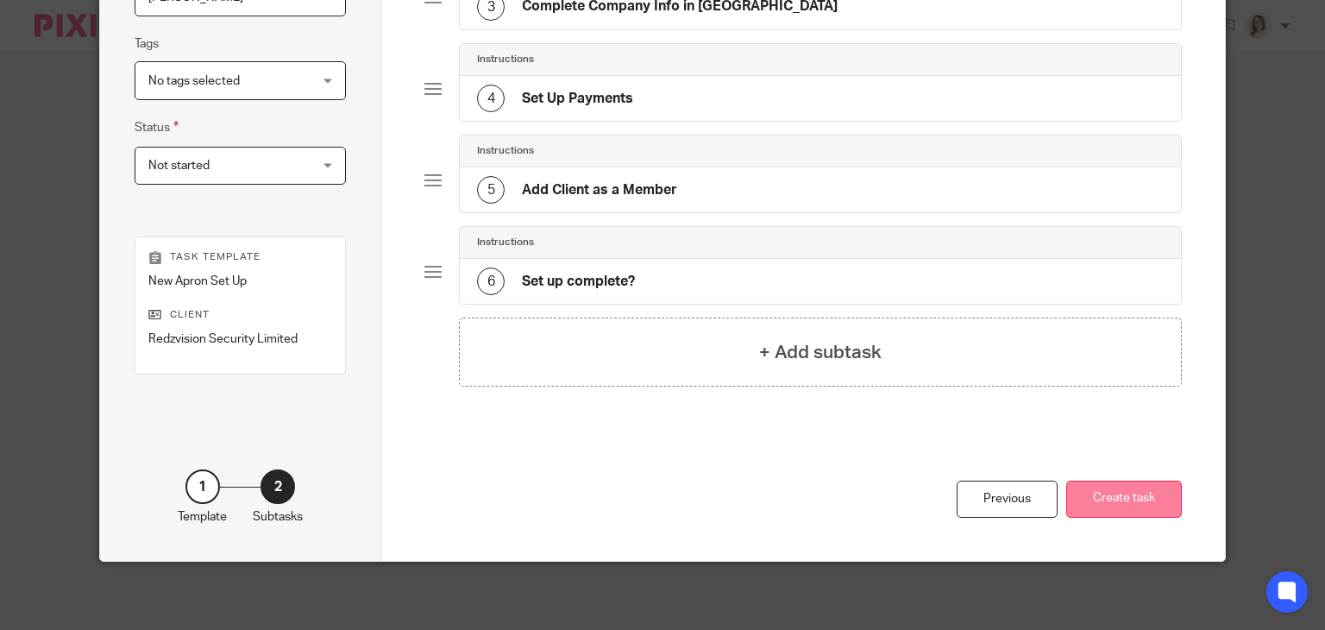
click at [1142, 499] on button "Create task" at bounding box center [1125, 499] width 116 height 37
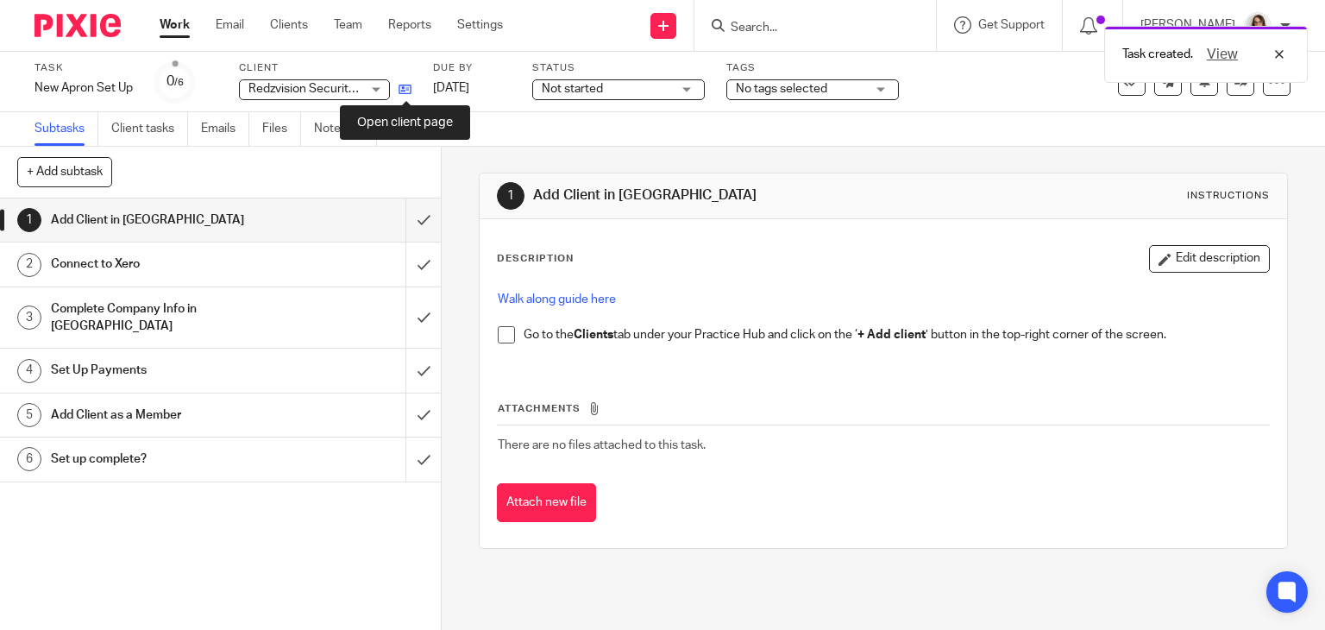
click at [405, 87] on icon at bounding box center [405, 89] width 13 height 13
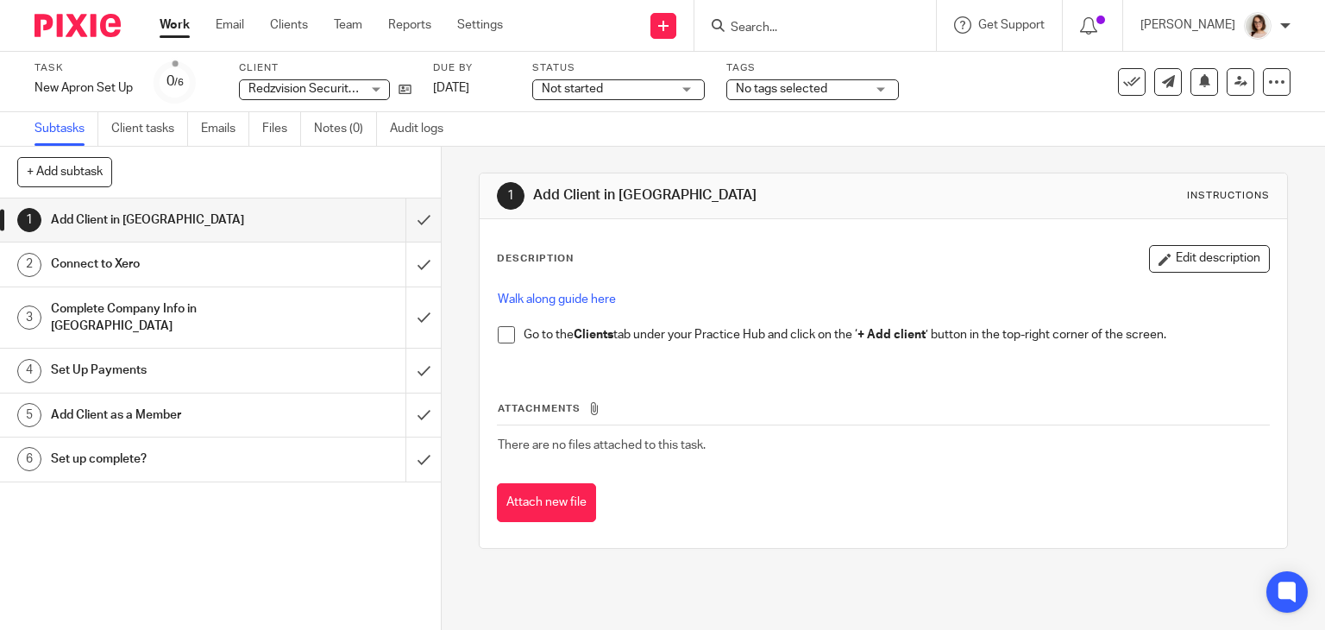
click at [498, 342] on span at bounding box center [506, 334] width 17 height 17
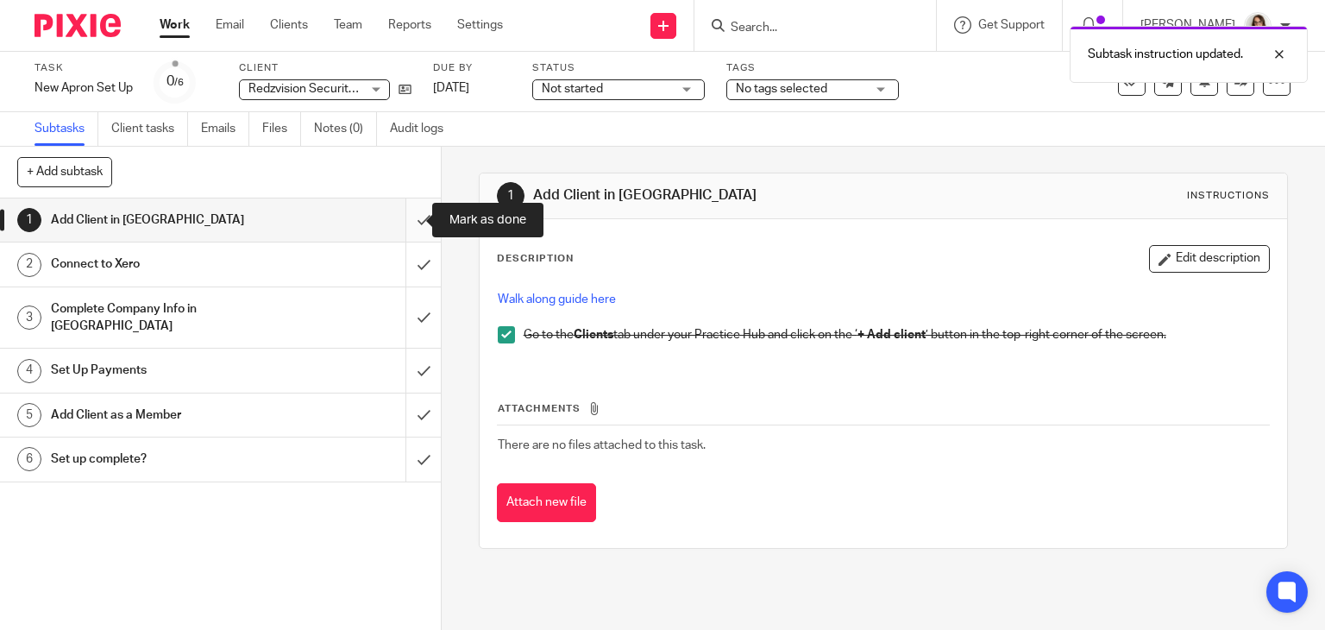
click at [409, 218] on input "submit" at bounding box center [220, 219] width 441 height 43
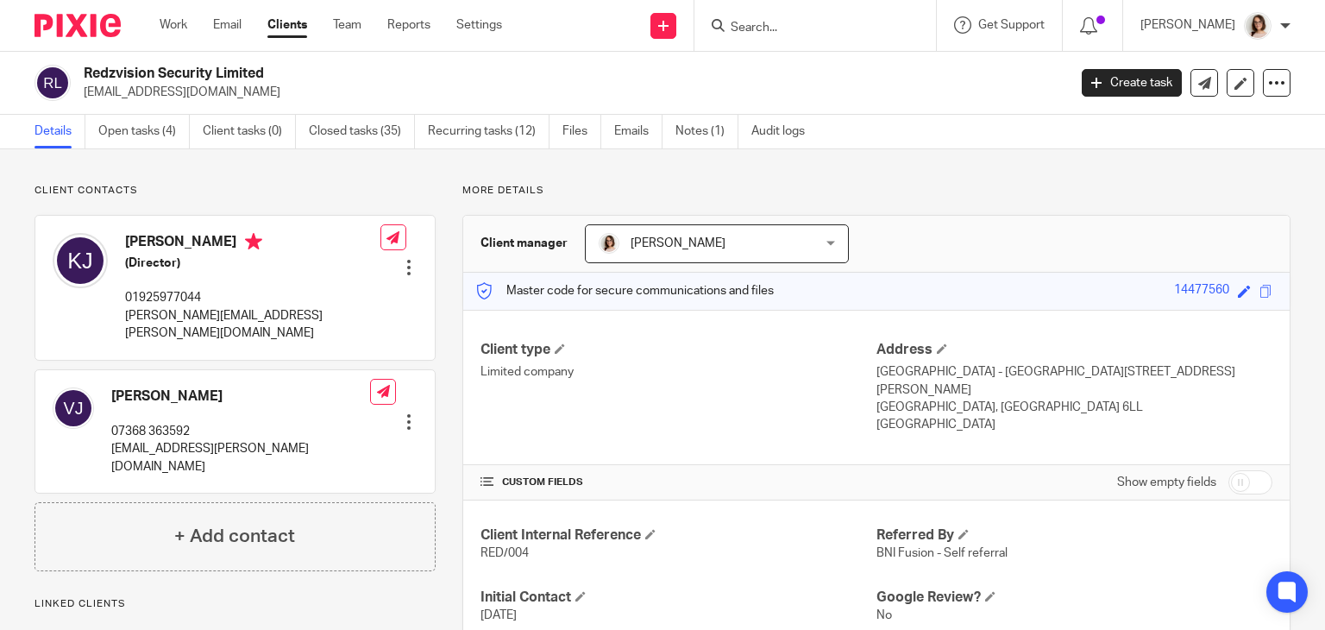
drag, startPoint x: 265, startPoint y: 70, endPoint x: 87, endPoint y: 76, distance: 177.9
click at [87, 76] on h2 "Redzvision Security Limited" at bounding box center [473, 74] width 778 height 18
copy h2 "Redzvision Security Limited"
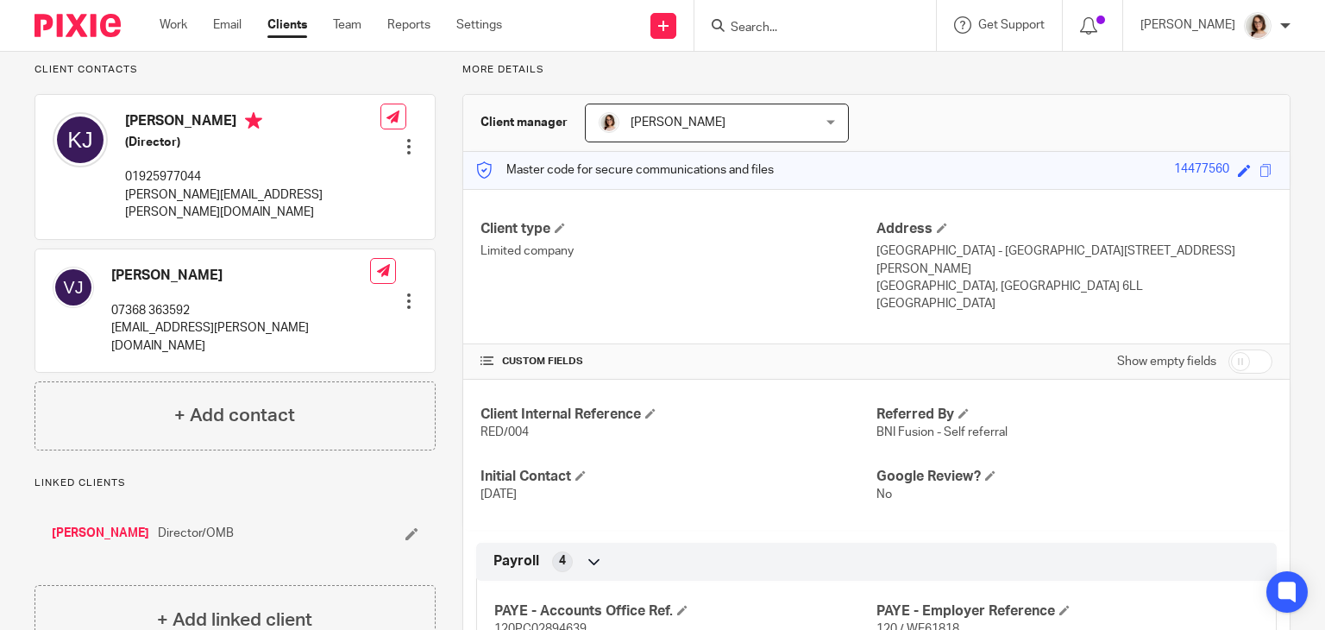
click at [98, 525] on link "[PERSON_NAME]" at bounding box center [101, 533] width 98 height 17
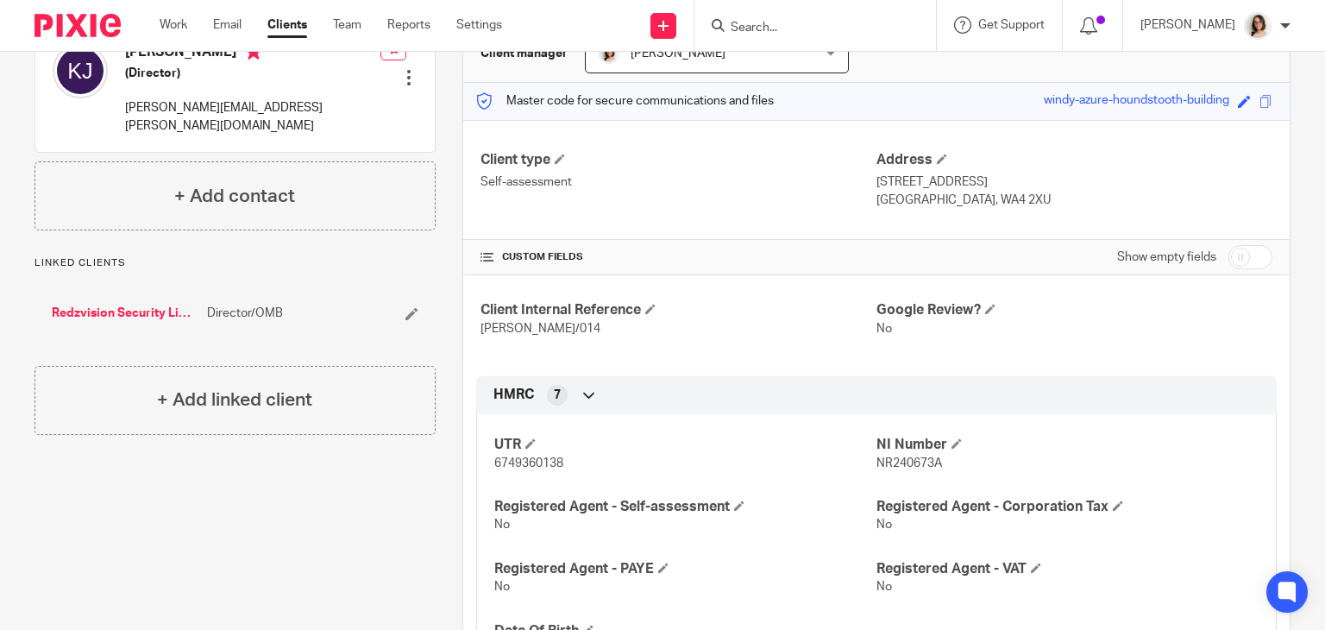
scroll to position [193, 0]
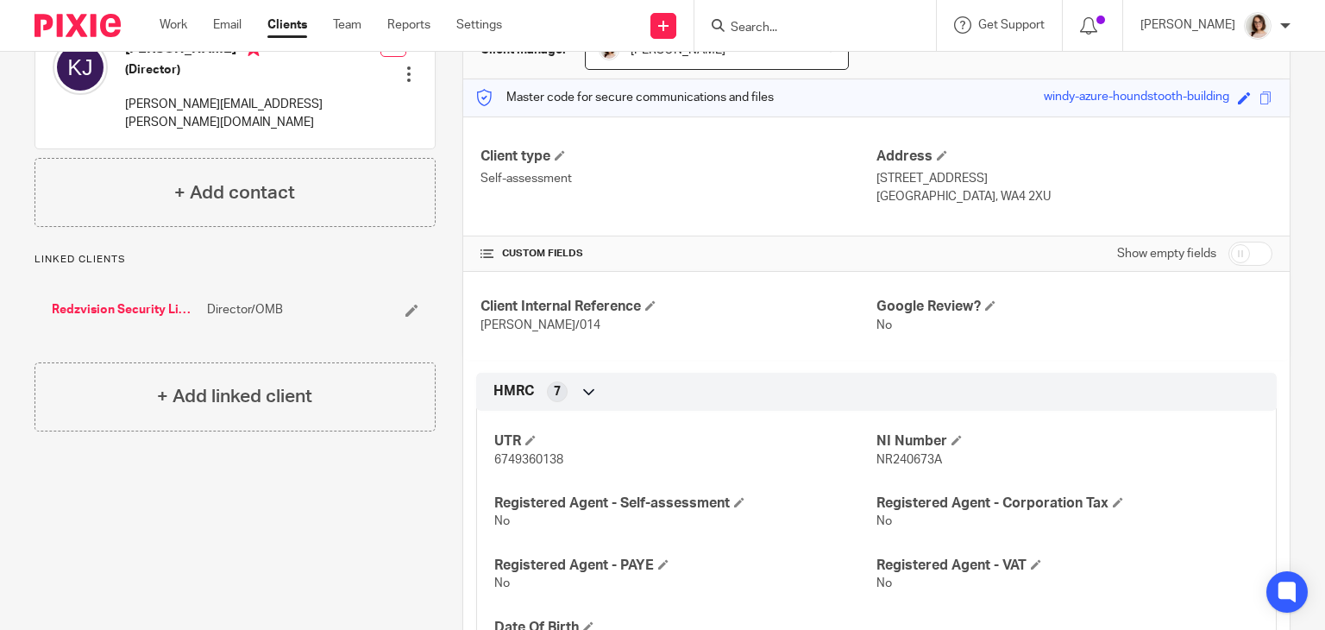
drag, startPoint x: 988, startPoint y: 194, endPoint x: 933, endPoint y: 196, distance: 55.3
click at [933, 196] on p "[GEOGRAPHIC_DATA], WA4 2XU" at bounding box center [1075, 196] width 396 height 17
copy p "WA4 2XU"
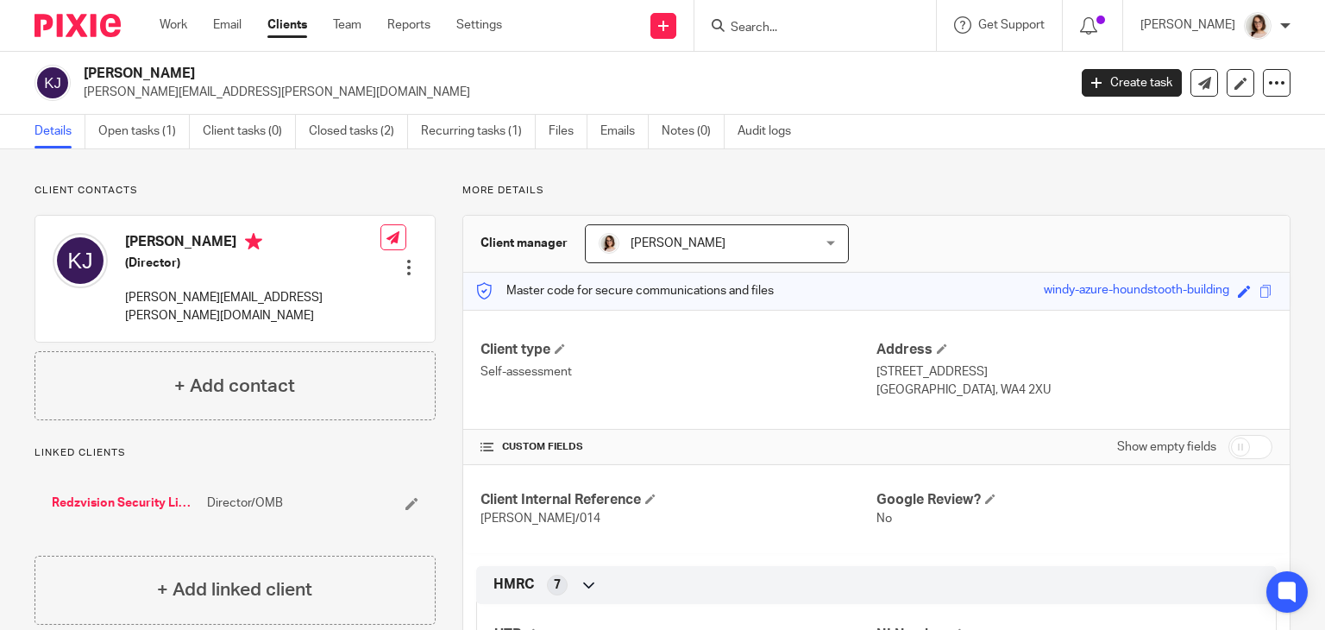
scroll to position [0, 0]
click at [142, 494] on link "Redzvision Security Limited" at bounding box center [125, 502] width 147 height 17
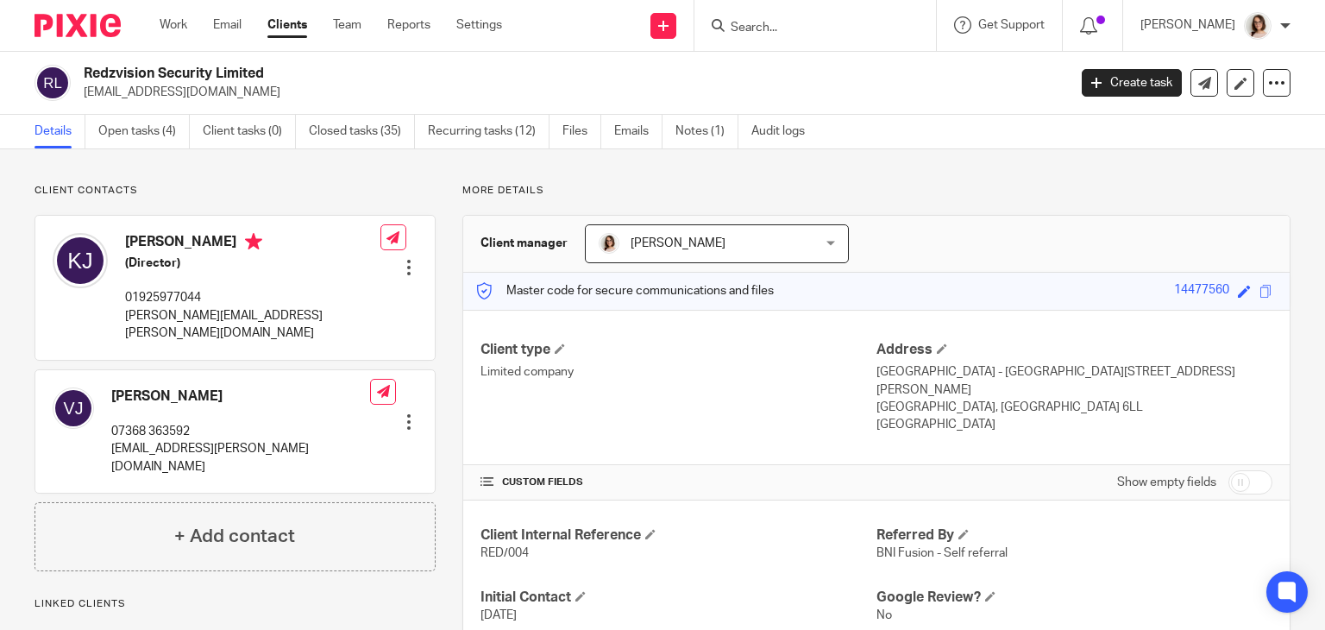
drag, startPoint x: 253, startPoint y: 90, endPoint x: 79, endPoint y: 103, distance: 173.9
click at [79, 103] on div "Redzvision Security Limited [EMAIL_ADDRESS][DOMAIN_NAME] Create task Update fro…" at bounding box center [662, 83] width 1325 height 63
copy p "[EMAIL_ADDRESS][DOMAIN_NAME]"
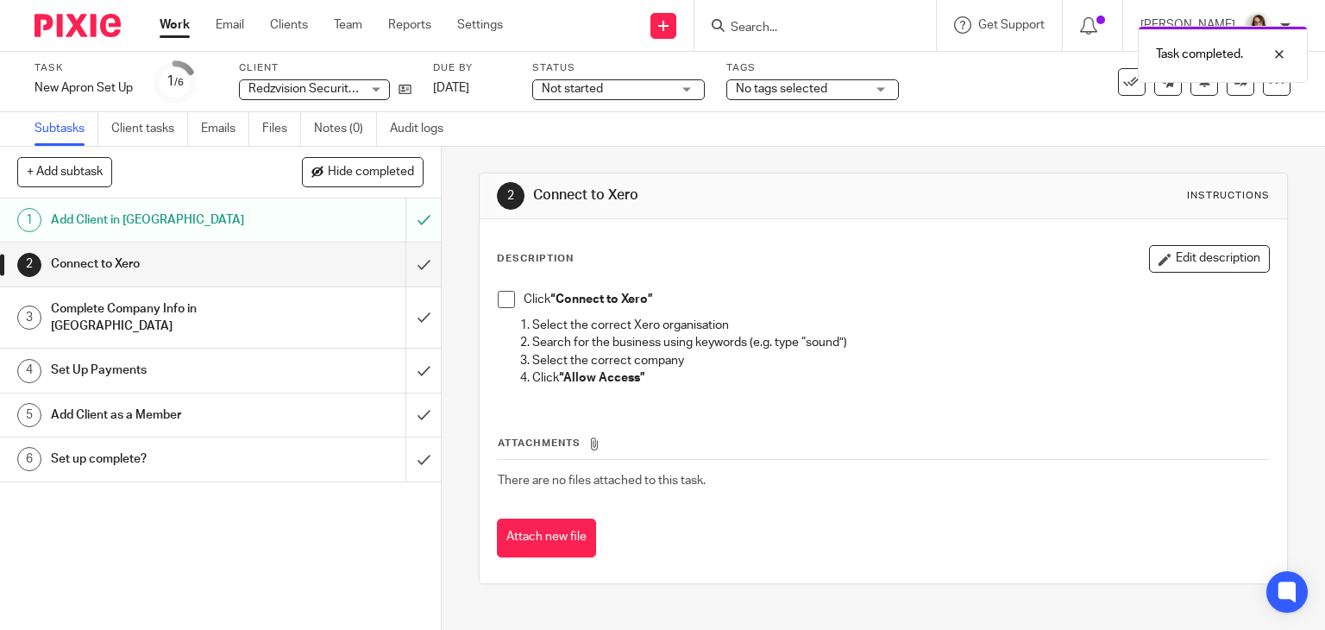
click at [504, 299] on span at bounding box center [506, 299] width 17 height 17
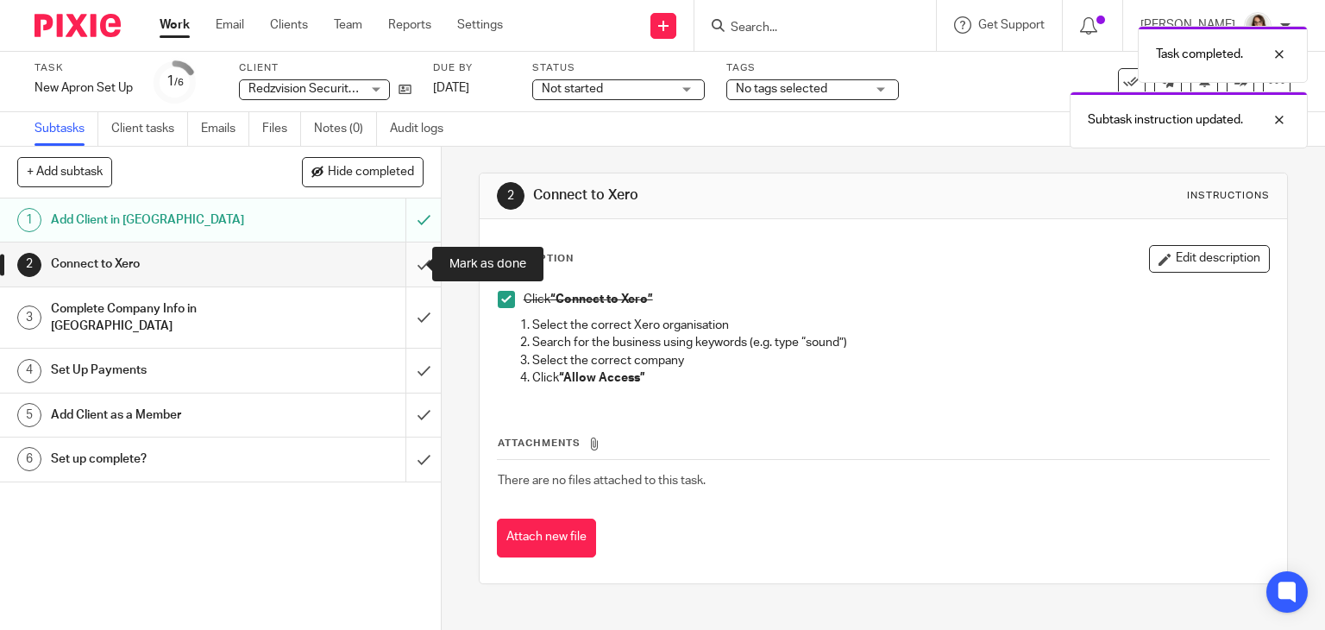
click at [405, 264] on input "submit" at bounding box center [220, 263] width 441 height 43
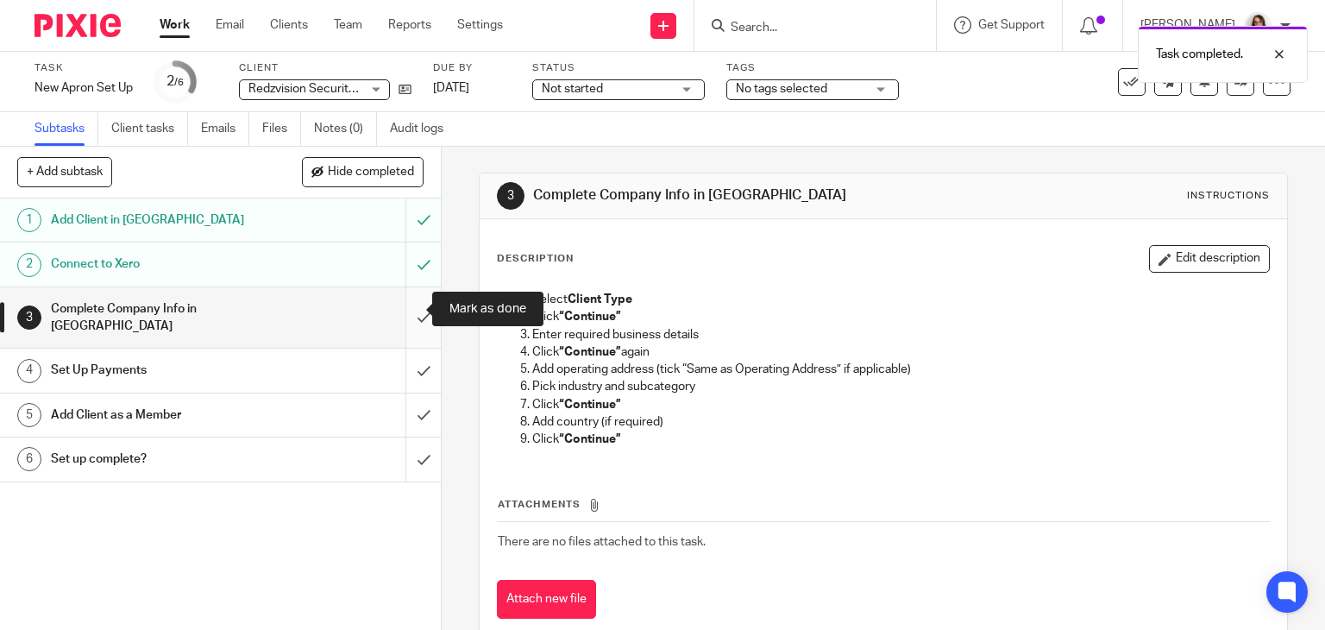
click at [398, 305] on input "submit" at bounding box center [220, 317] width 441 height 61
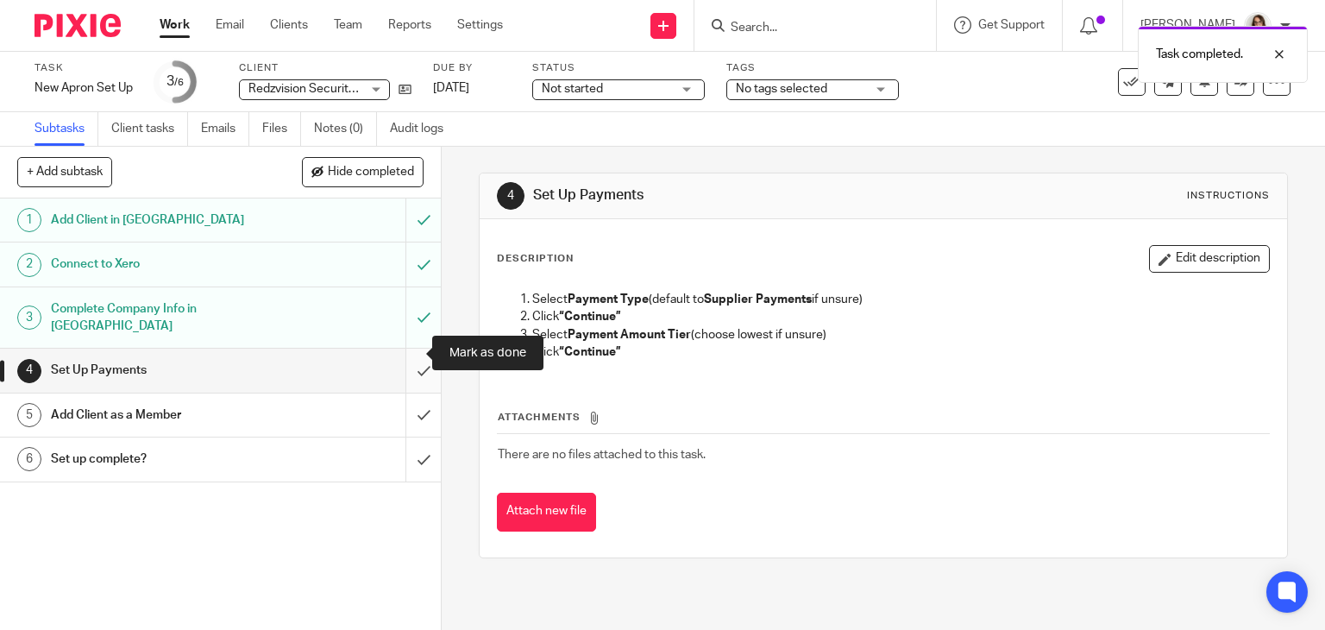
click at [407, 356] on input "submit" at bounding box center [220, 370] width 441 height 43
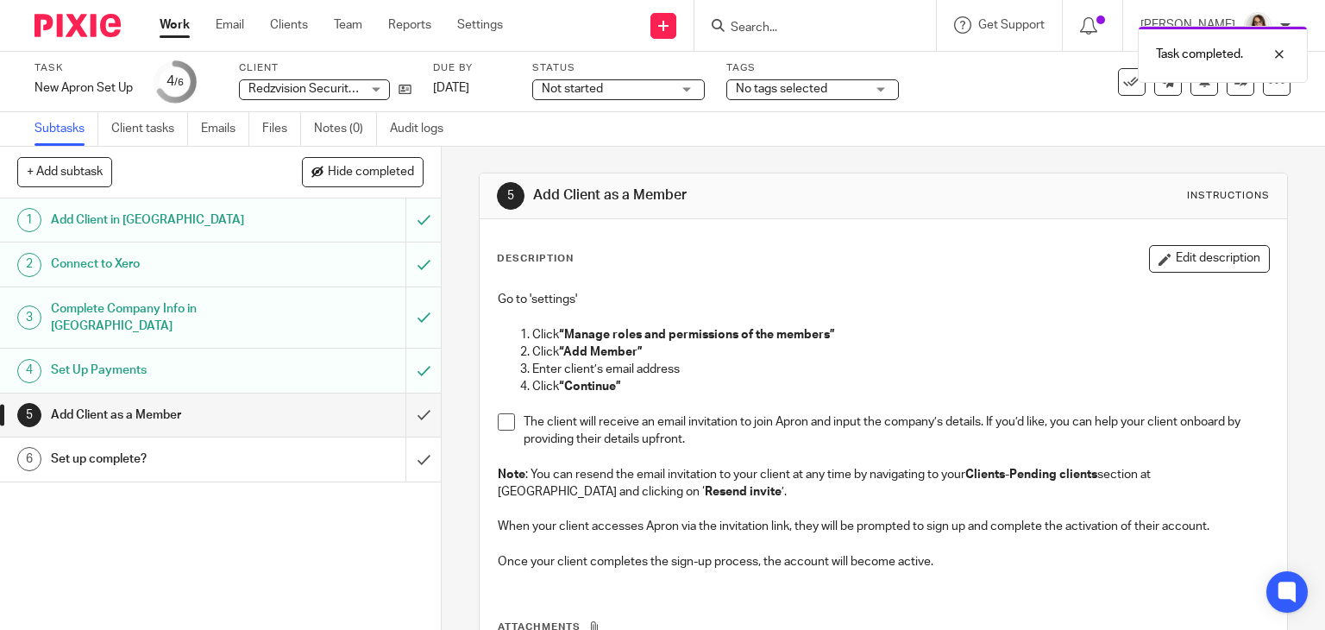
click at [524, 430] on p "The client will receive an email invitation to join Apron and input the company…" at bounding box center [897, 430] width 746 height 35
click at [489, 412] on div "Go to 'settings' Click “Manage roles and permissions of the members” Click “Add…" at bounding box center [884, 432] width 790 height 301
click at [498, 422] on span at bounding box center [506, 421] width 17 height 17
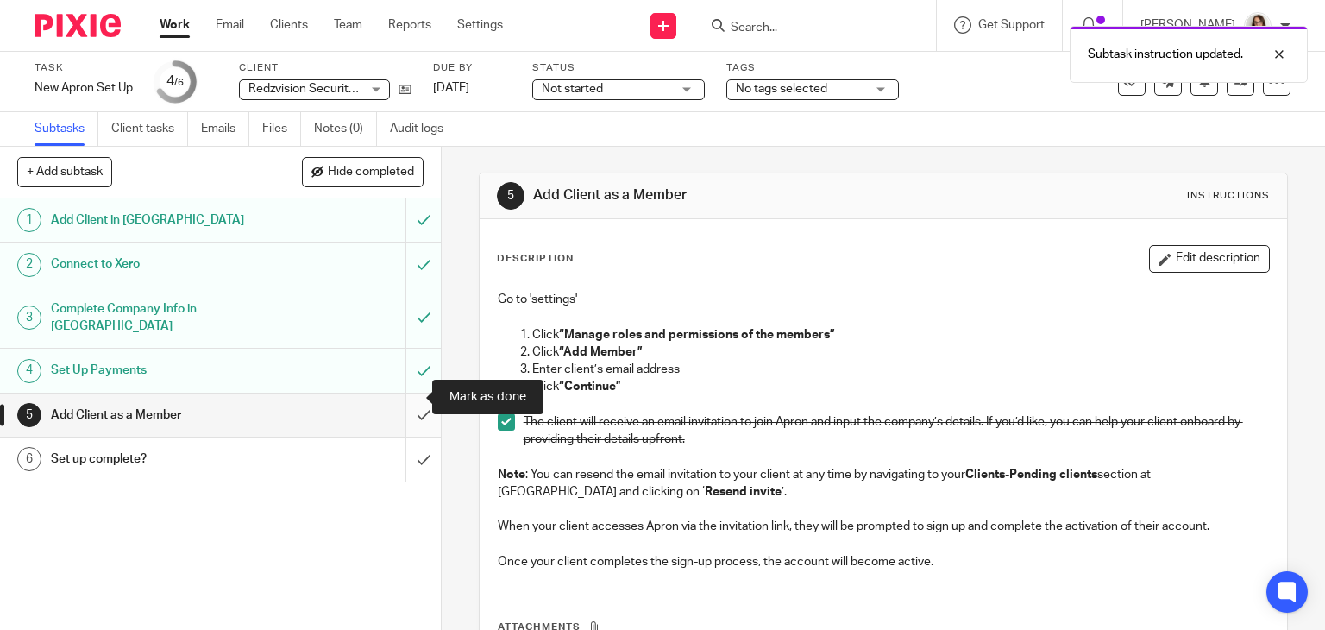
click at [411, 398] on input "submit" at bounding box center [220, 414] width 441 height 43
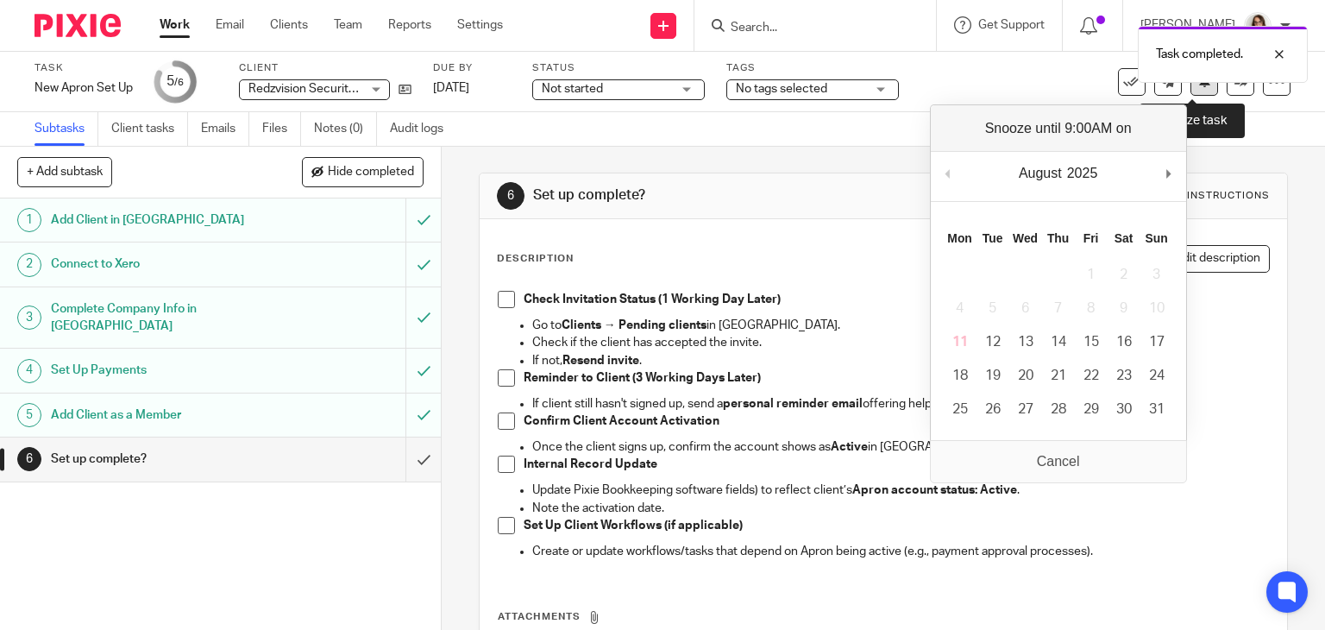
click at [1193, 88] on button at bounding box center [1205, 82] width 28 height 28
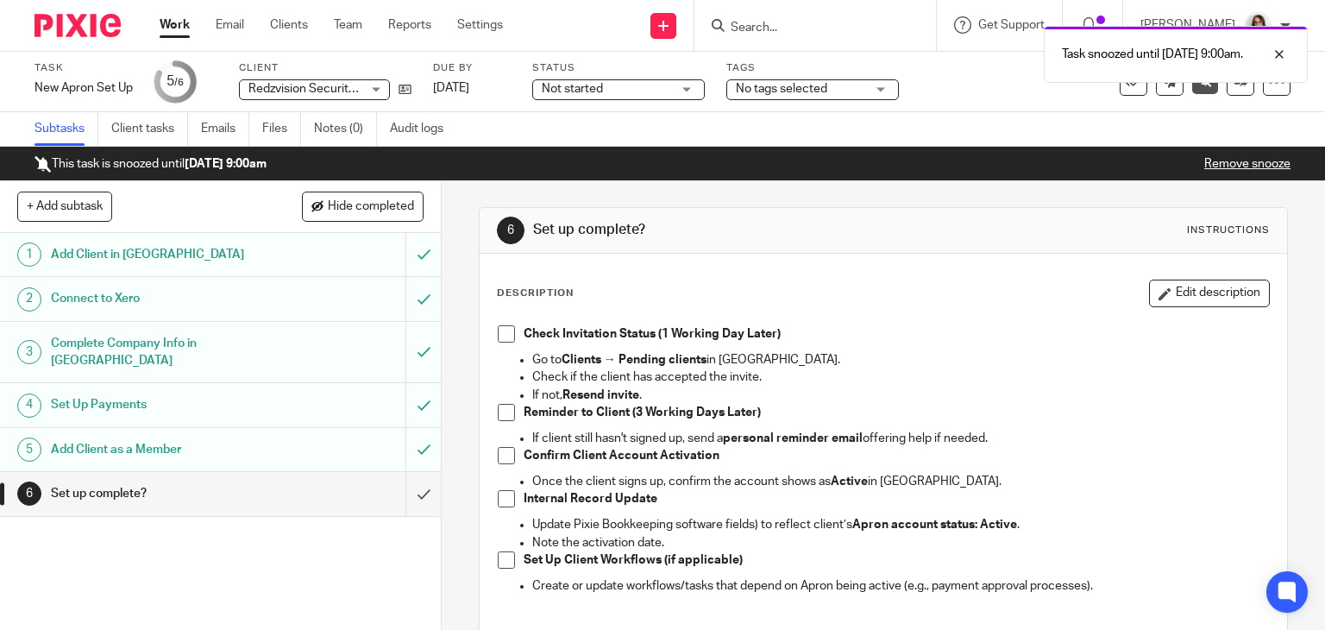
click at [168, 32] on link "Work" at bounding box center [175, 24] width 30 height 17
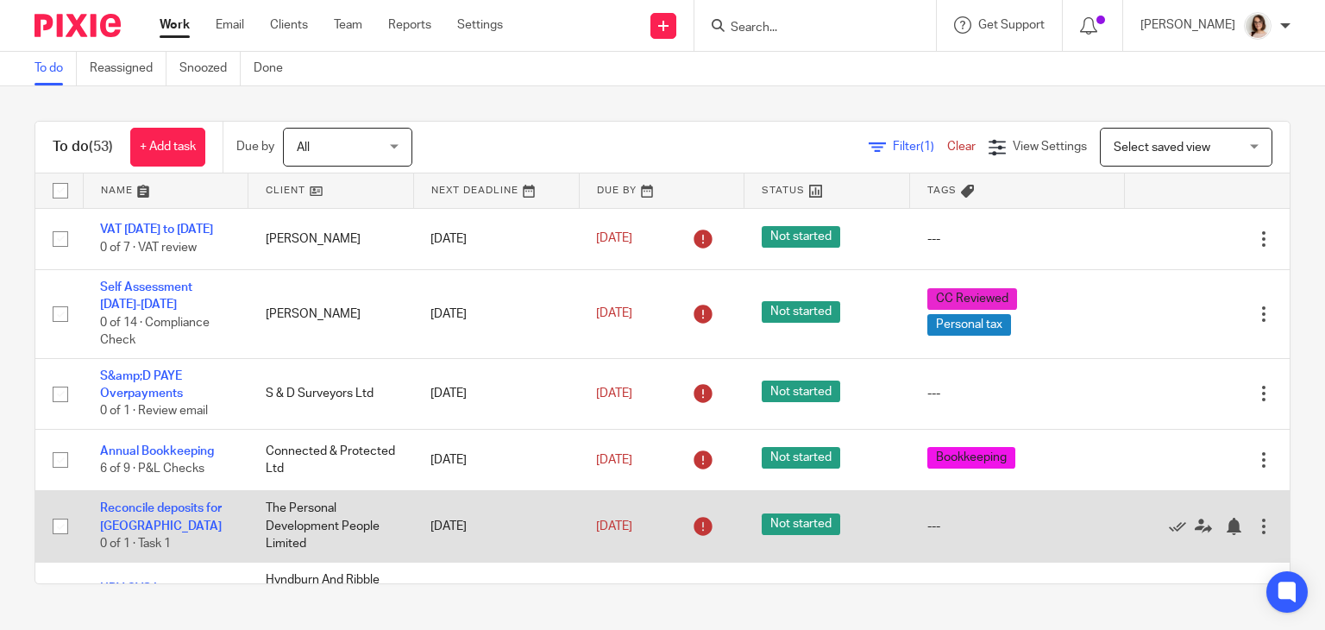
click at [597, 503] on td "30 Jun 2025" at bounding box center [662, 526] width 166 height 71
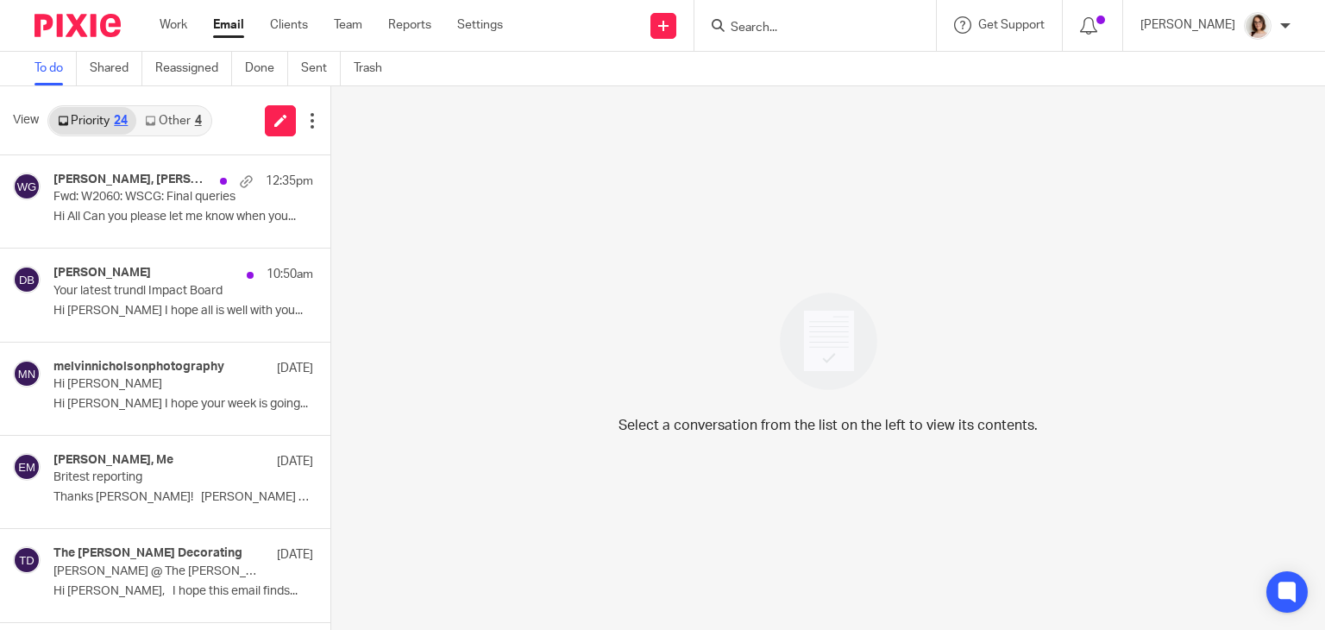
click at [167, 115] on link "Other 4" at bounding box center [172, 121] width 73 height 28
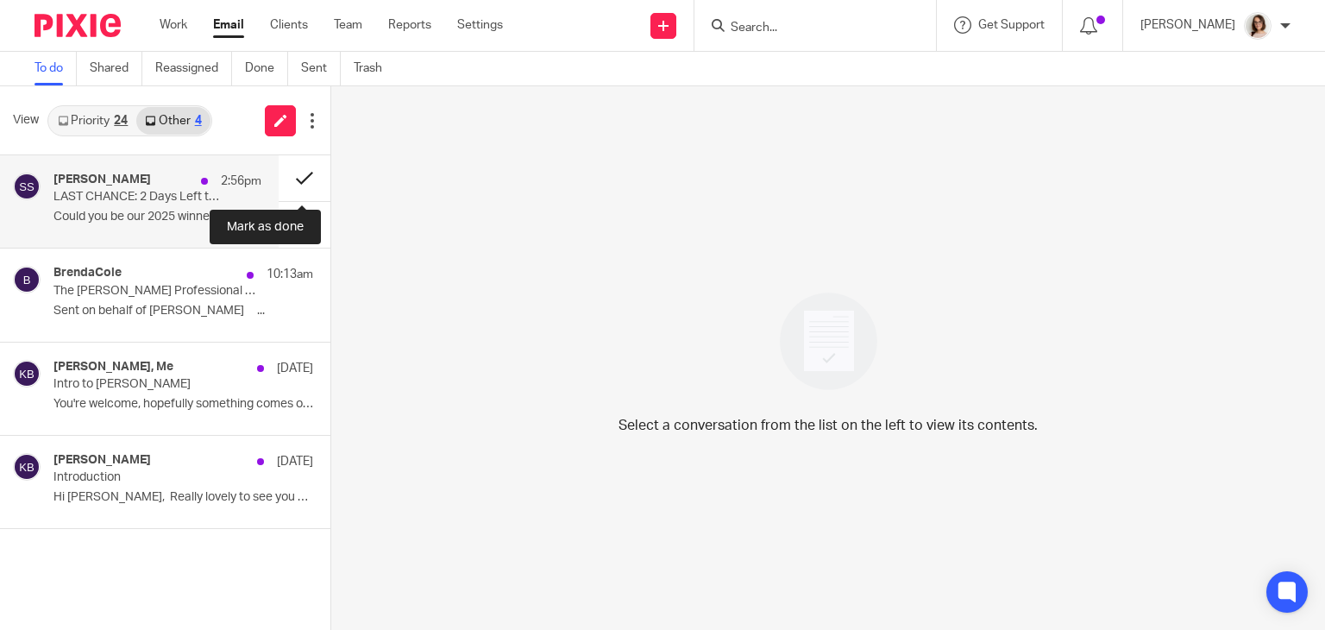
click at [299, 185] on button at bounding box center [305, 178] width 52 height 46
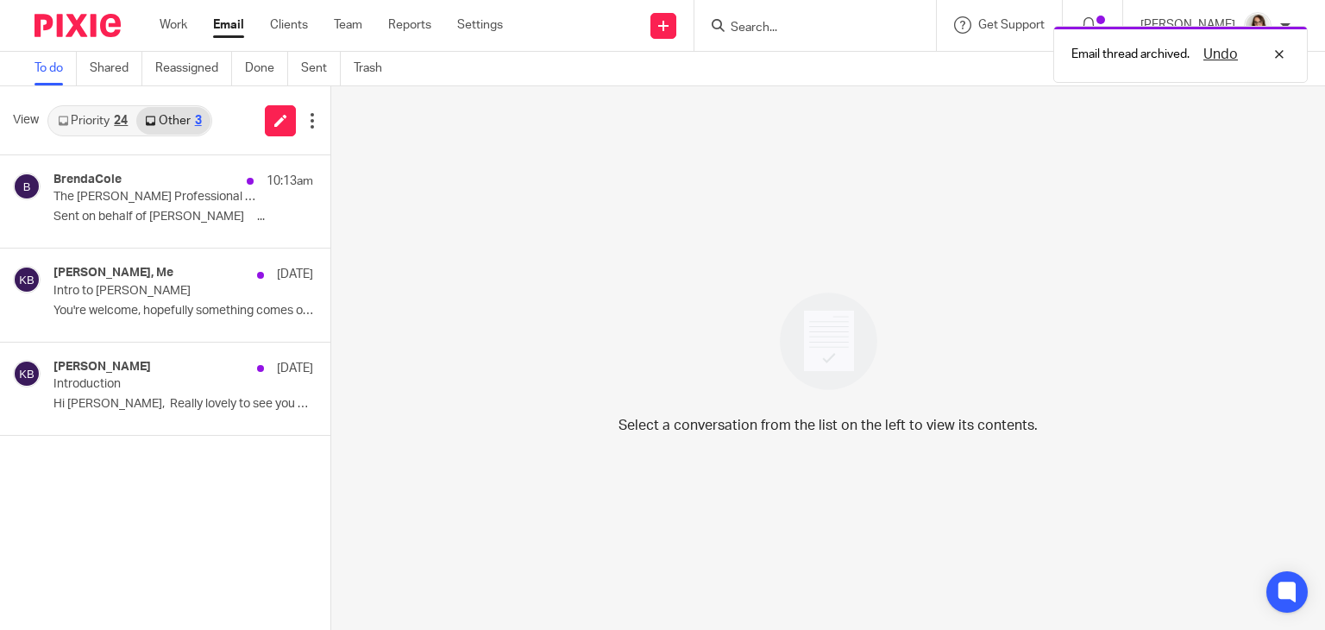
click at [234, 18] on link "Email" at bounding box center [228, 24] width 31 height 17
